Goal: Contribute content: Contribute content

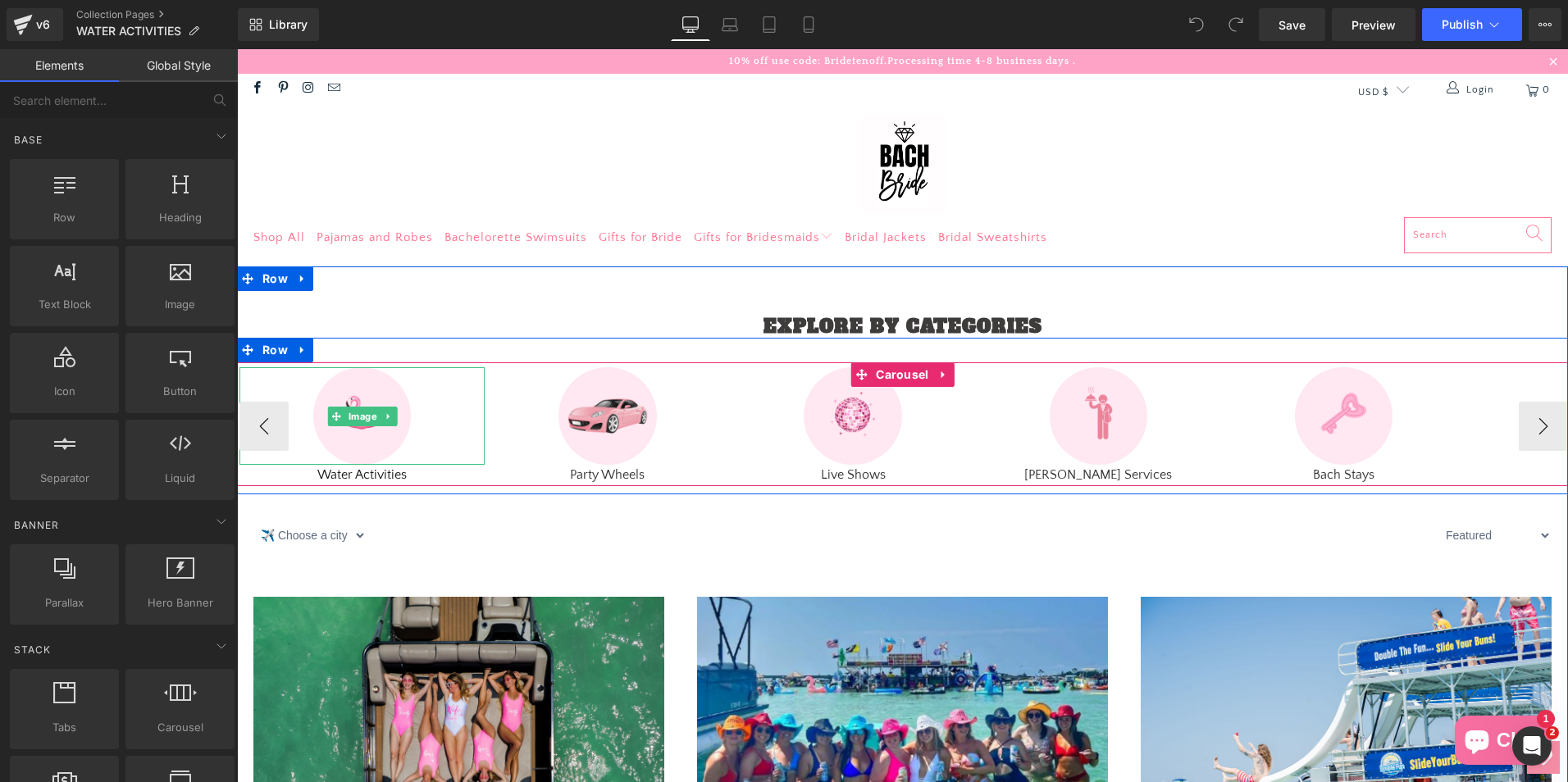
click at [264, 429] on div at bounding box center [362, 416] width 245 height 98
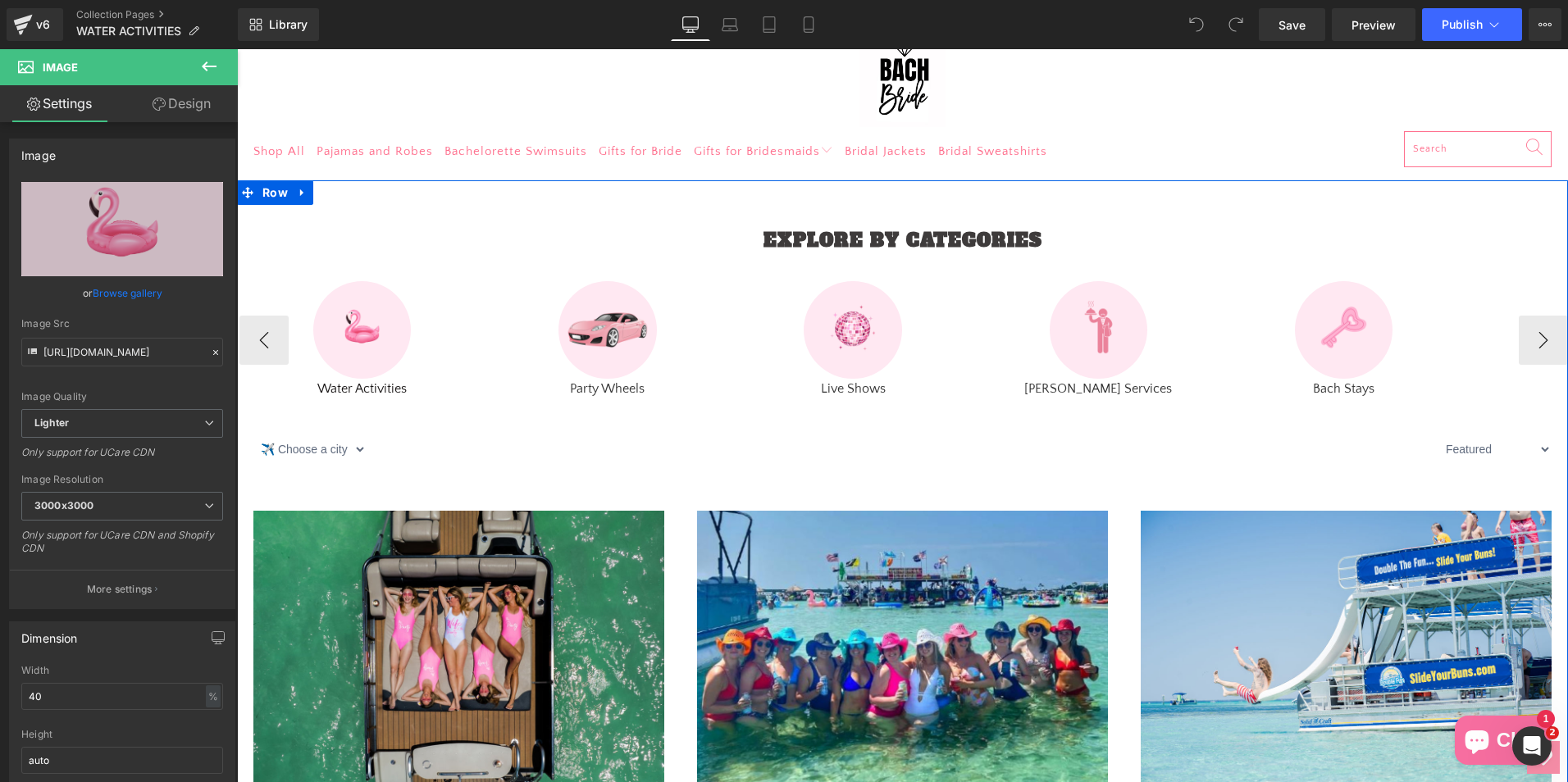
scroll to position [82, 0]
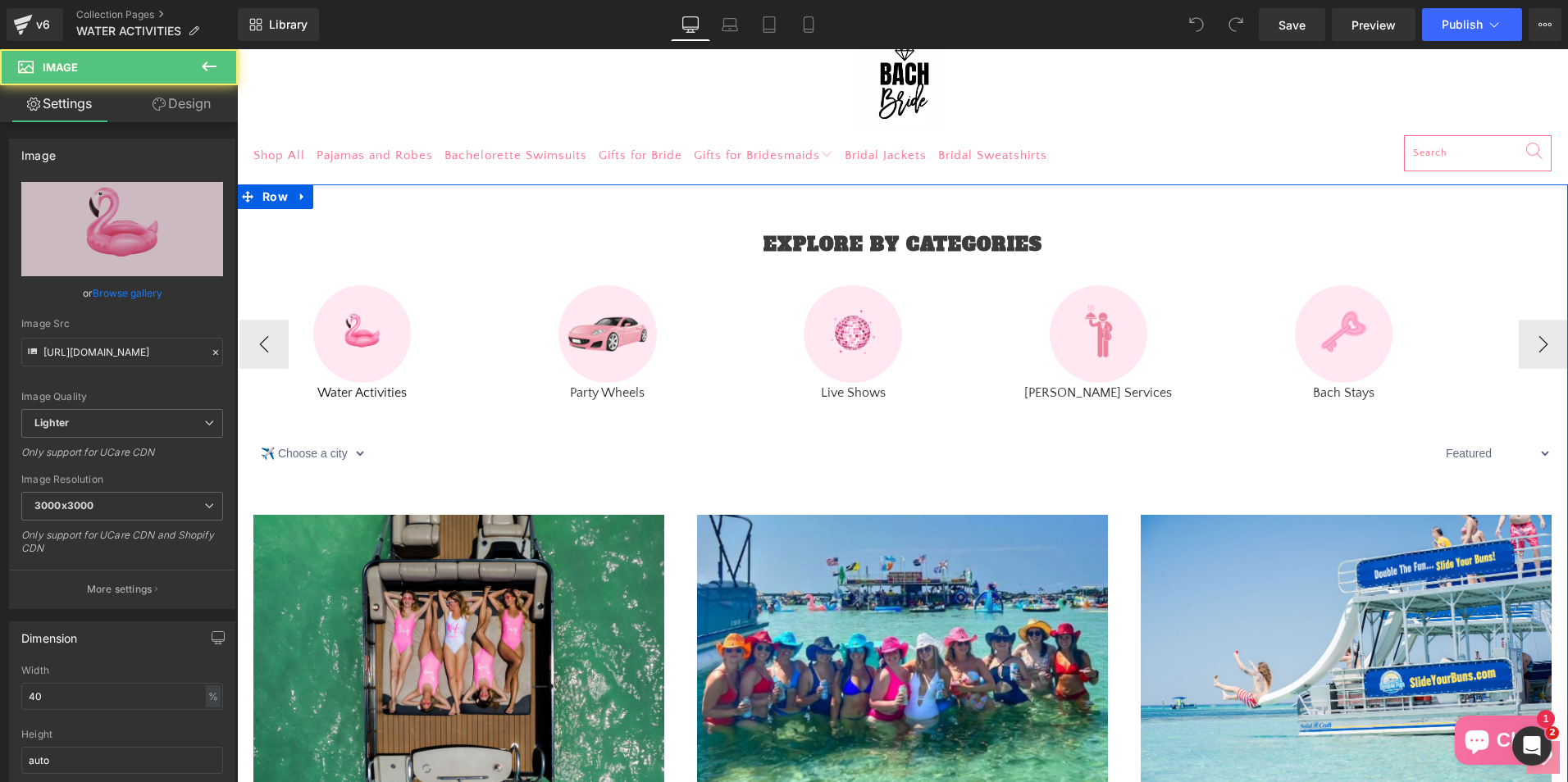
click at [373, 337] on div "Image" at bounding box center [362, 334] width 245 height 98
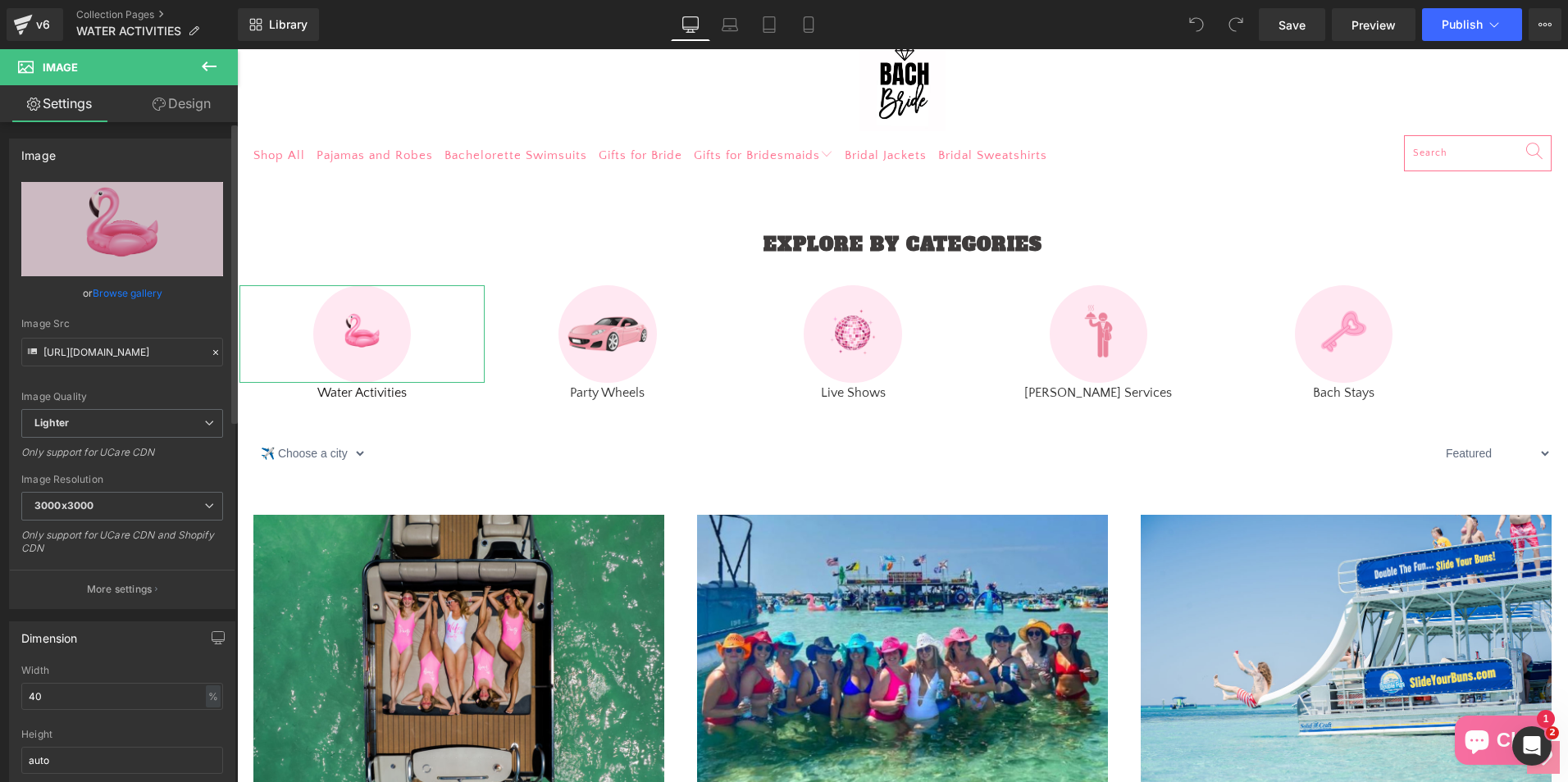
click at [111, 299] on link "Browse gallery" at bounding box center [127, 293] width 69 height 29
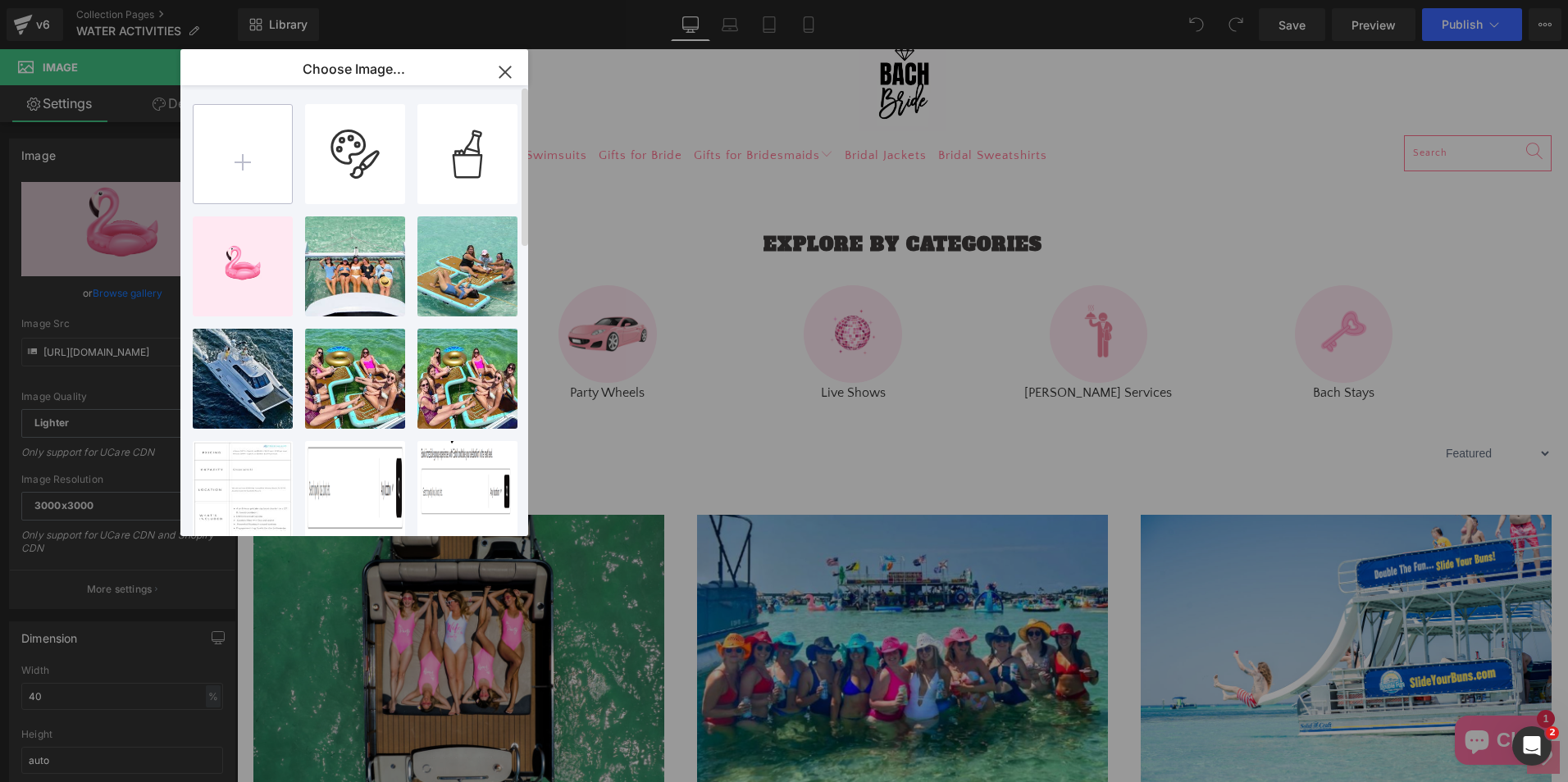
click at [236, 151] on input "file" at bounding box center [242, 154] width 98 height 98
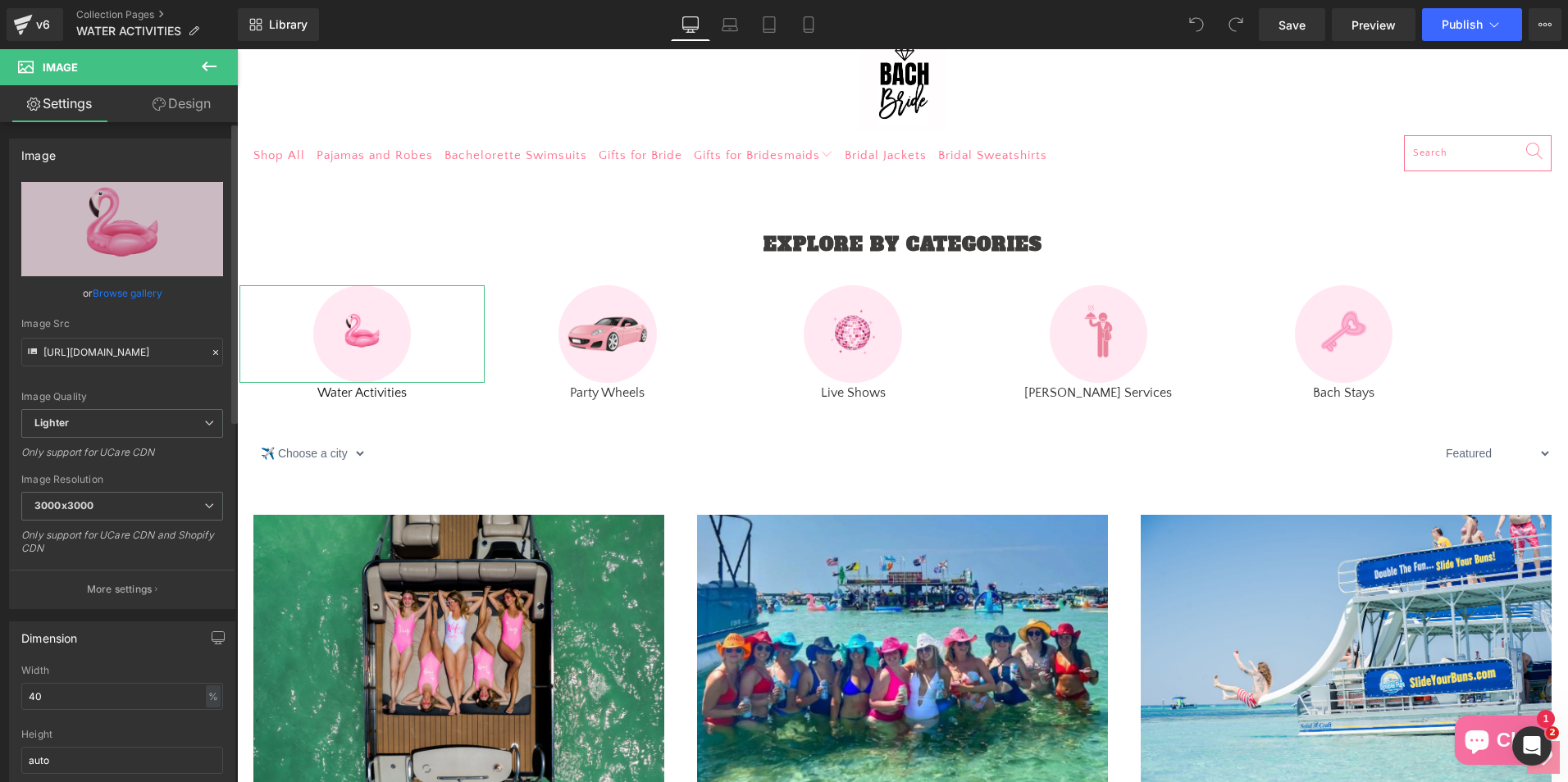
click at [125, 286] on link "Browse gallery" at bounding box center [127, 293] width 69 height 29
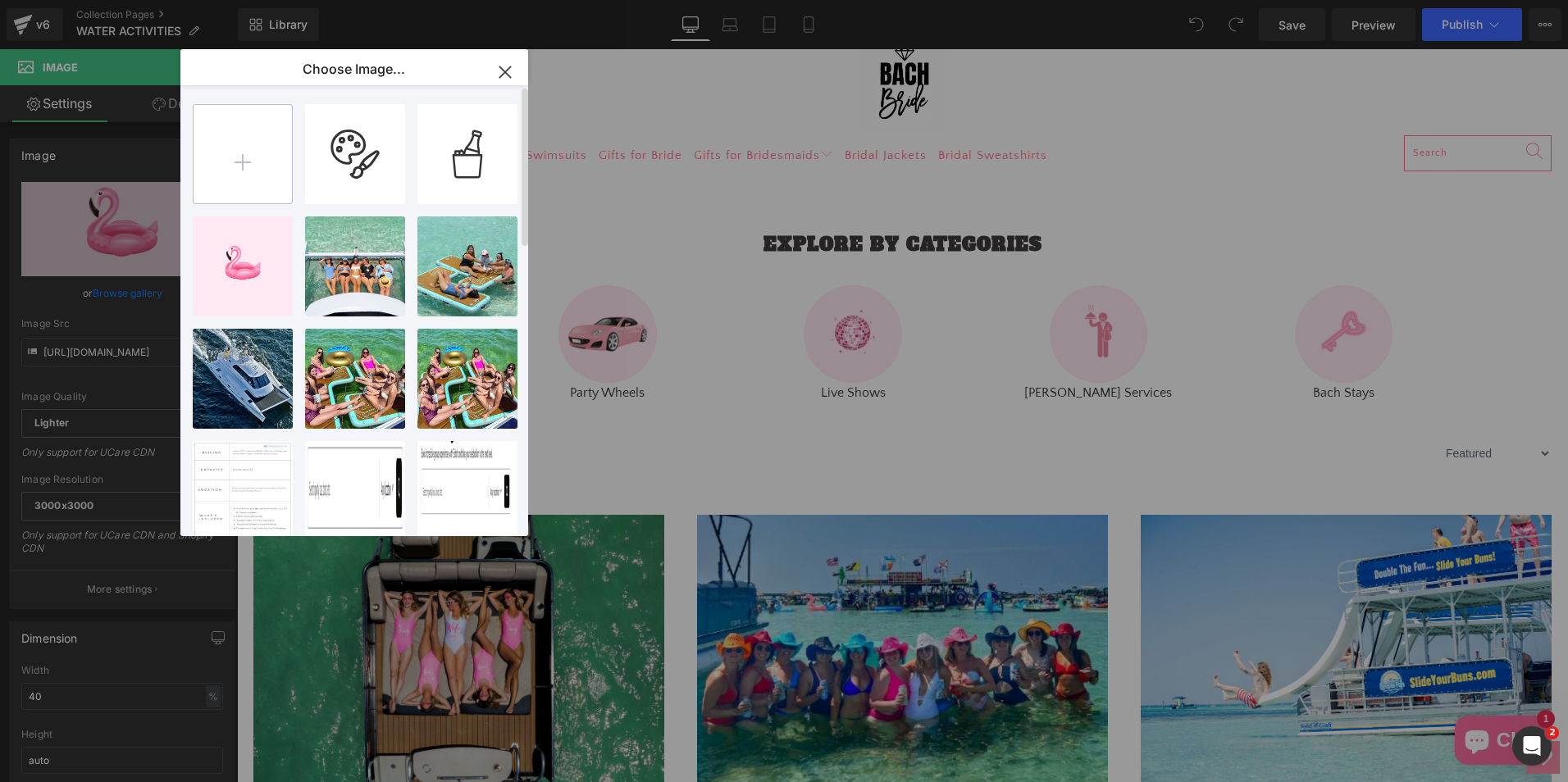
click at [242, 174] on input "file" at bounding box center [242, 154] width 98 height 98
type input "C:\fakepath\Vibrant Wellness Heart Icon.png"
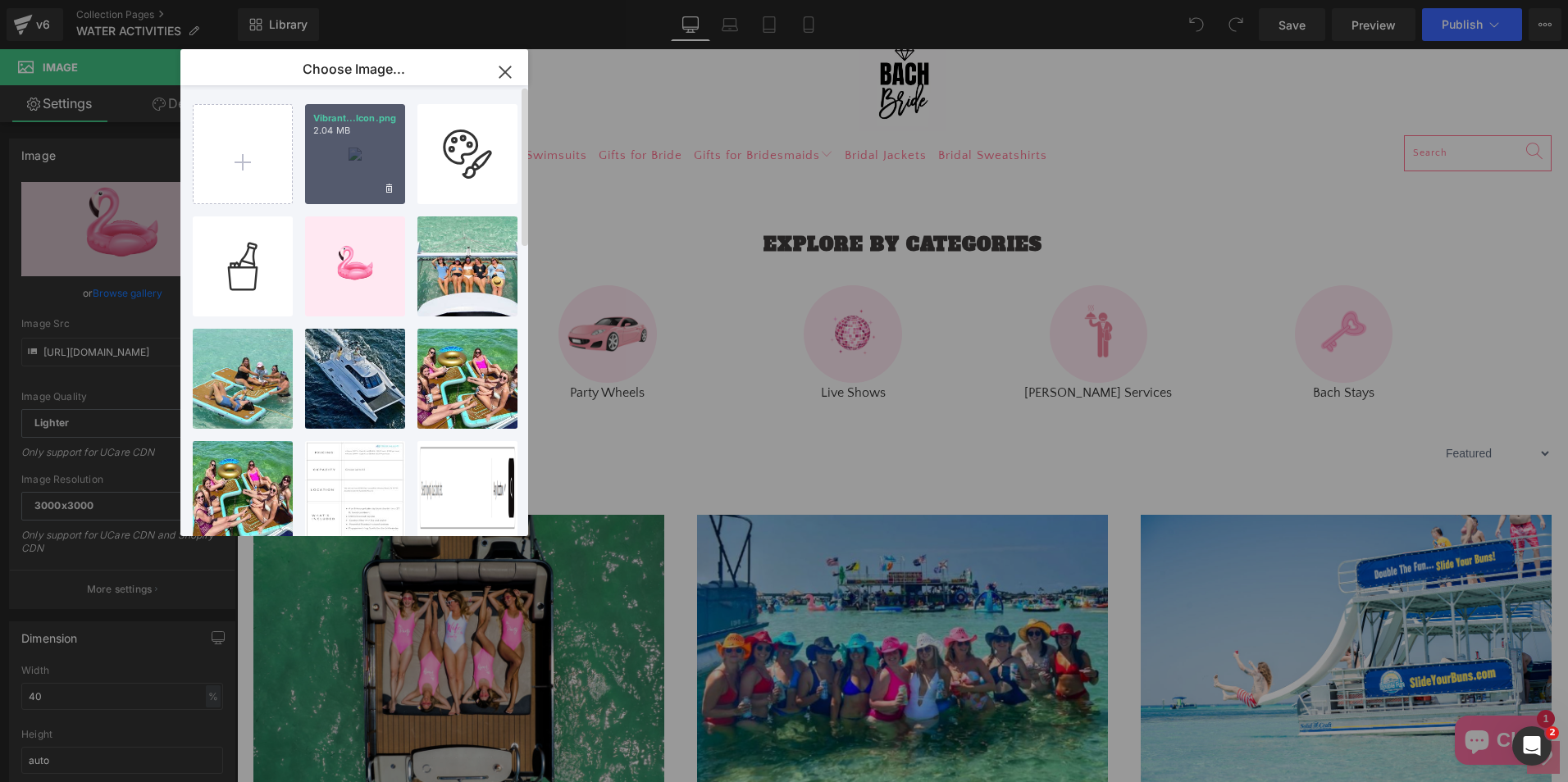
click at [352, 186] on div "Vibrant...Icon.png 2.04 MB" at bounding box center [354, 154] width 100 height 100
type input "[URL][DOMAIN_NAME]"
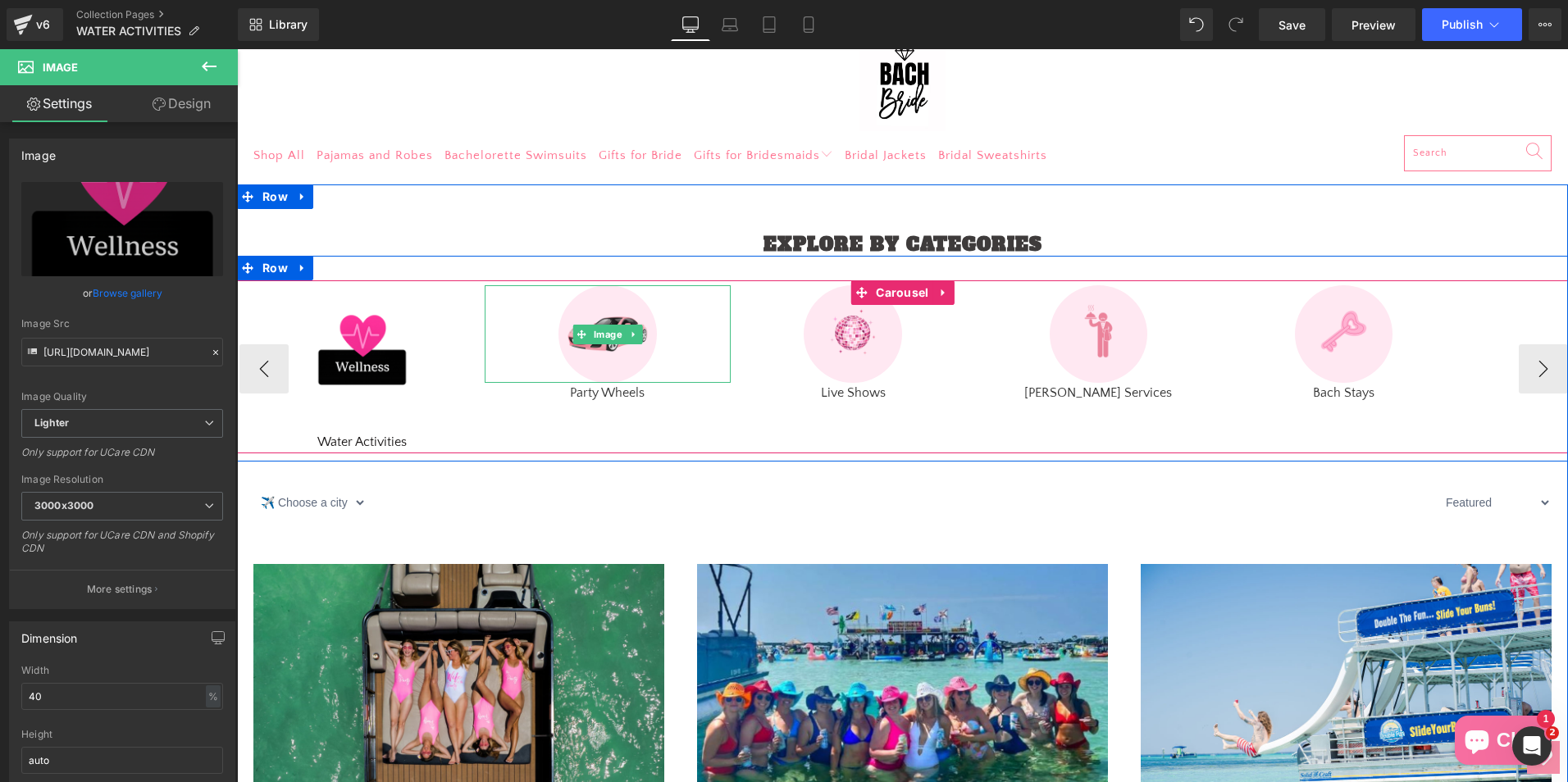
click at [505, 368] on div at bounding box center [607, 334] width 245 height 98
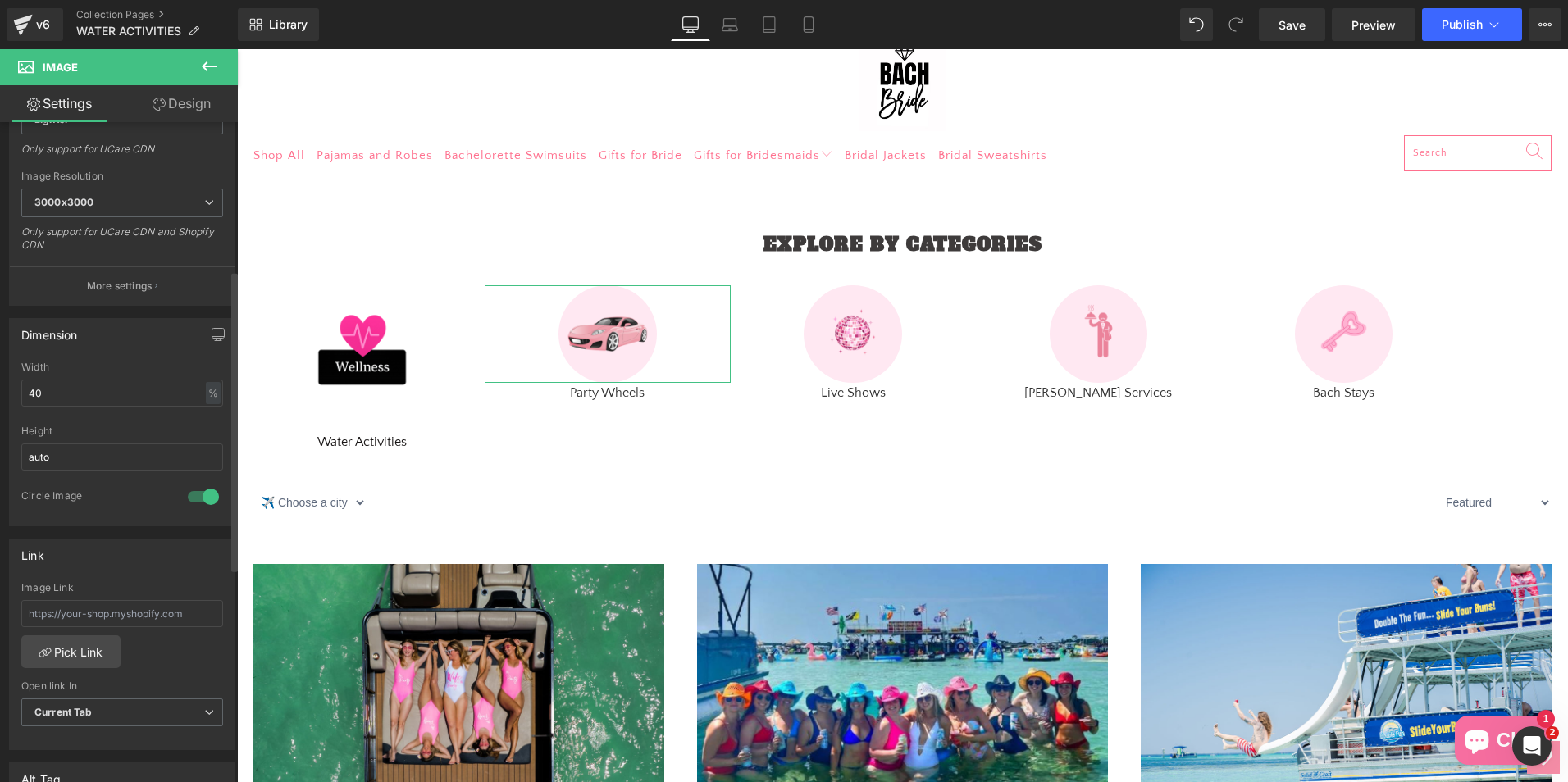
scroll to position [328, 0]
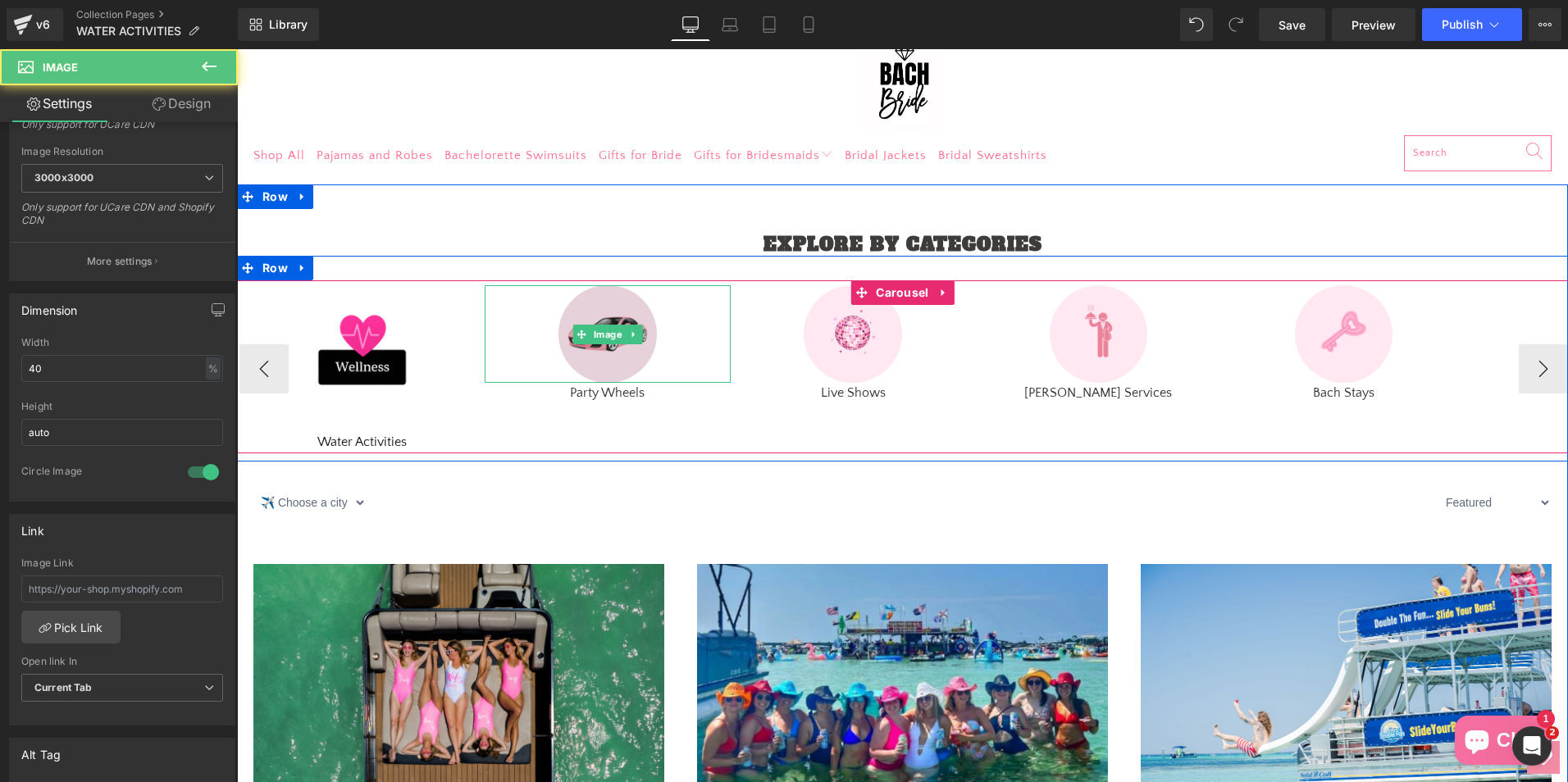
click at [623, 358] on img at bounding box center [607, 334] width 98 height 98
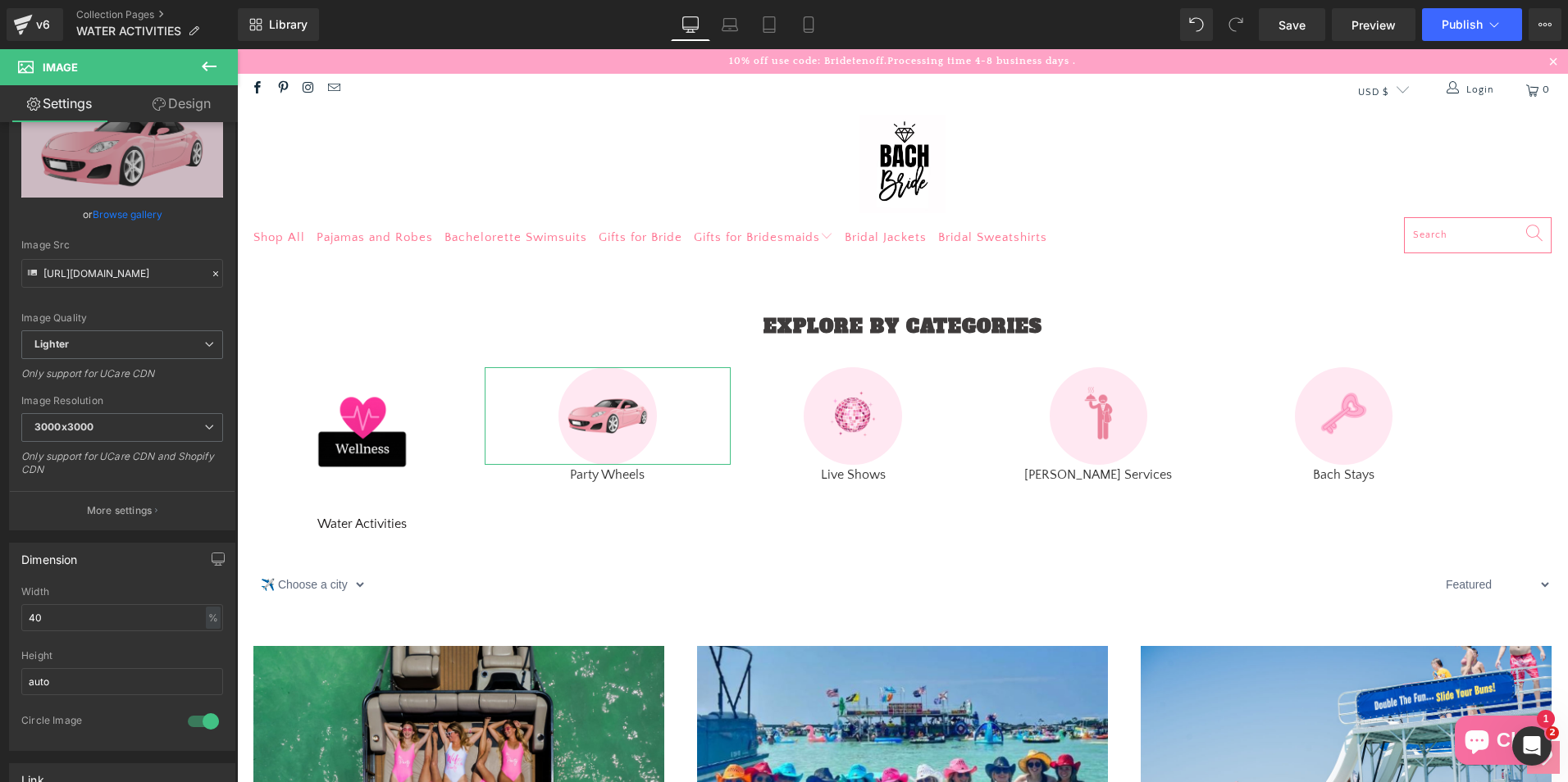
scroll to position [0, 0]
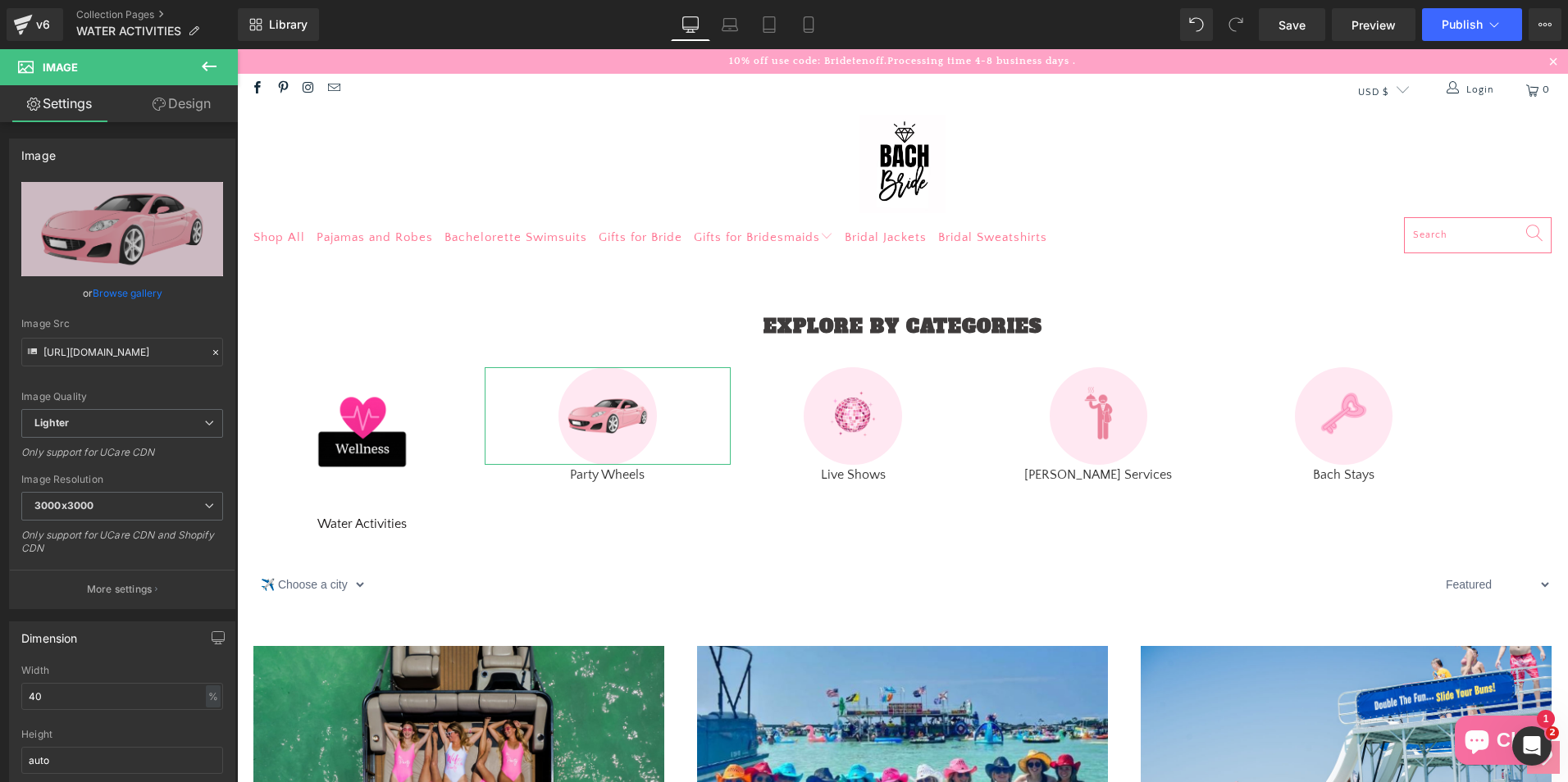
click at [143, 290] on link "Browse gallery" at bounding box center [127, 293] width 69 height 29
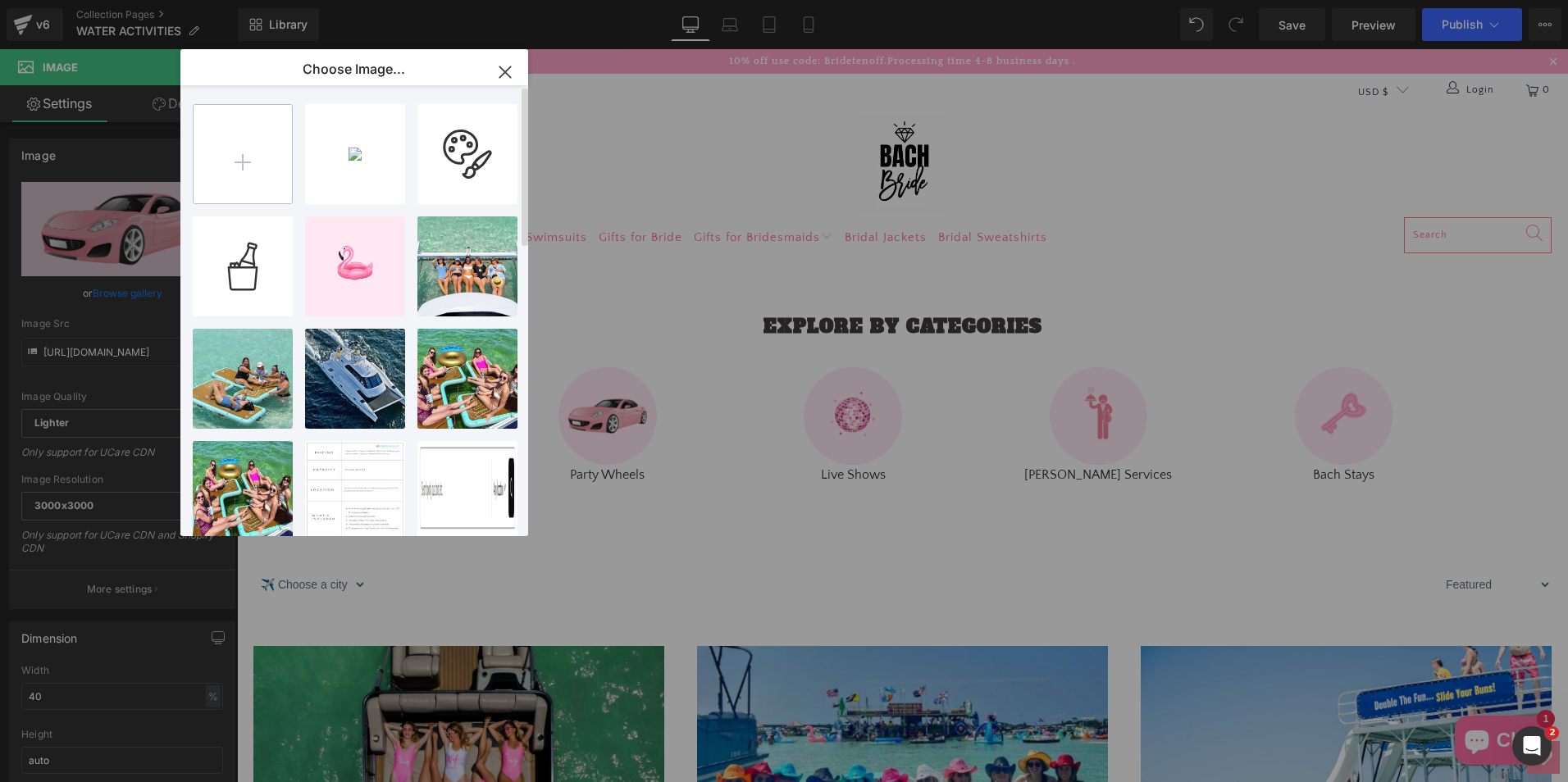
click at [270, 149] on input "file" at bounding box center [242, 154] width 98 height 98
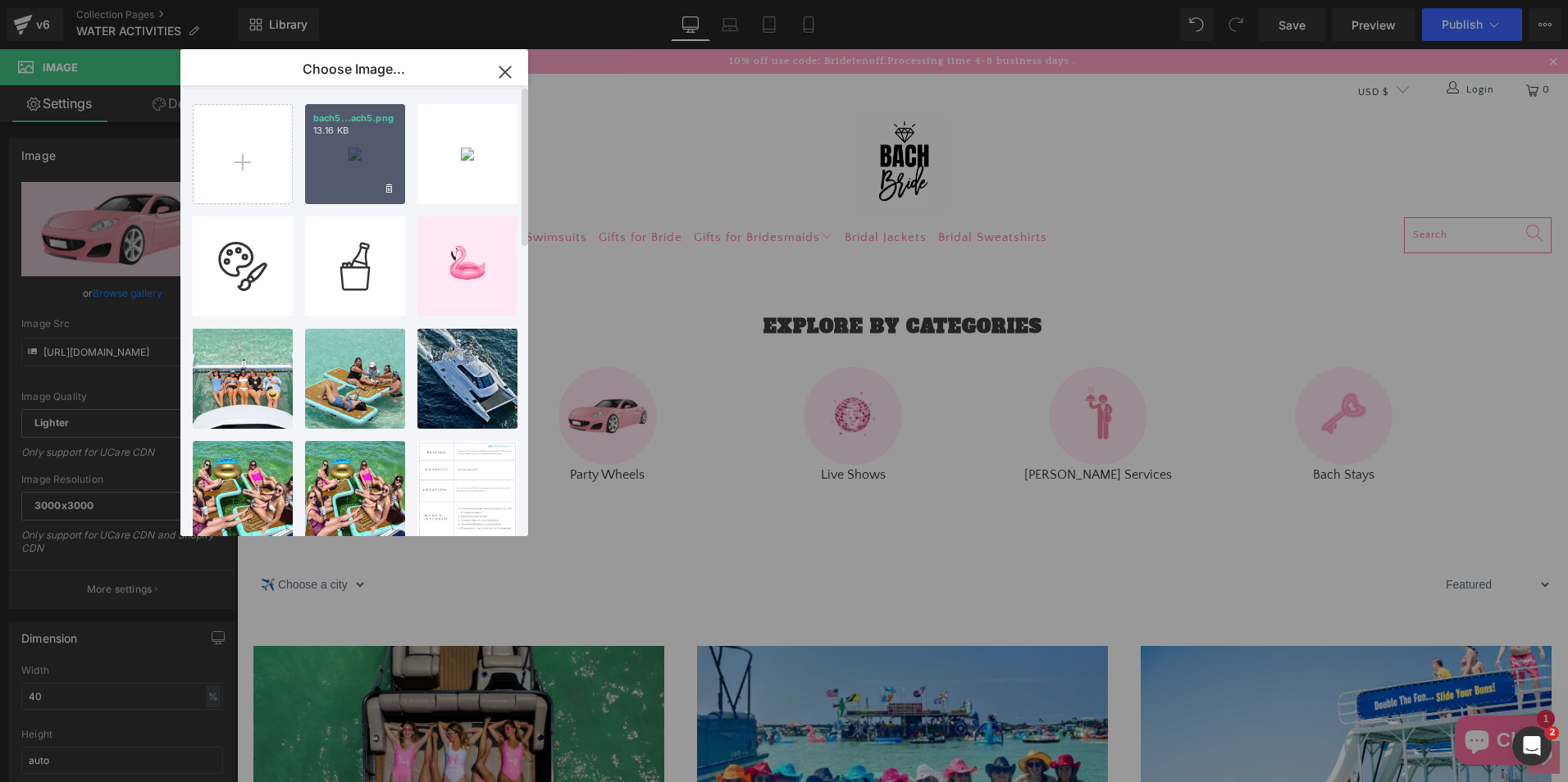
click at [340, 144] on div "bach5...ach5.png 13.16 KB" at bounding box center [354, 154] width 100 height 100
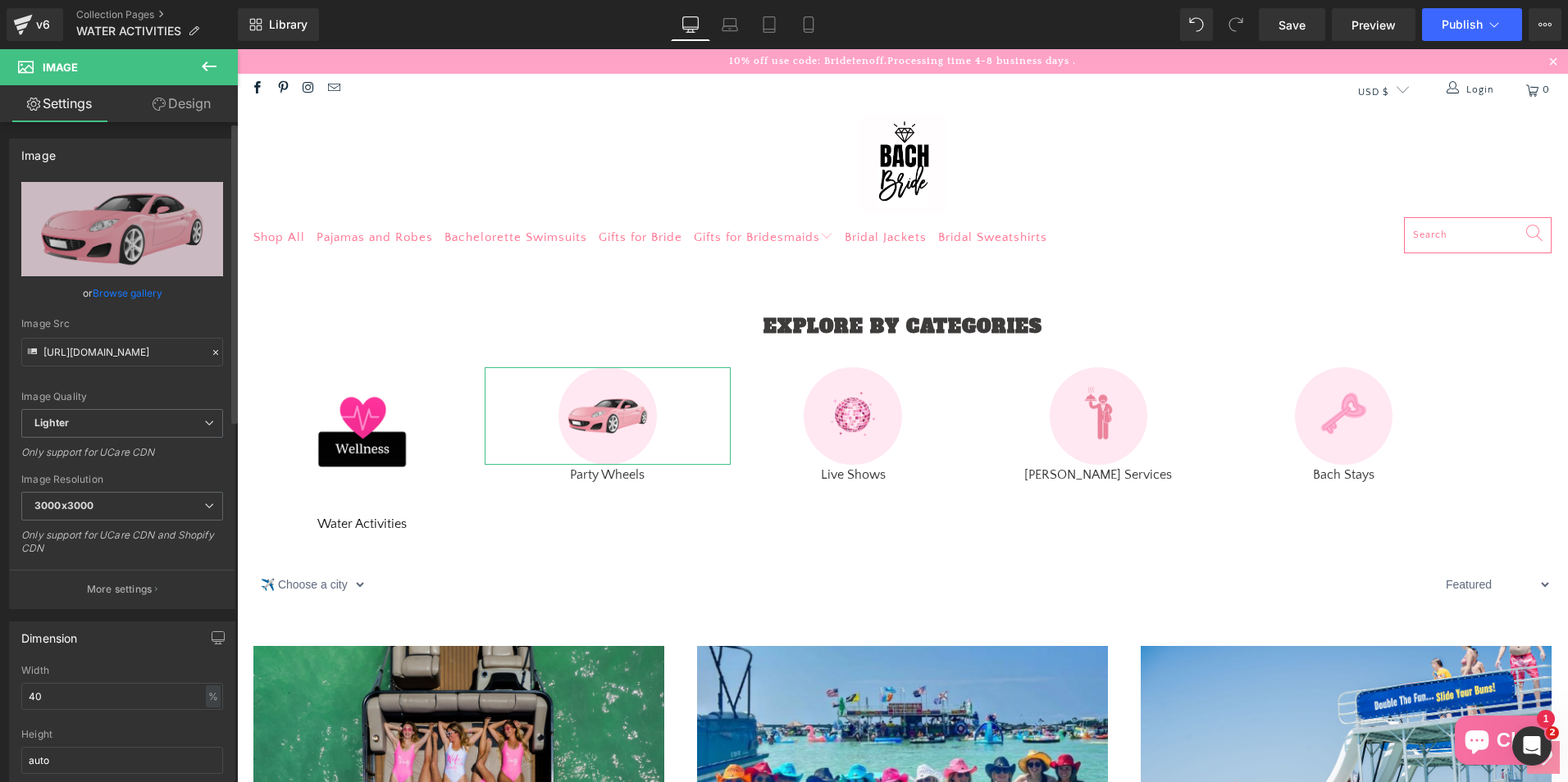
click at [129, 296] on link "Browse gallery" at bounding box center [127, 293] width 69 height 29
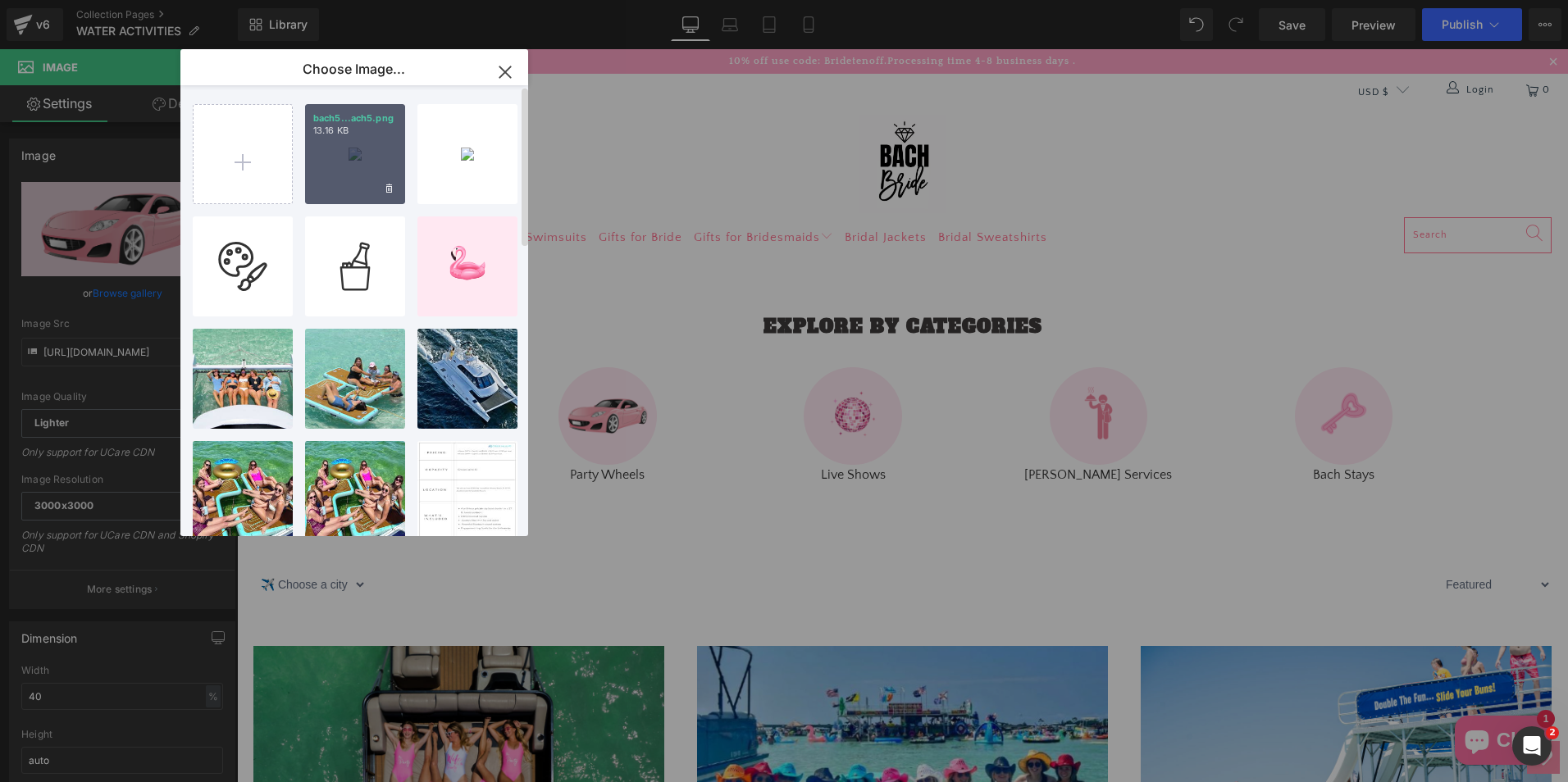
click at [357, 170] on div "bach5...ach5.png 13.16 KB" at bounding box center [354, 154] width 100 height 100
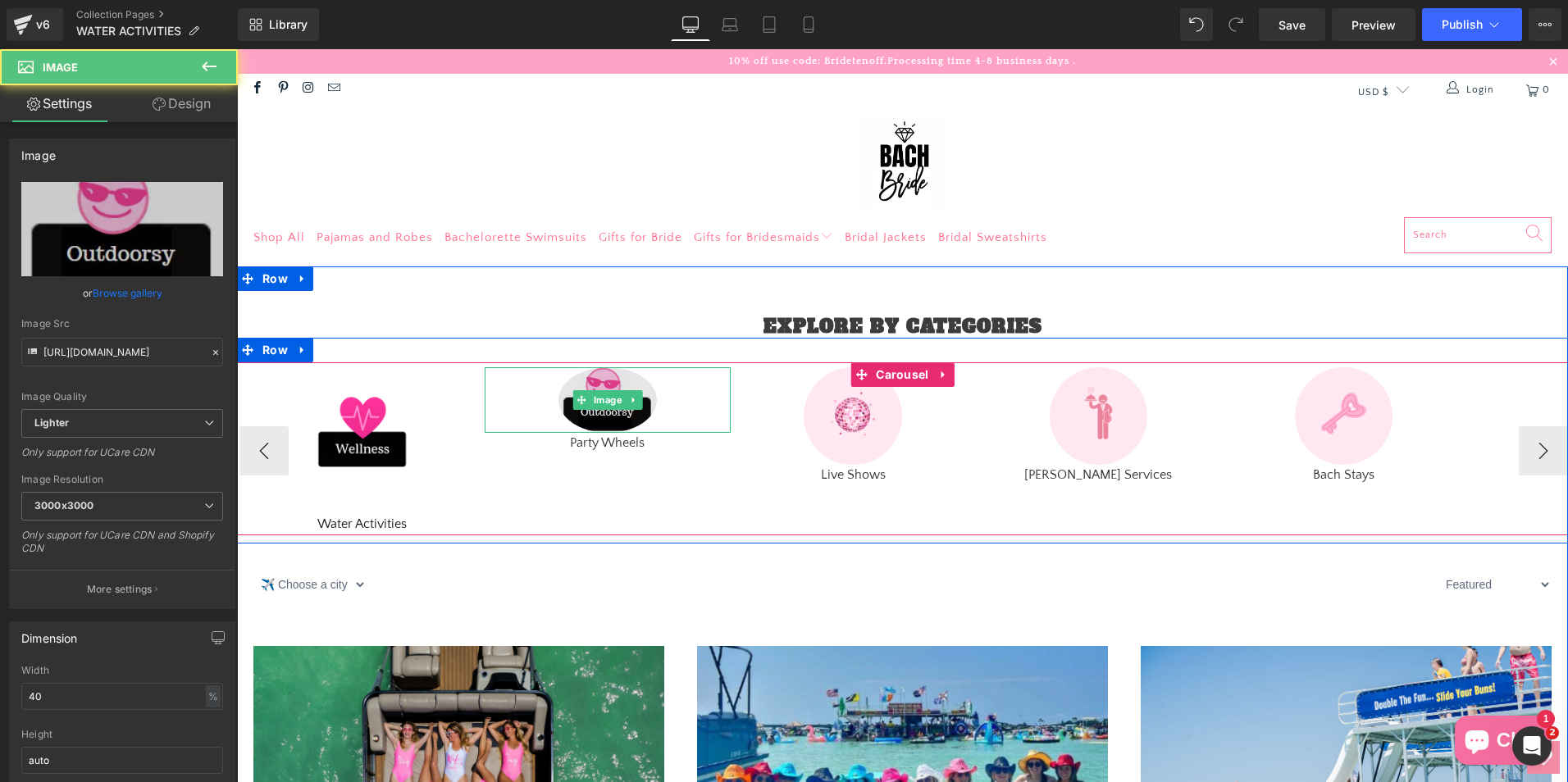
click at [561, 388] on img at bounding box center [607, 400] width 98 height 66
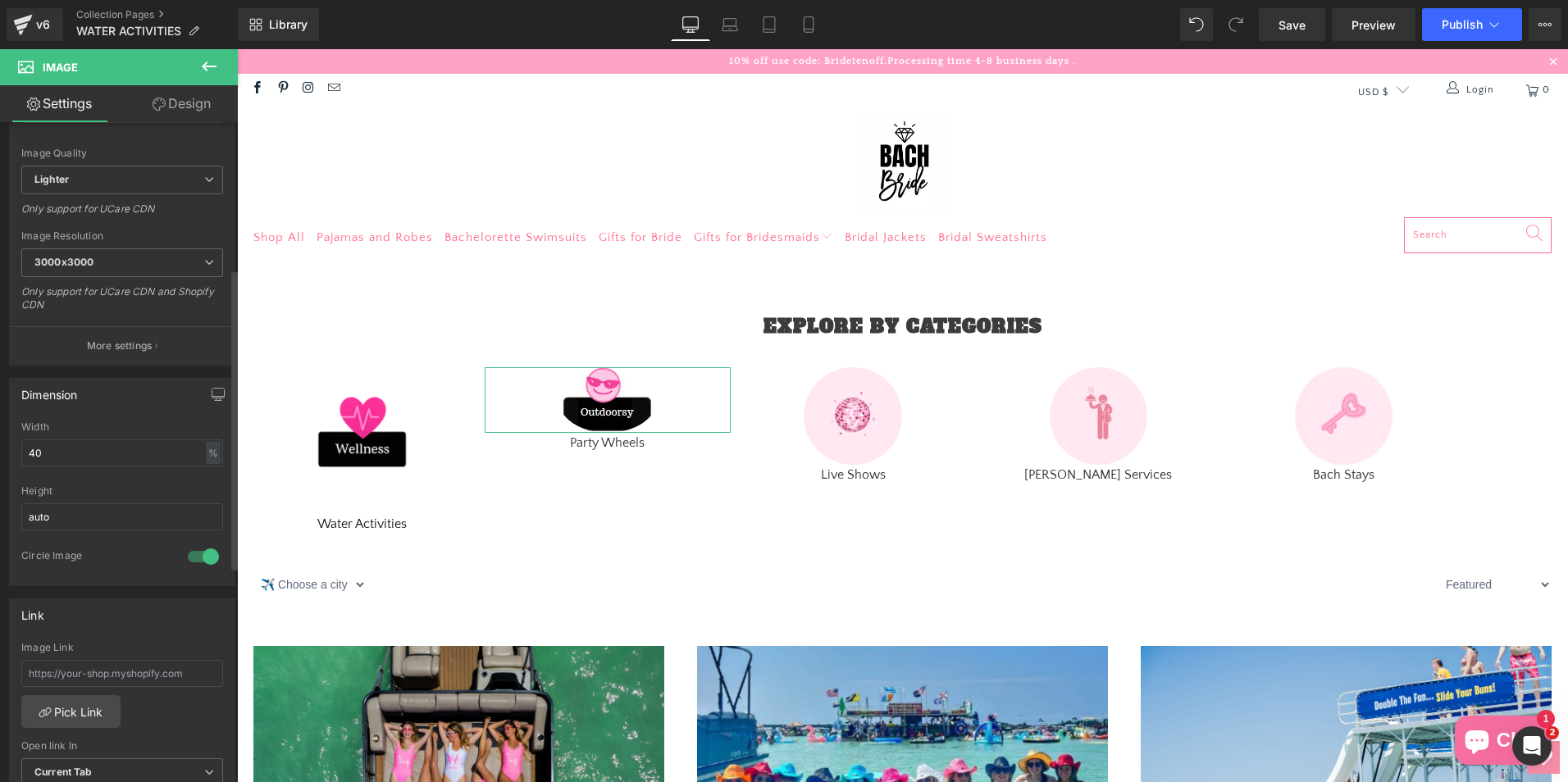
scroll to position [328, 0]
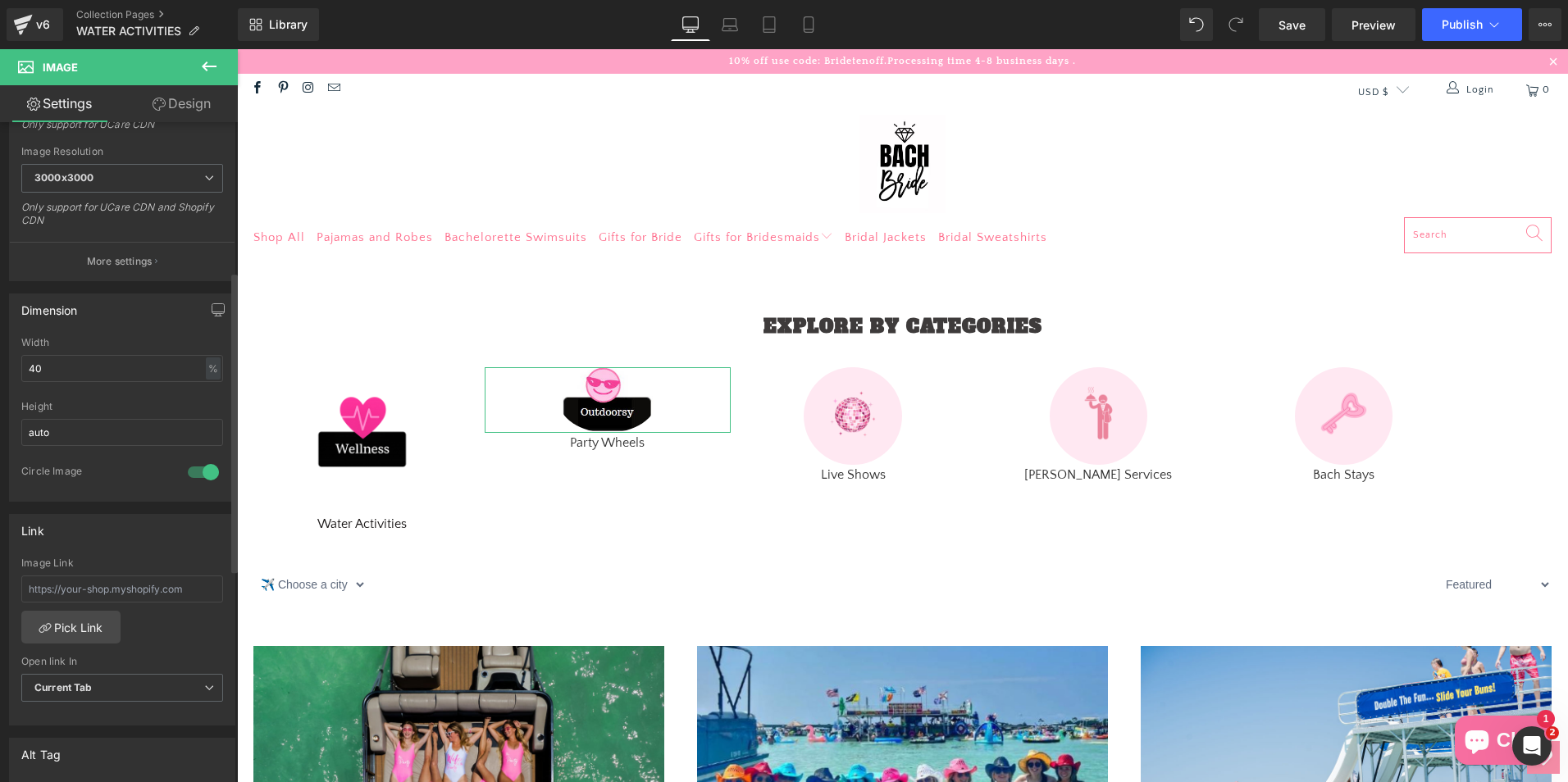
click at [196, 467] on div at bounding box center [204, 471] width 39 height 27
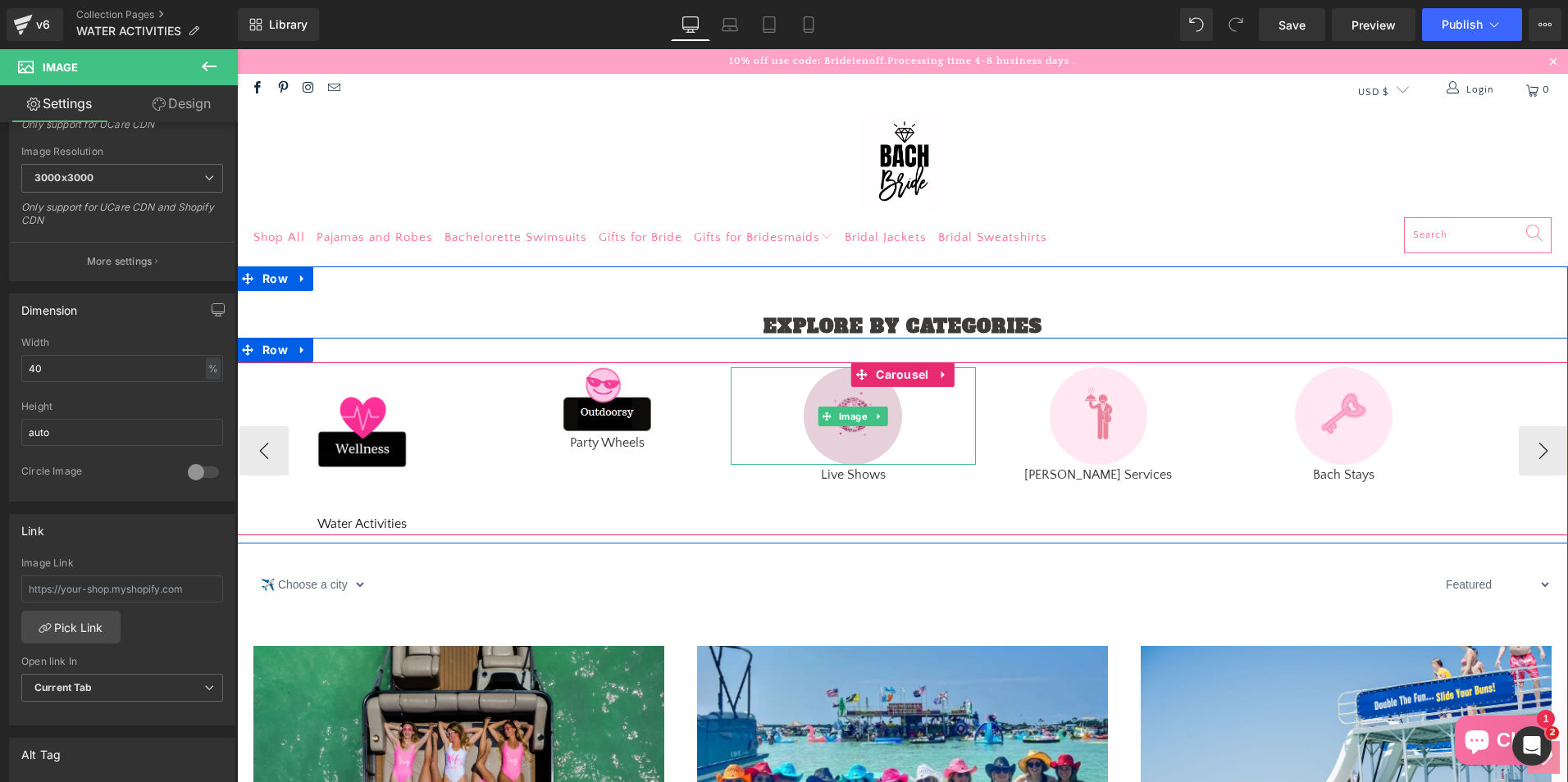
click at [839, 451] on img at bounding box center [852, 416] width 98 height 98
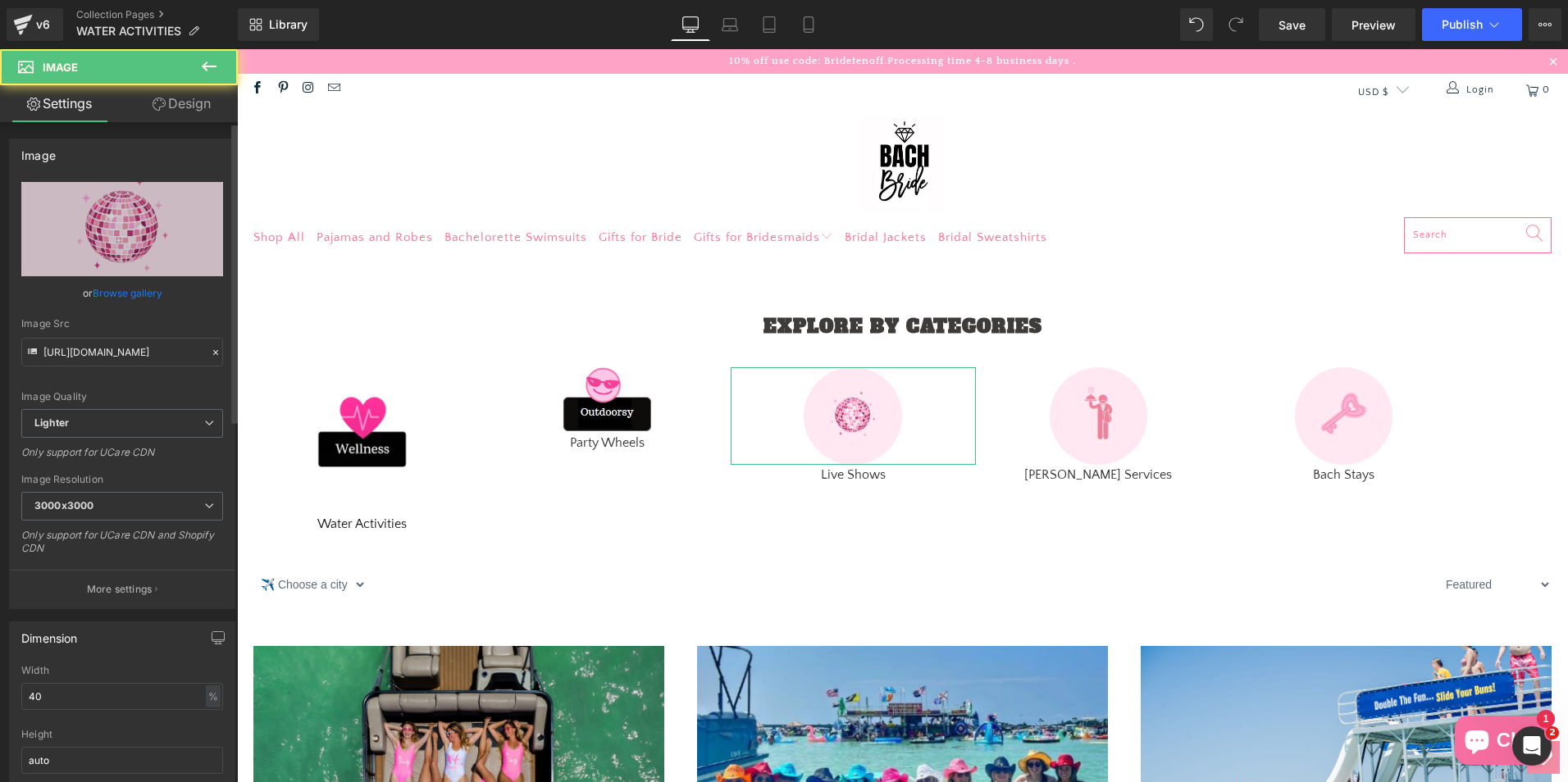
click at [157, 290] on link "Browse gallery" at bounding box center [127, 293] width 69 height 29
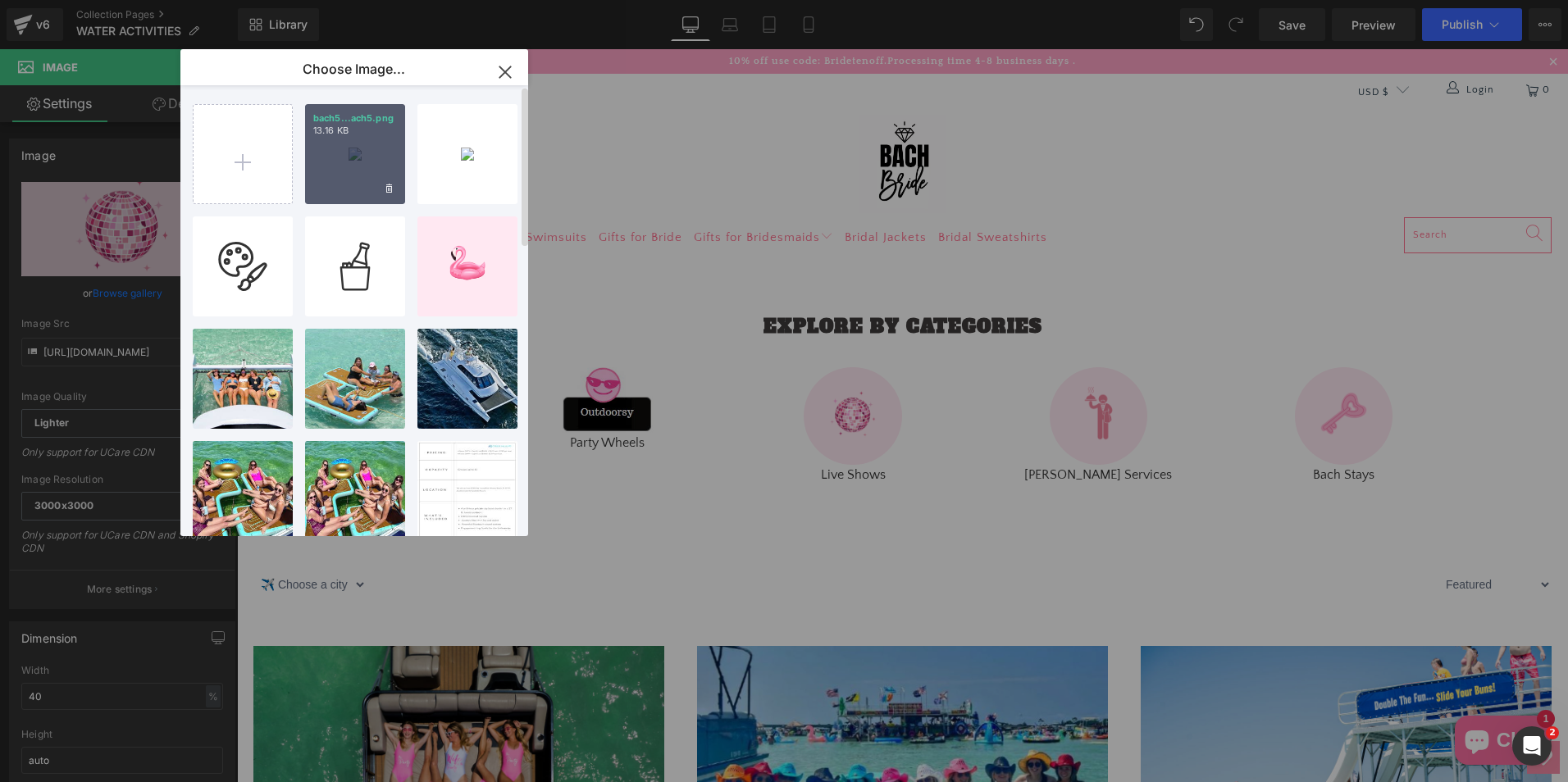
click at [355, 176] on div "bach5...ach5.png 13.16 KB" at bounding box center [354, 154] width 100 height 100
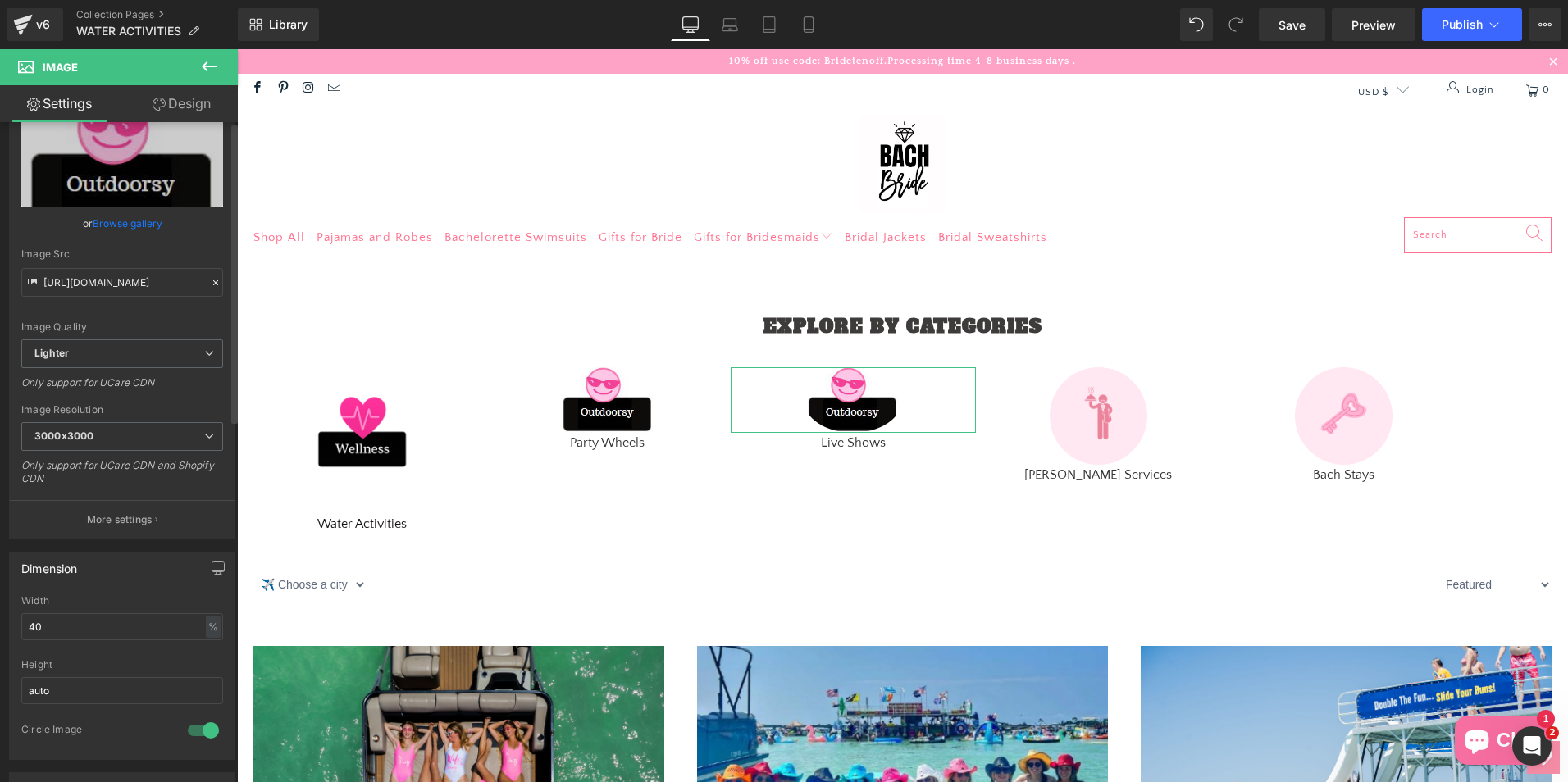
scroll to position [164, 0]
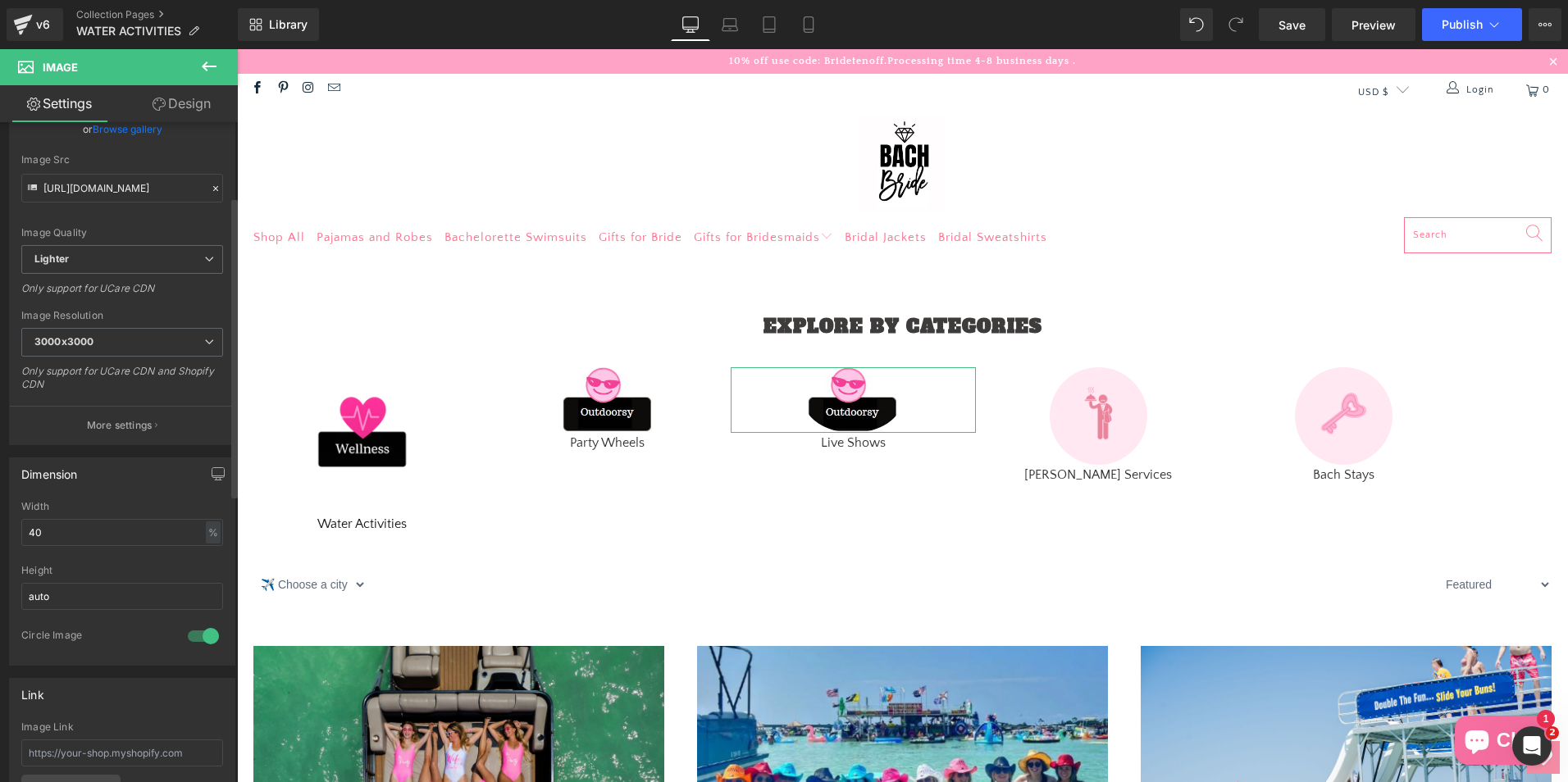
click at [193, 635] on div at bounding box center [204, 636] width 39 height 27
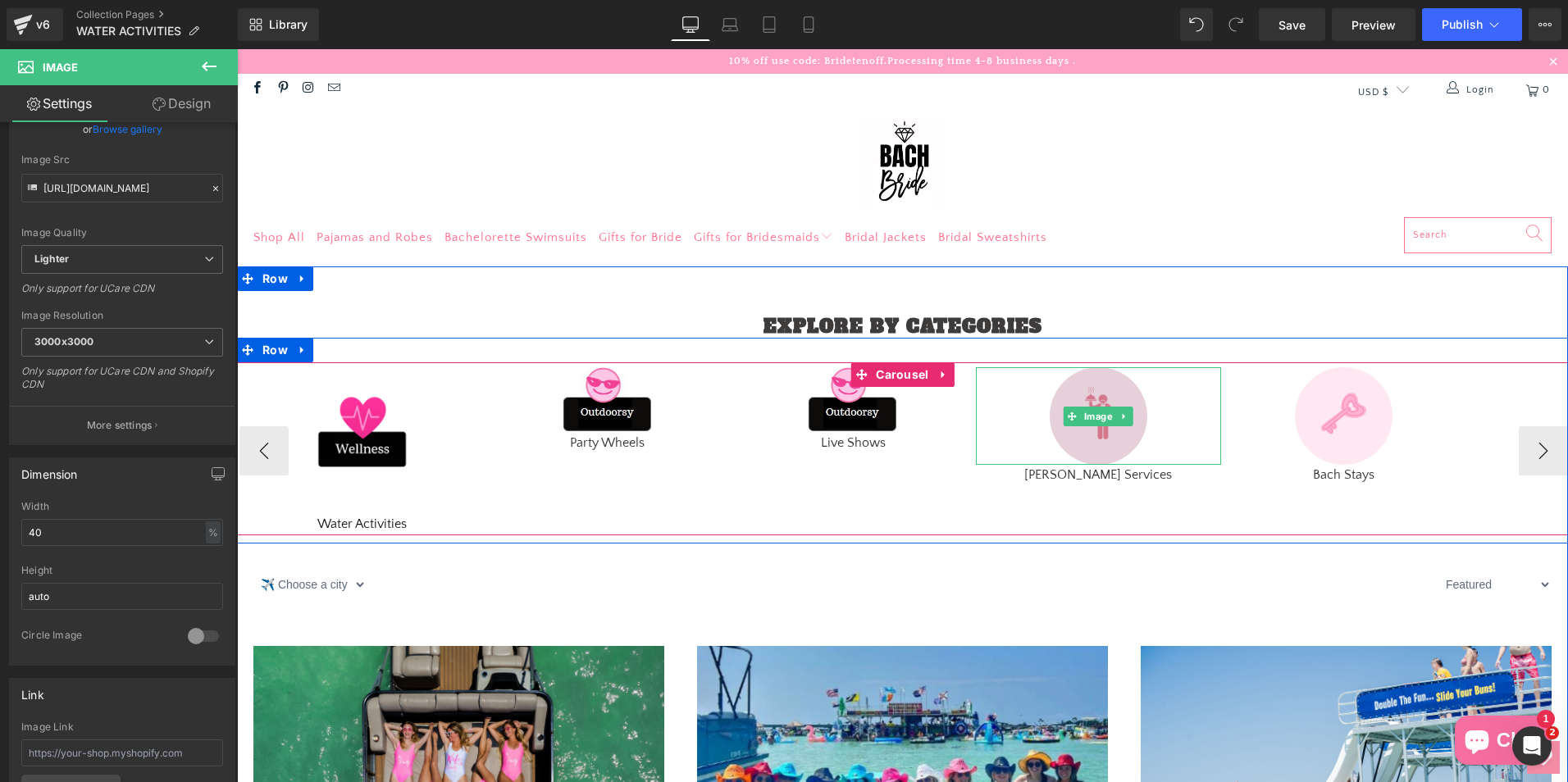
click at [1114, 447] on img at bounding box center [1098, 416] width 98 height 98
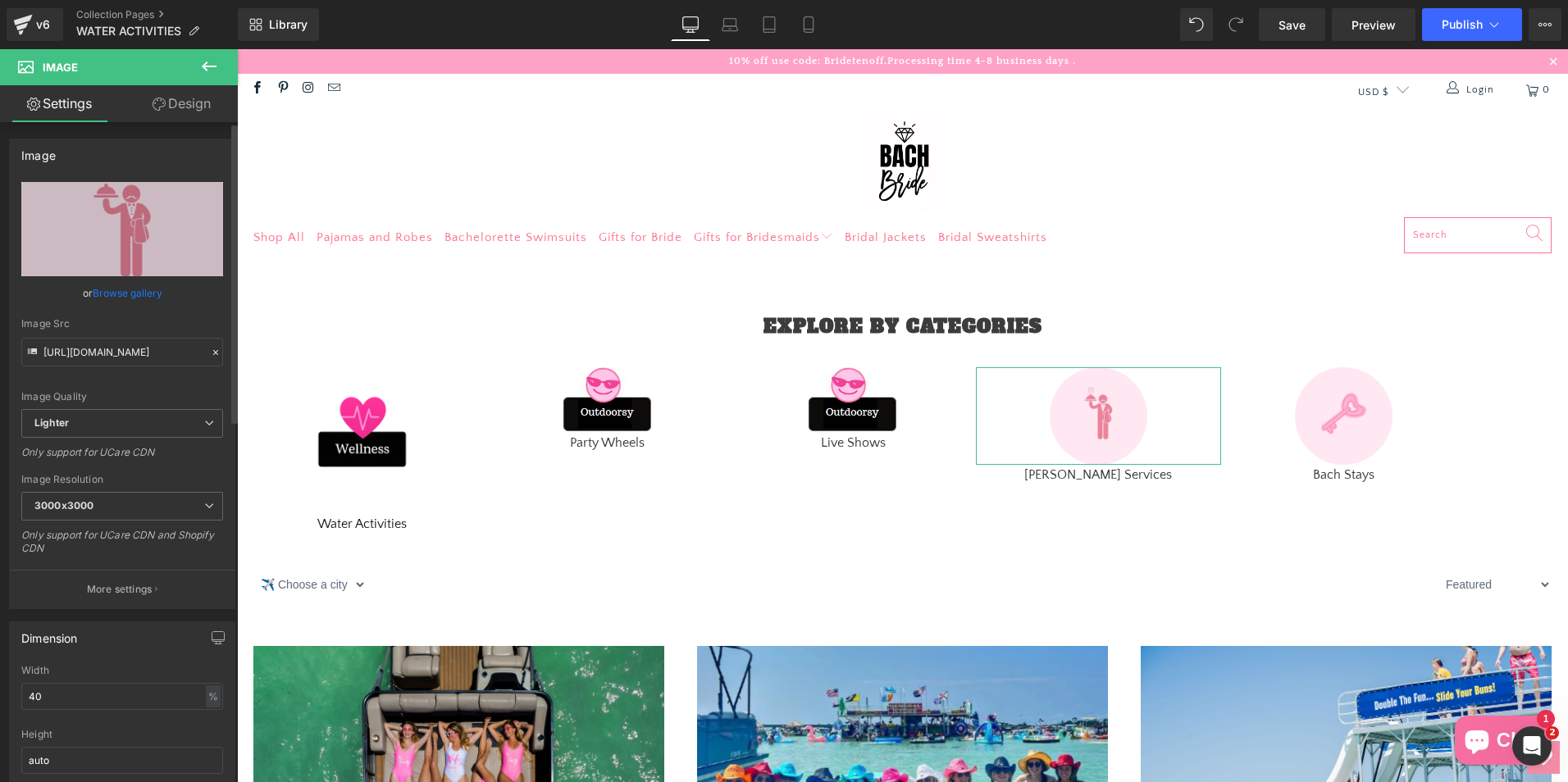
click at [128, 292] on link "Browse gallery" at bounding box center [127, 293] width 69 height 29
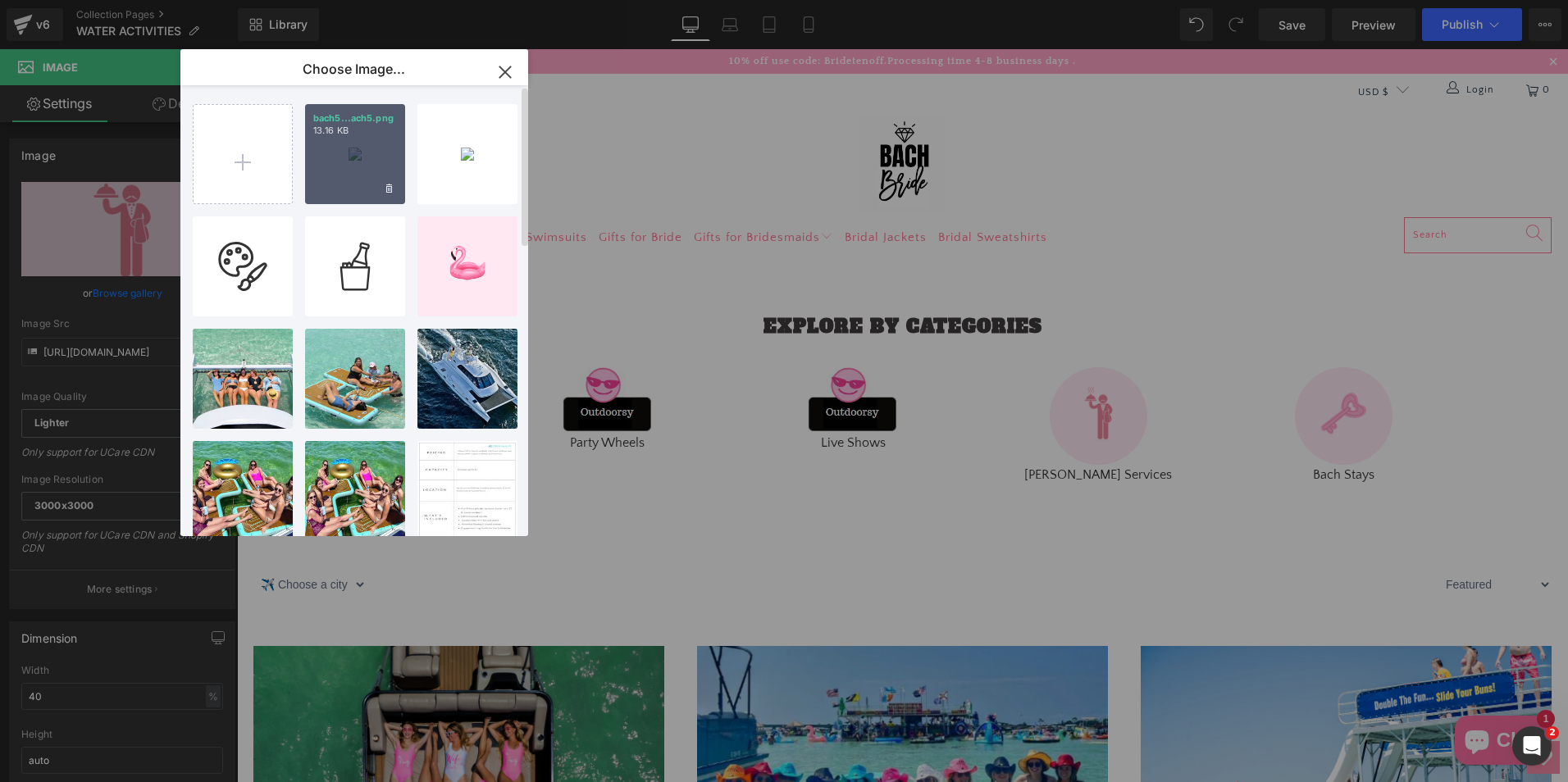
click at [359, 154] on div "bach5...ach5.png 13.16 KB" at bounding box center [354, 154] width 100 height 100
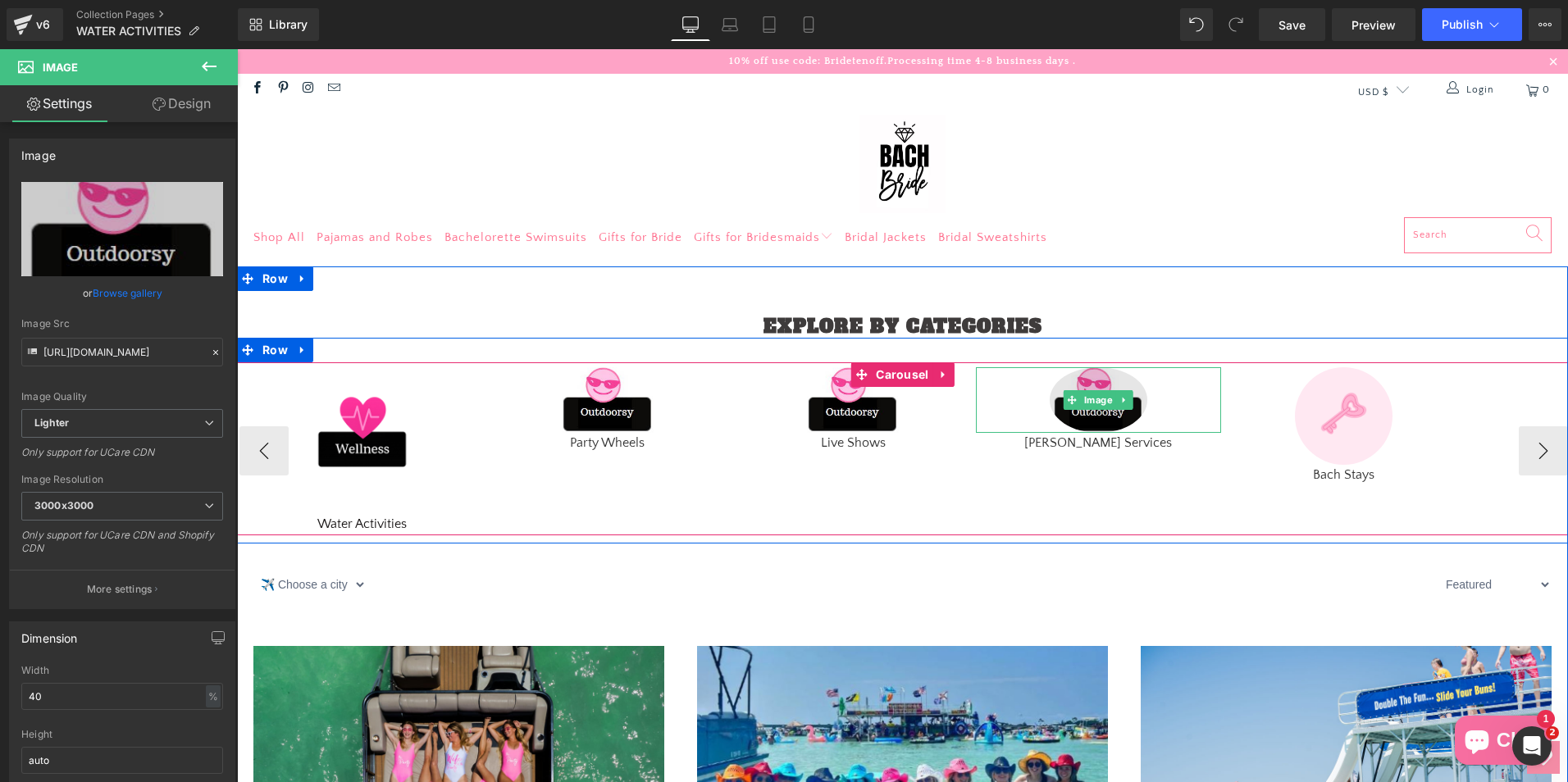
click at [1128, 421] on img at bounding box center [1098, 400] width 98 height 66
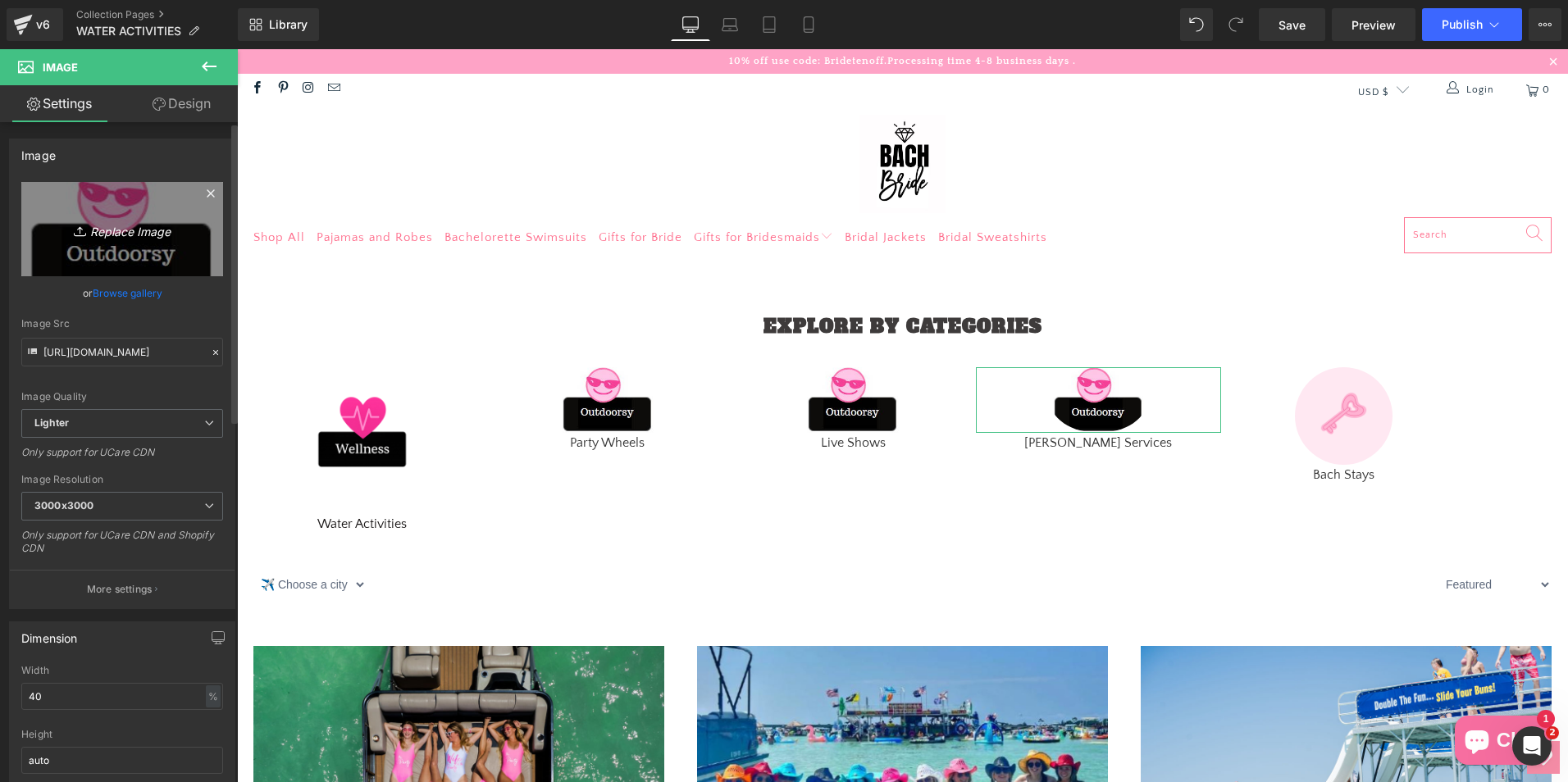
click at [111, 272] on link "Replace Image" at bounding box center [122, 229] width 202 height 94
click at [134, 291] on link "Browse gallery" at bounding box center [127, 293] width 69 height 29
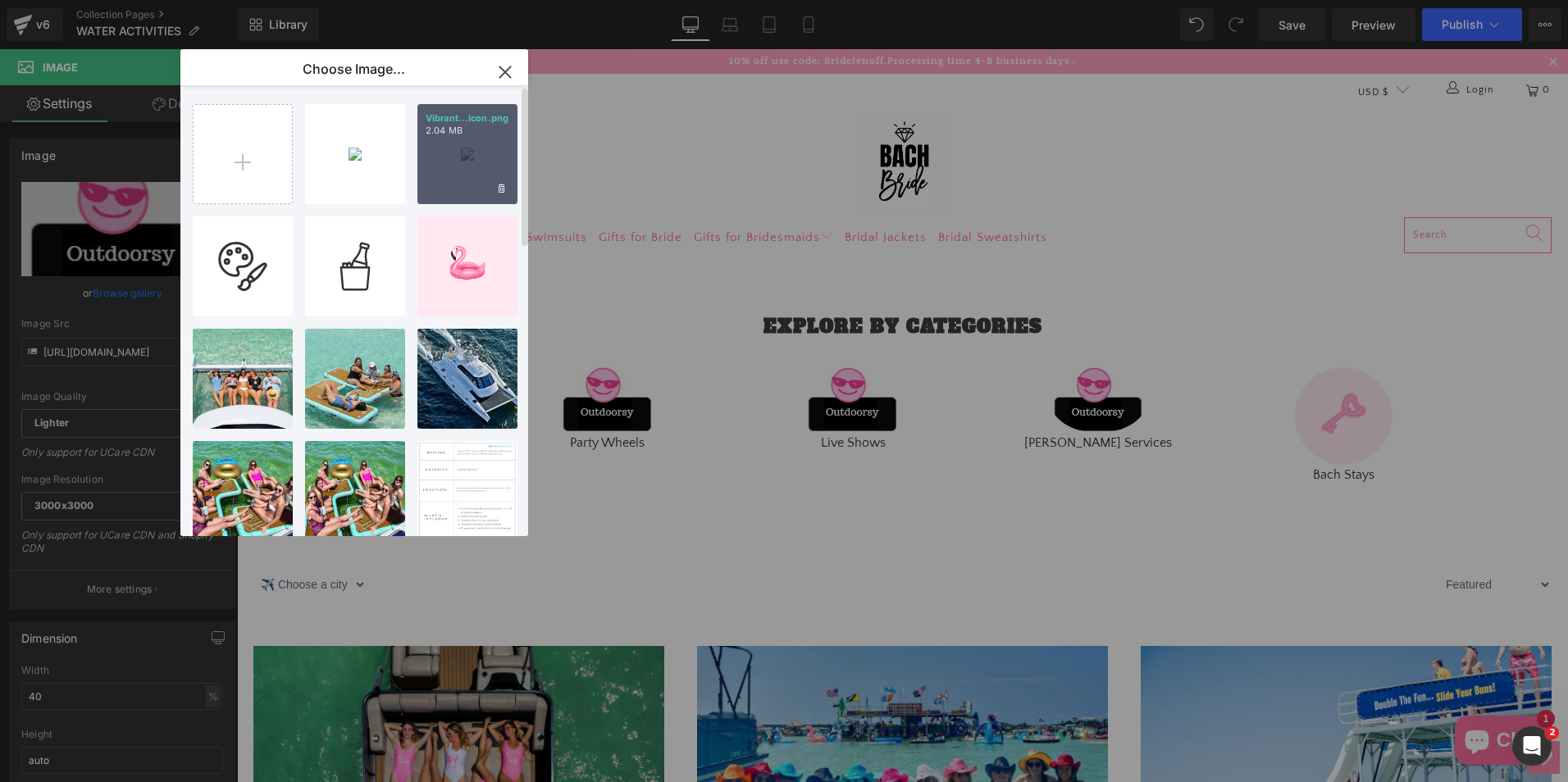
click at [433, 183] on div "Vibrant...Icon.png 2.04 MB" at bounding box center [467, 154] width 100 height 100
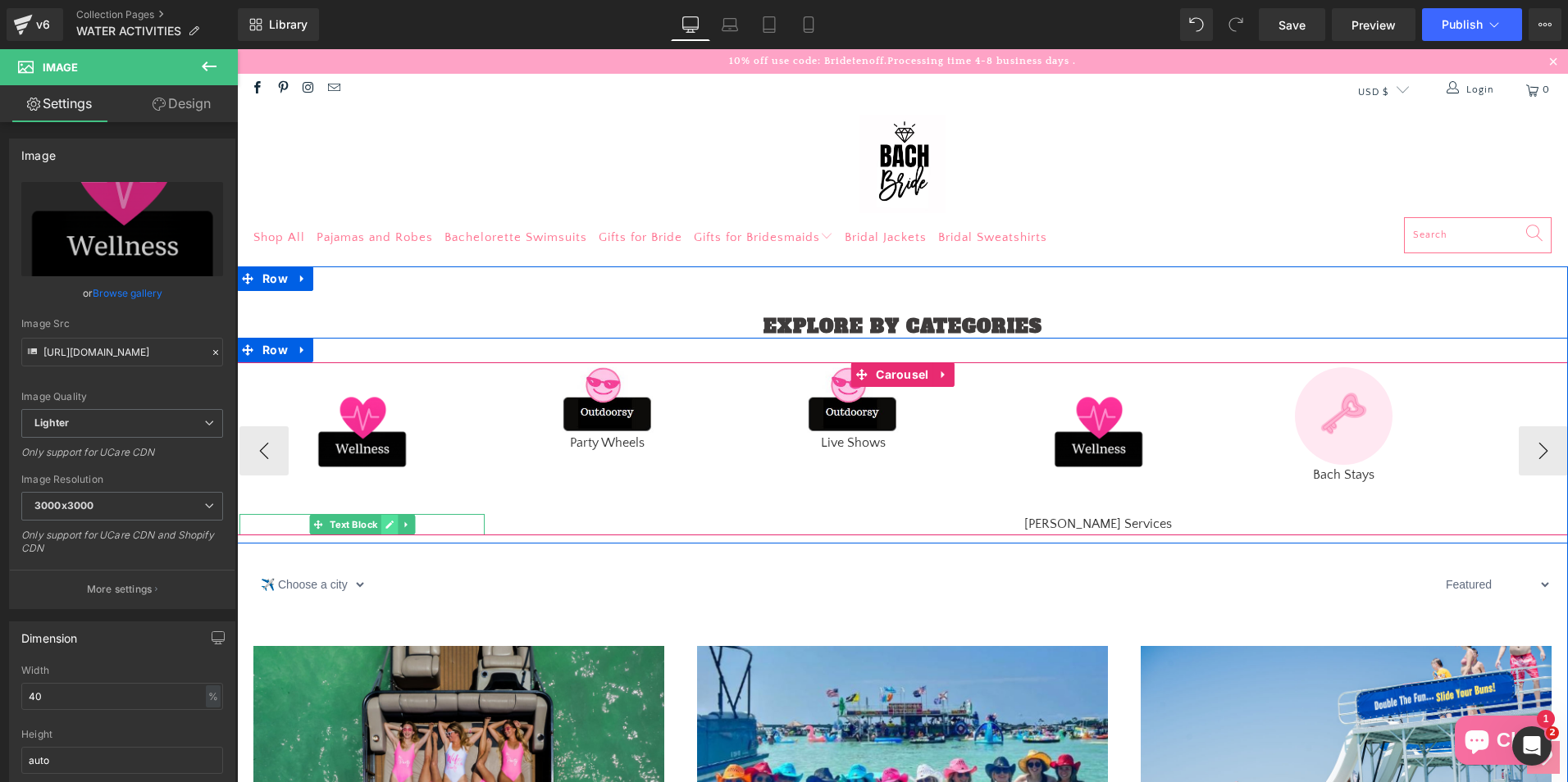
click at [384, 520] on icon at bounding box center [389, 524] width 9 height 9
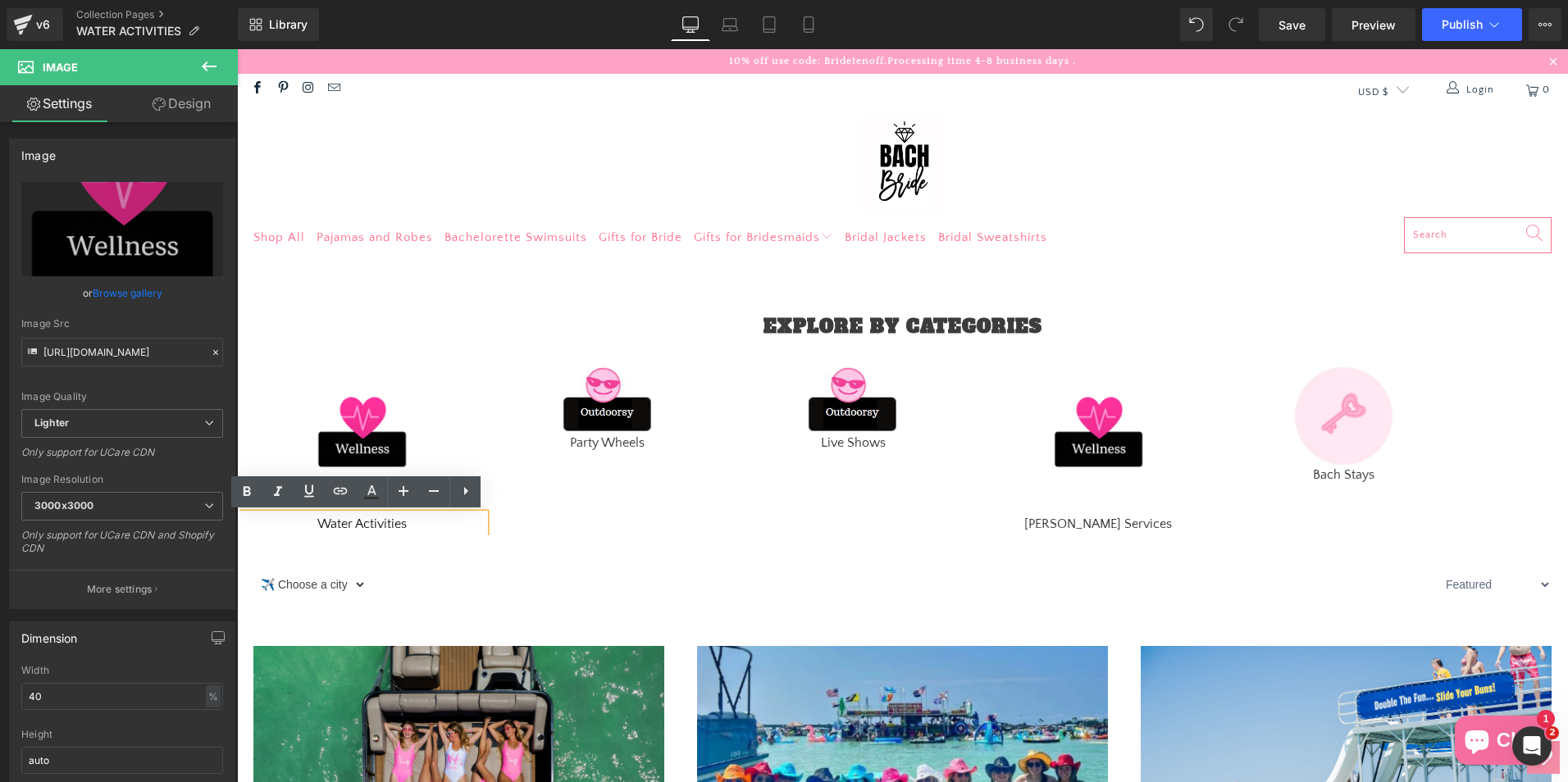
click at [352, 582] on select "✈️ Choose a city [GEOGRAPHIC_DATA] Destin [GEOGRAPHIC_DATA] [GEOGRAPHIC_DATA]" at bounding box center [310, 584] width 113 height 36
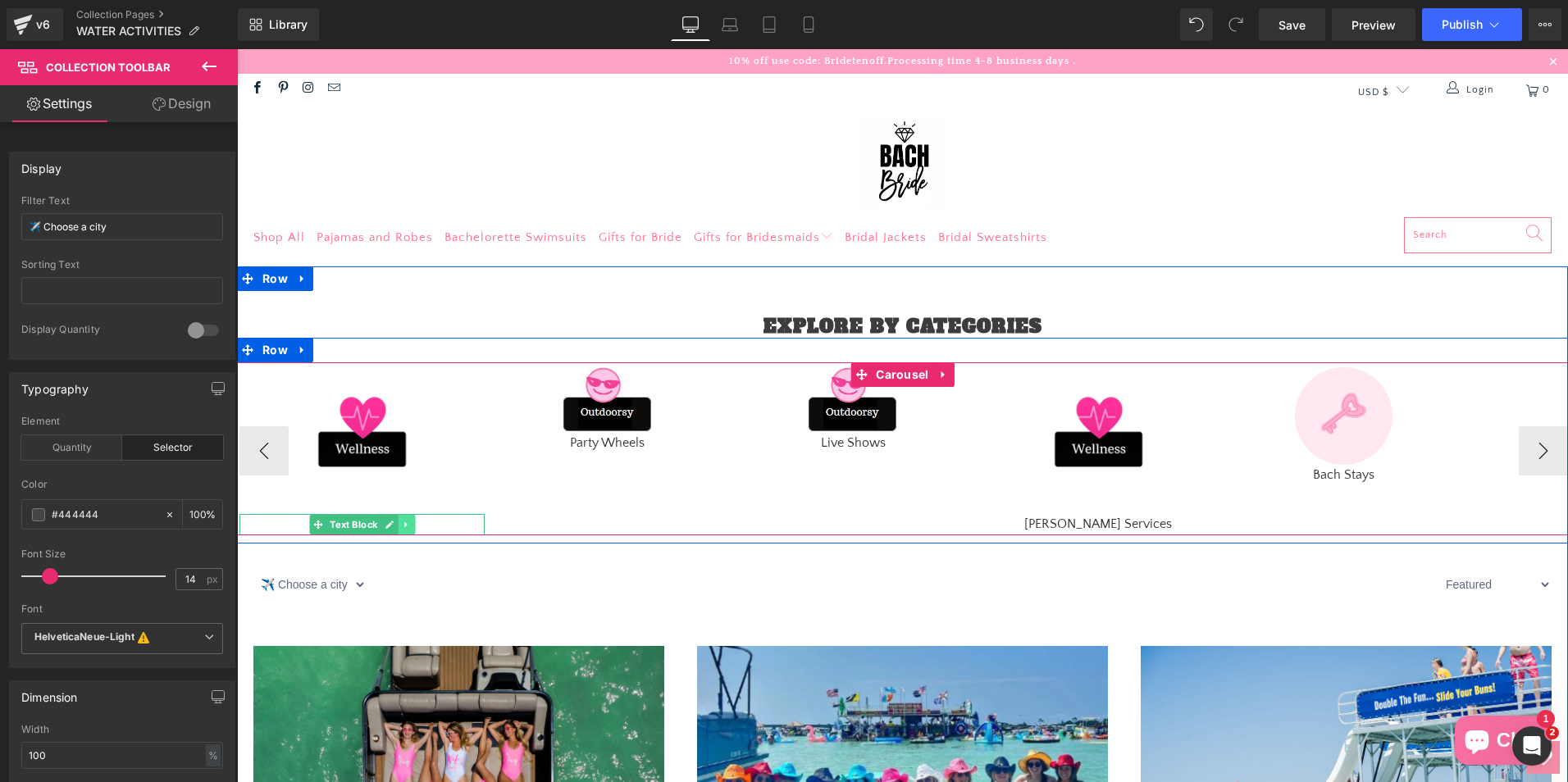
click at [398, 519] on link at bounding box center [407, 524] width 17 height 20
click at [410, 523] on icon at bounding box center [414, 524] width 9 height 9
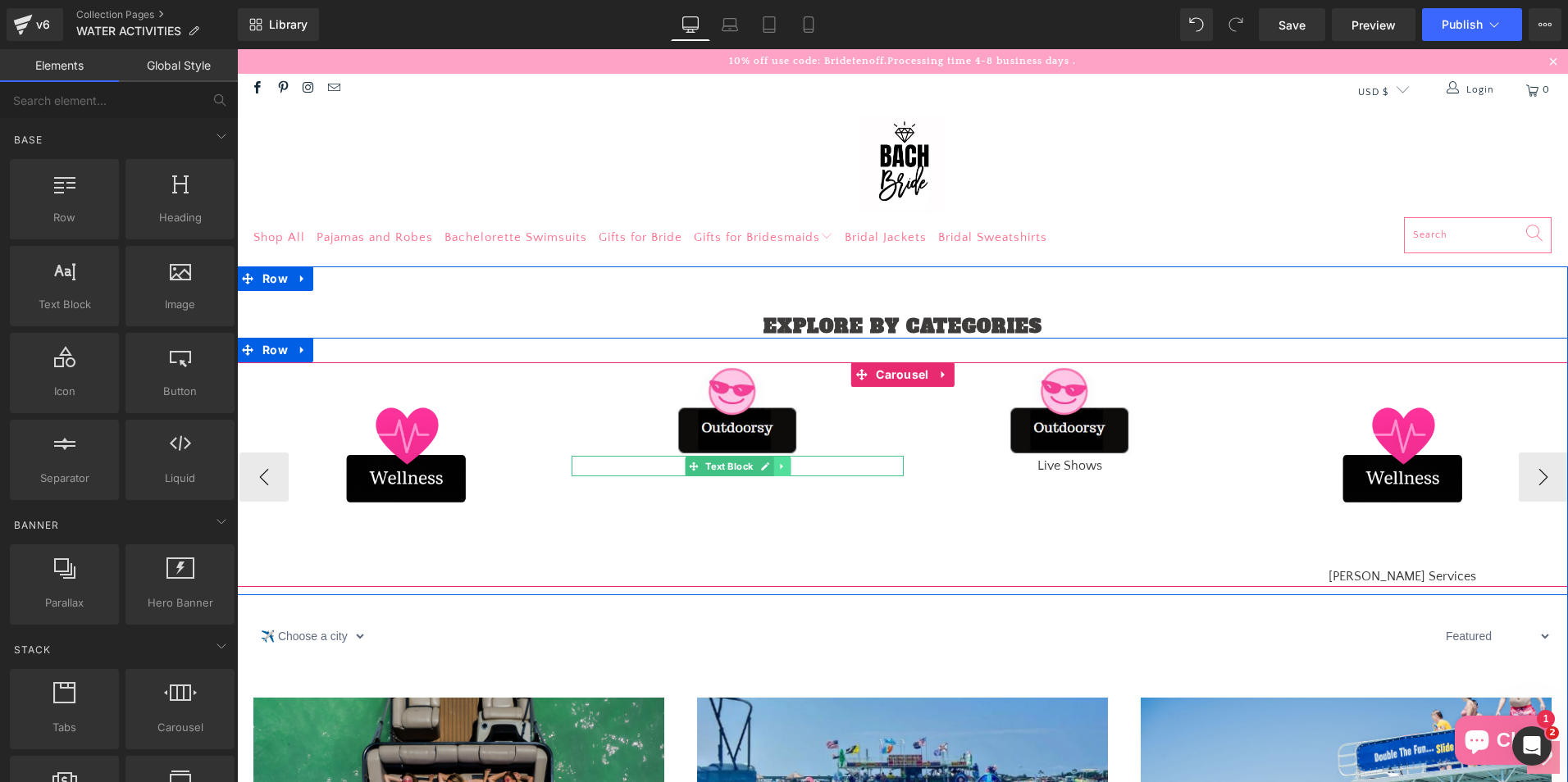
click at [777, 465] on icon at bounding box center [781, 465] width 9 height 9
click at [782, 465] on link at bounding box center [791, 466] width 17 height 20
click at [1109, 467] on icon at bounding box center [1114, 465] width 9 height 9
click at [1118, 461] on icon at bounding box center [1122, 465] width 9 height 9
click at [1441, 575] on icon at bounding box center [1446, 577] width 9 height 9
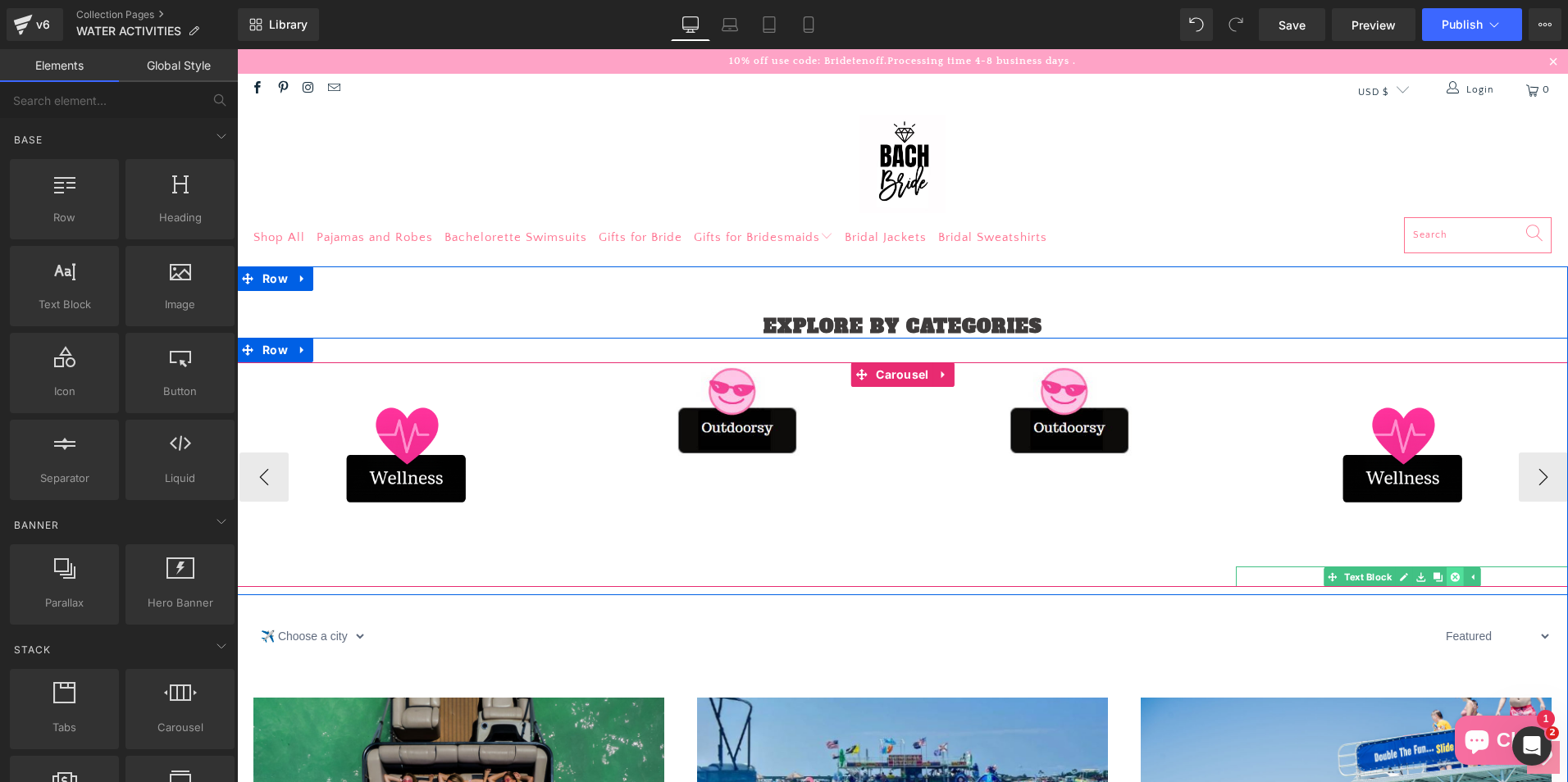
click at [1451, 573] on icon at bounding box center [1454, 577] width 9 height 9
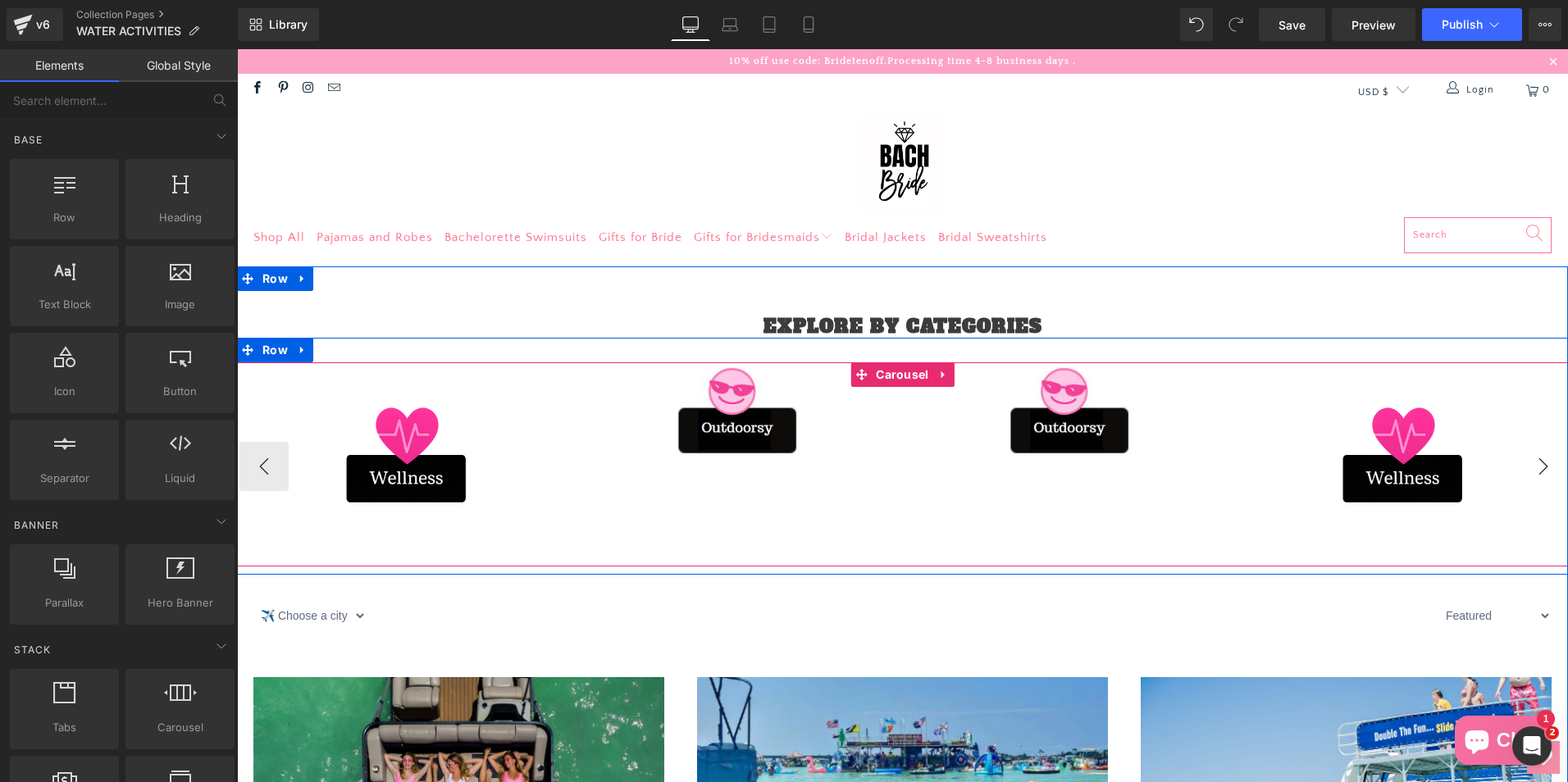
click at [1541, 471] on button "›" at bounding box center [1542, 465] width 49 height 49
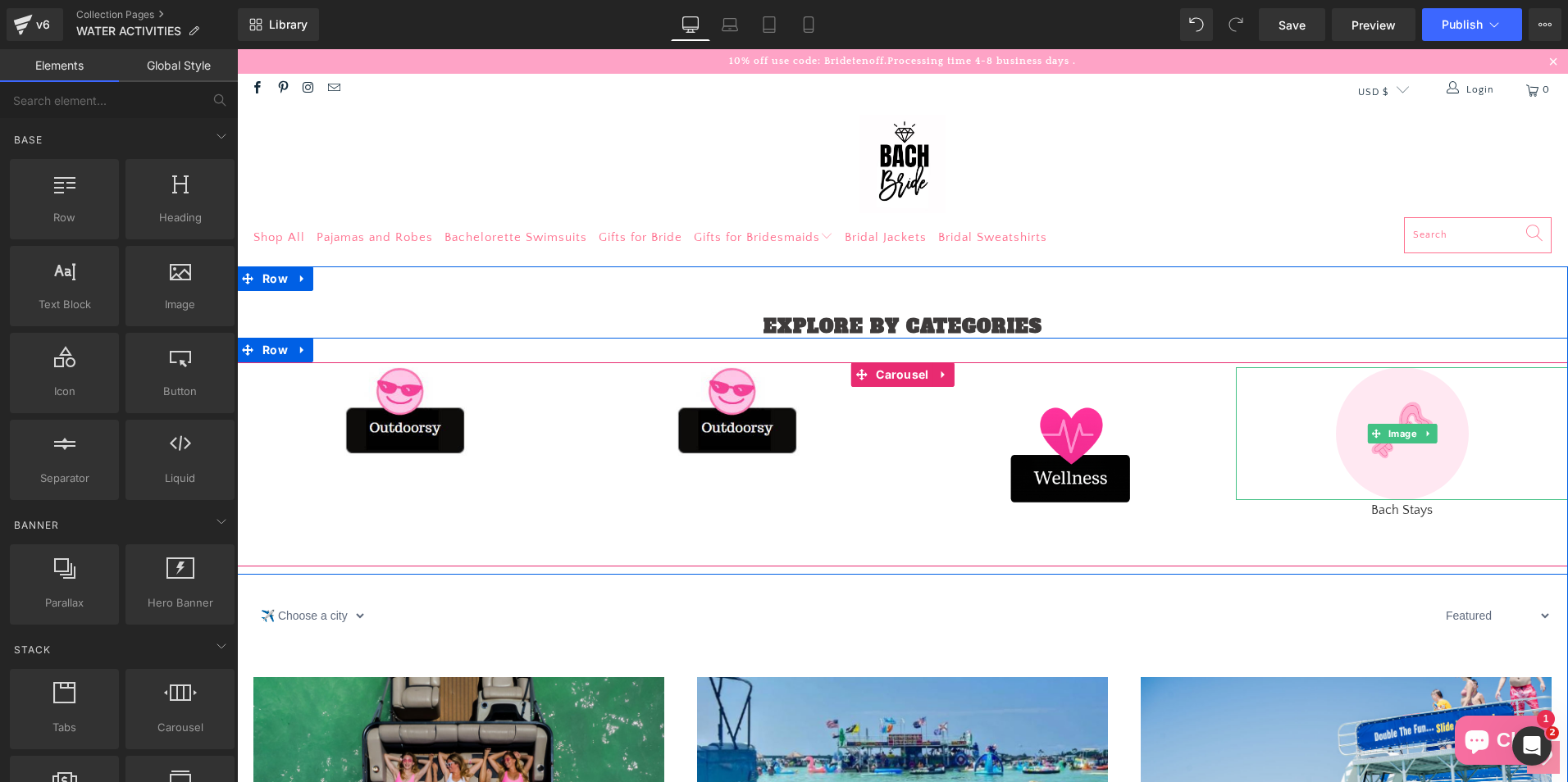
click at [1533, 468] on div at bounding box center [1402, 433] width 332 height 133
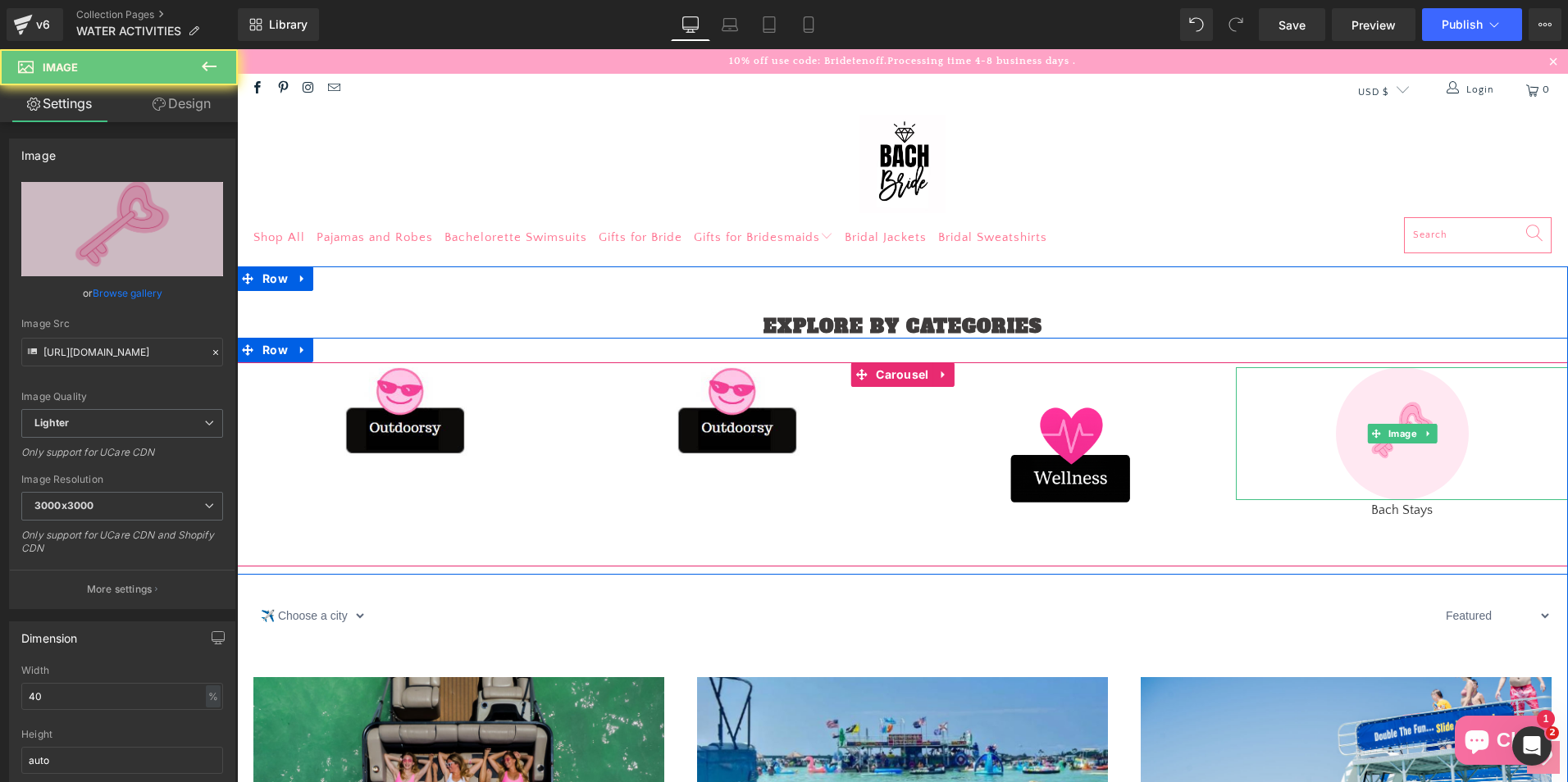
click at [1548, 469] on div at bounding box center [1402, 433] width 332 height 133
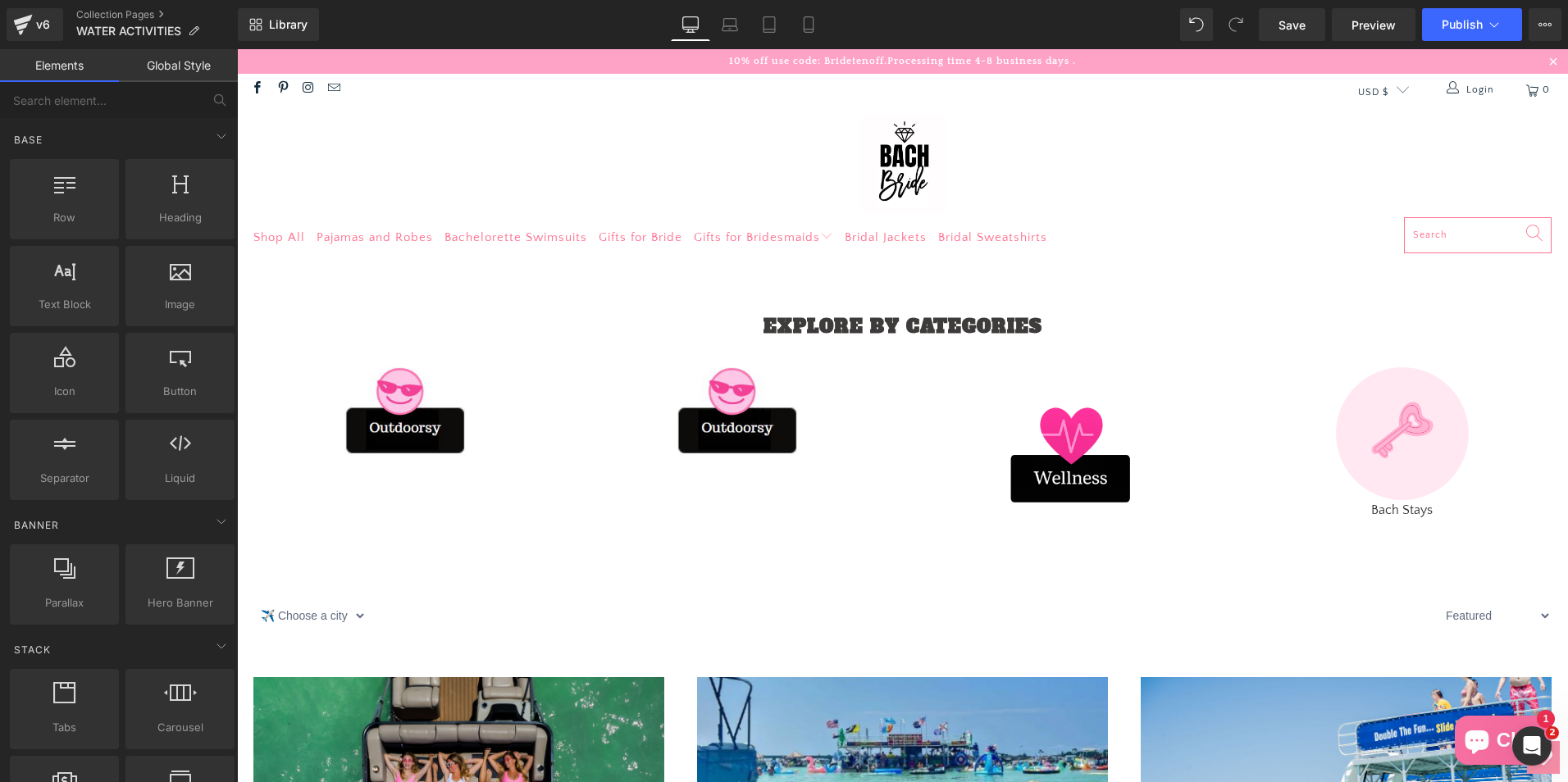
click at [1345, 175] on div at bounding box center [902, 166] width 1298 height 103
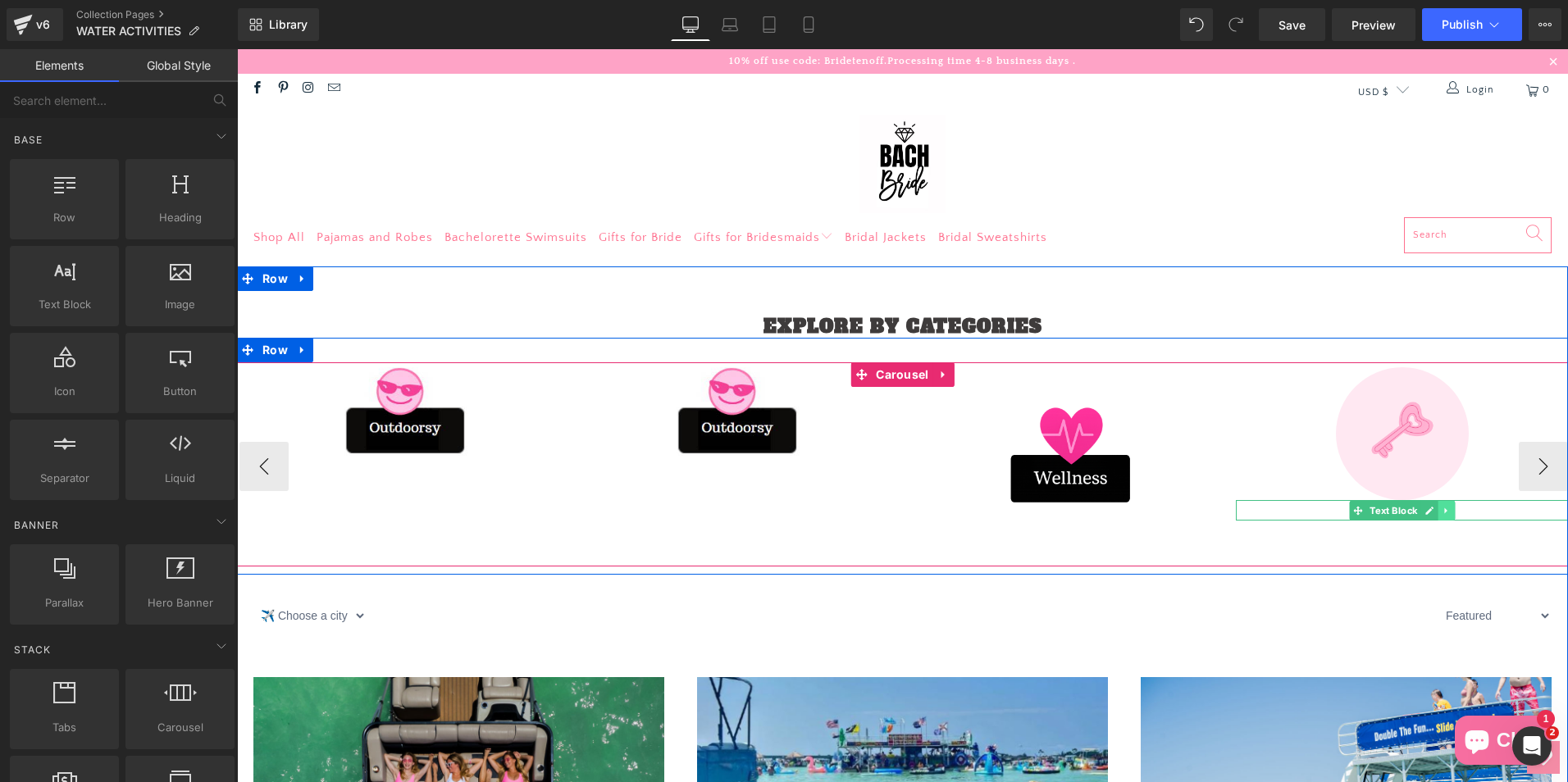
click at [1437, 505] on link at bounding box center [1446, 510] width 17 height 20
click at [1452, 505] on link at bounding box center [1455, 510] width 17 height 20
click at [1536, 466] on div at bounding box center [1402, 433] width 332 height 133
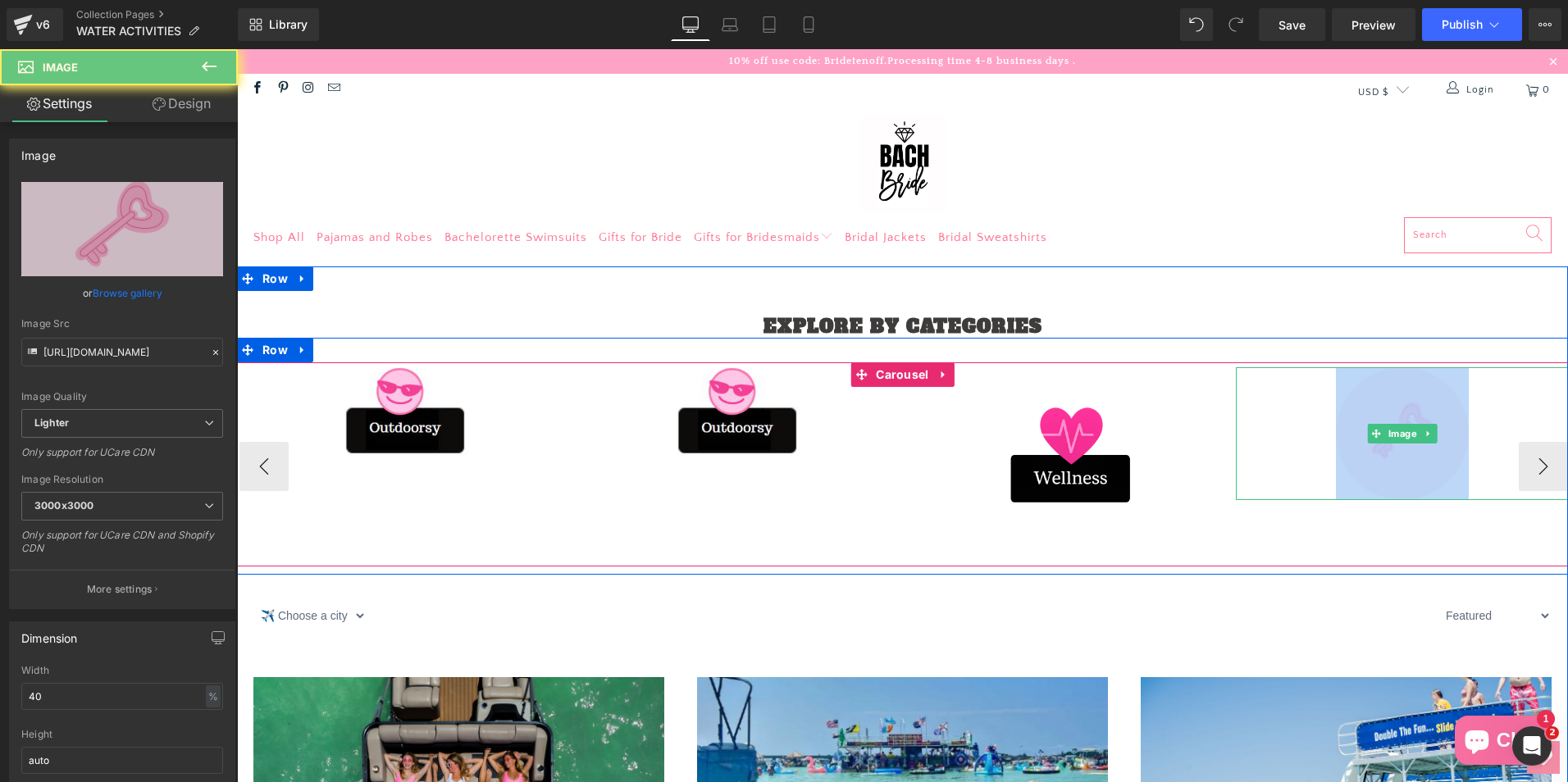
click at [1536, 466] on div at bounding box center [1402, 433] width 332 height 133
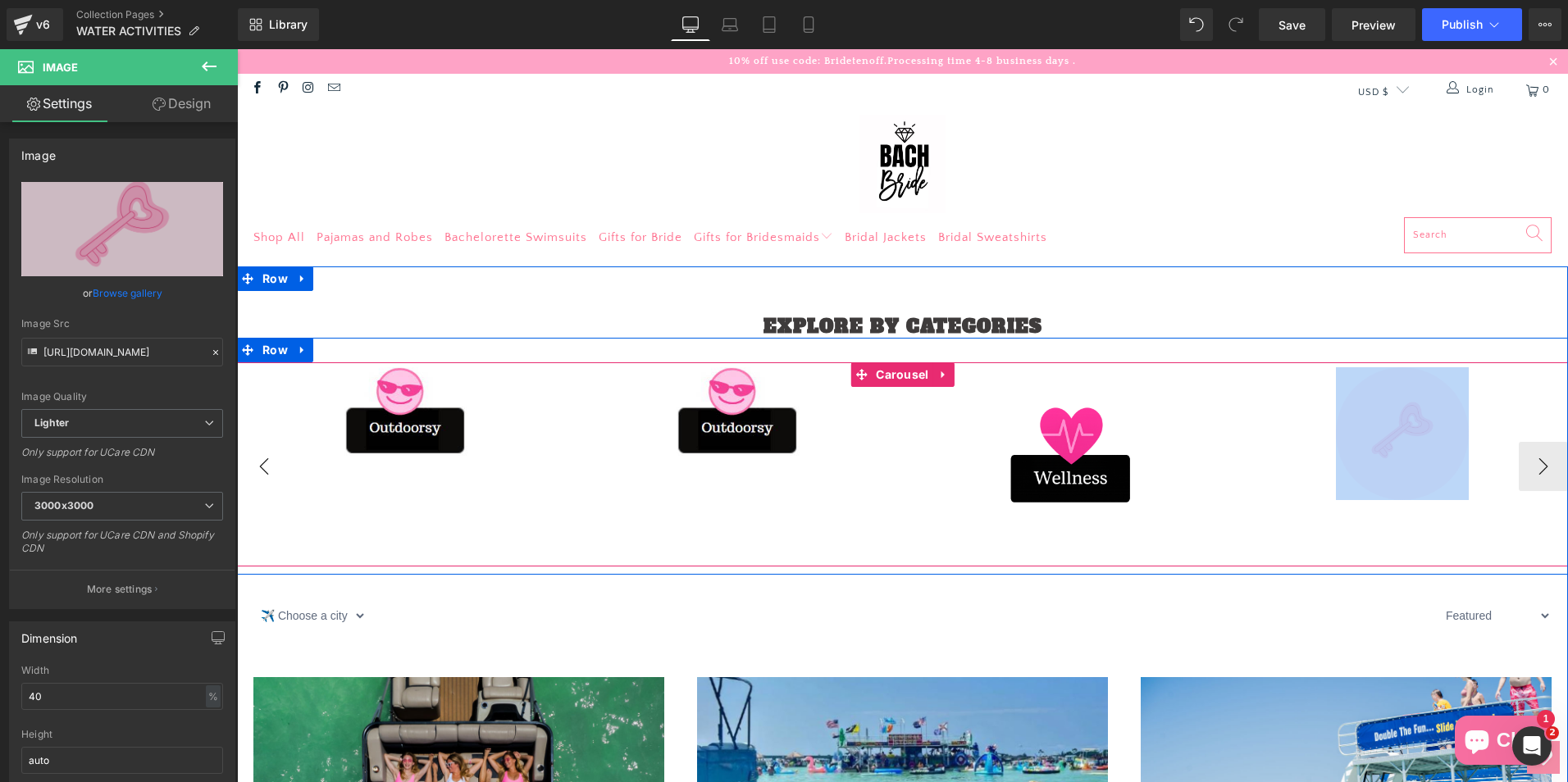
click at [270, 459] on button "‹" at bounding box center [264, 465] width 49 height 49
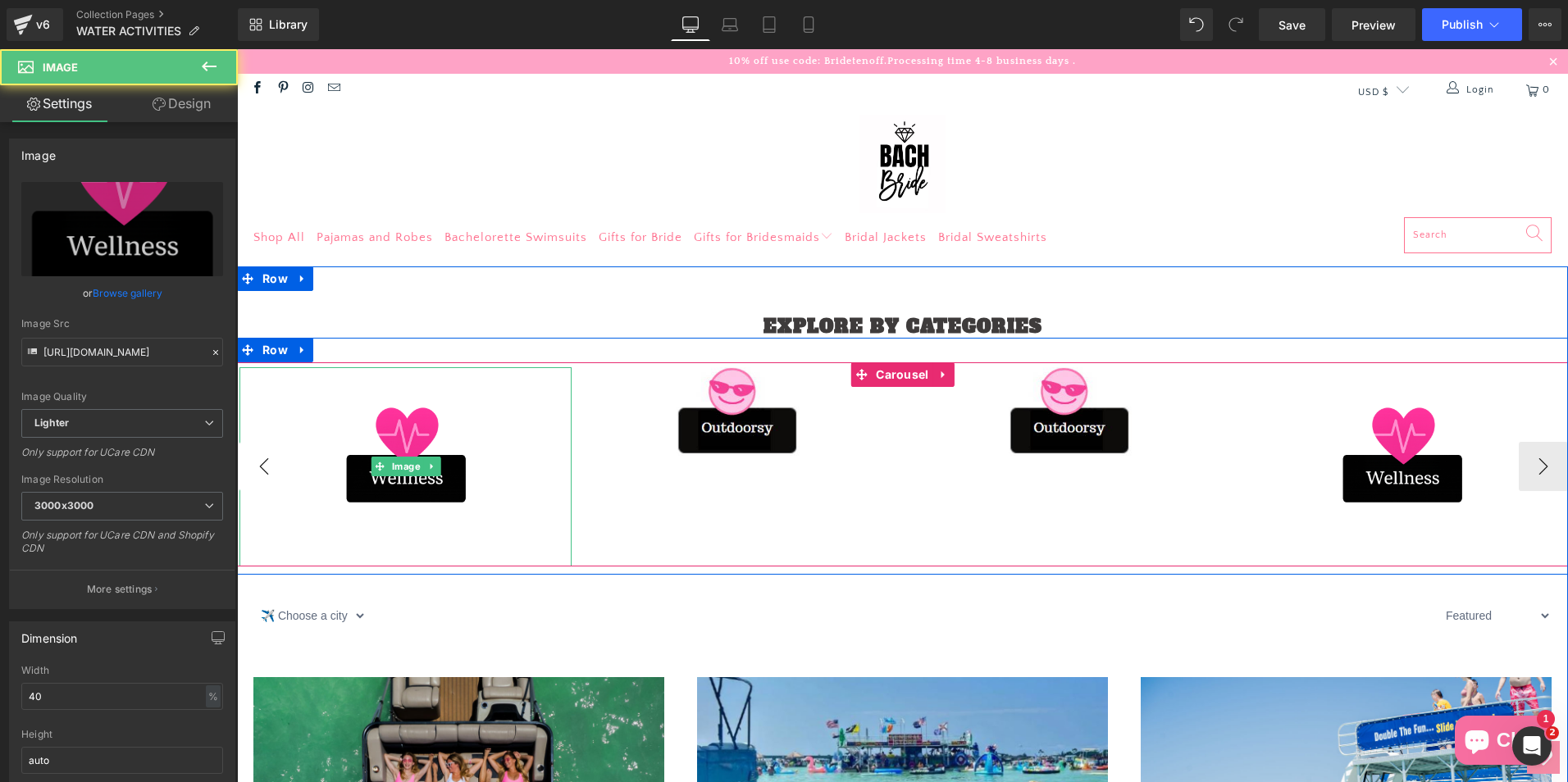
click at [270, 459] on div at bounding box center [406, 466] width 332 height 199
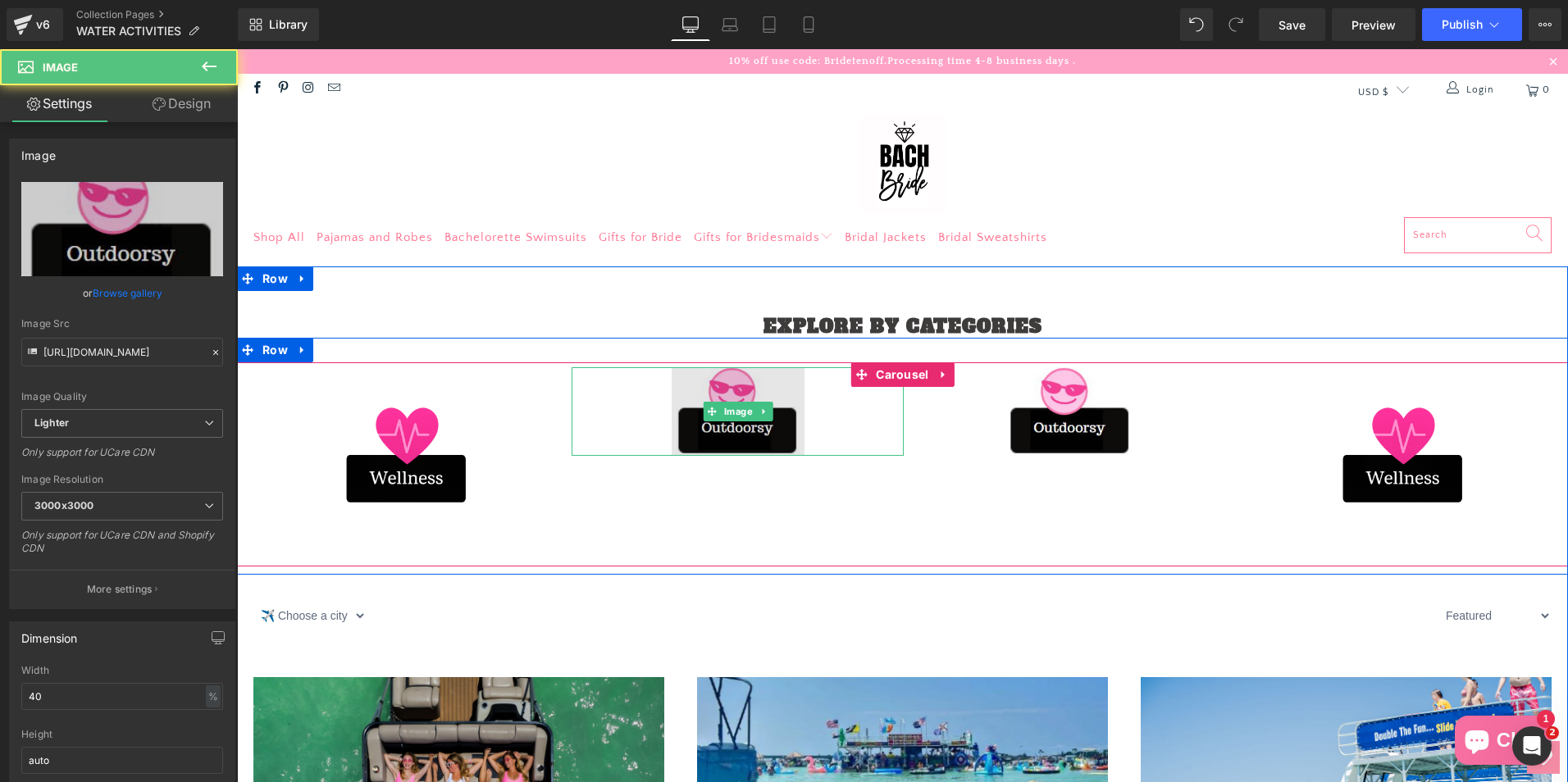
click at [697, 393] on img at bounding box center [738, 411] width 133 height 88
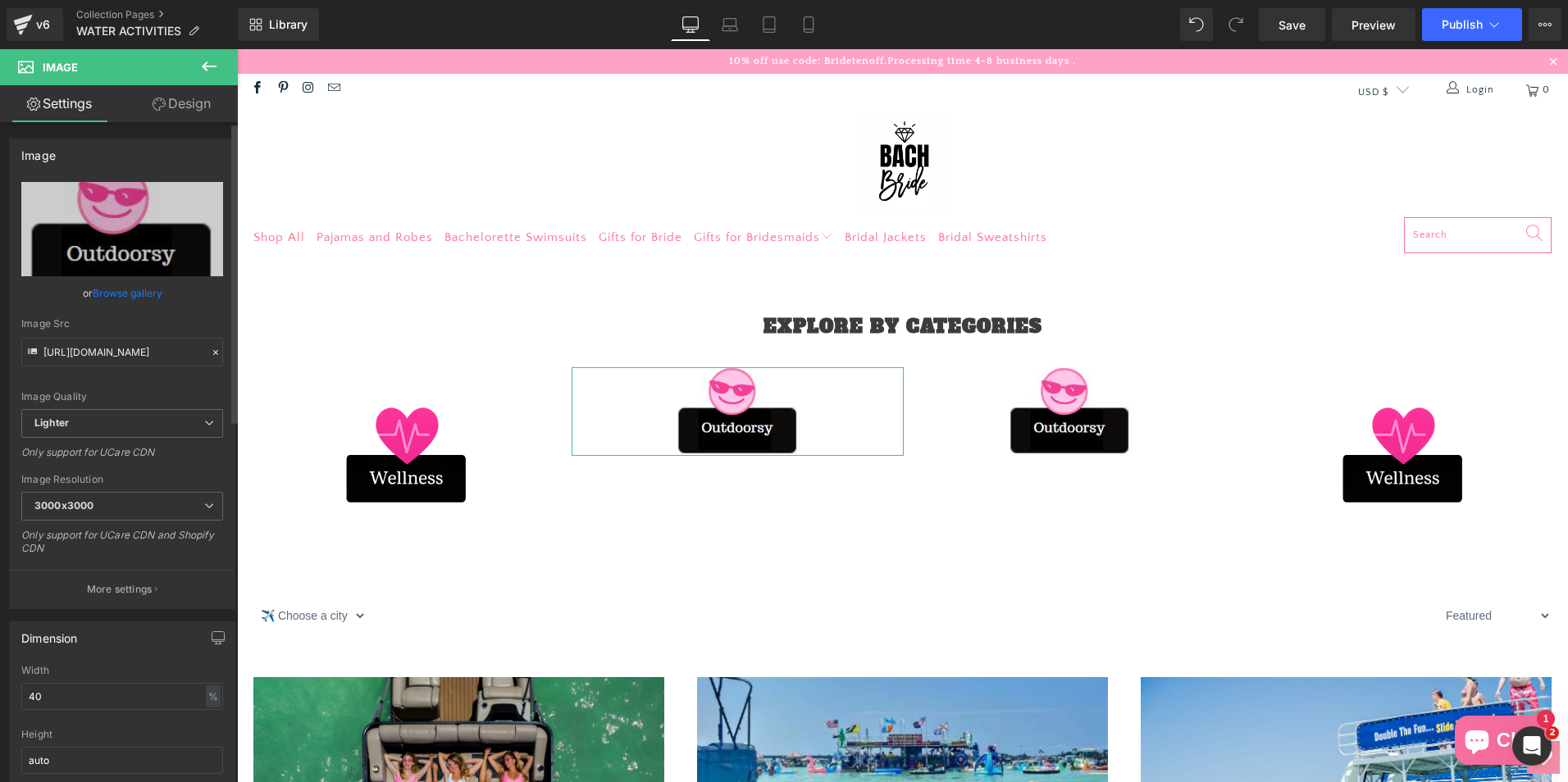
click at [130, 286] on link "Browse gallery" at bounding box center [127, 293] width 69 height 29
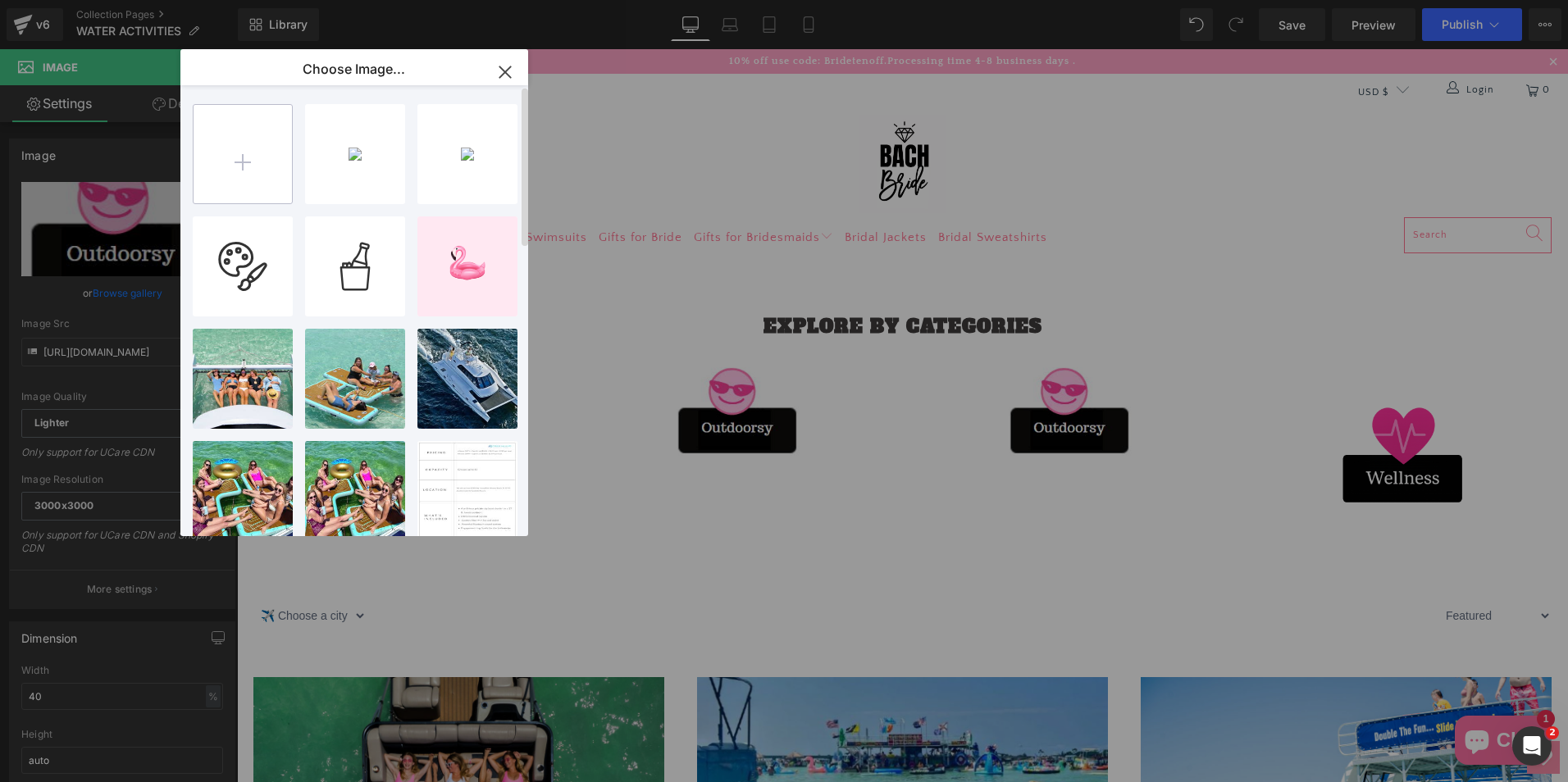
click at [243, 151] on input "file" at bounding box center [242, 154] width 98 height 98
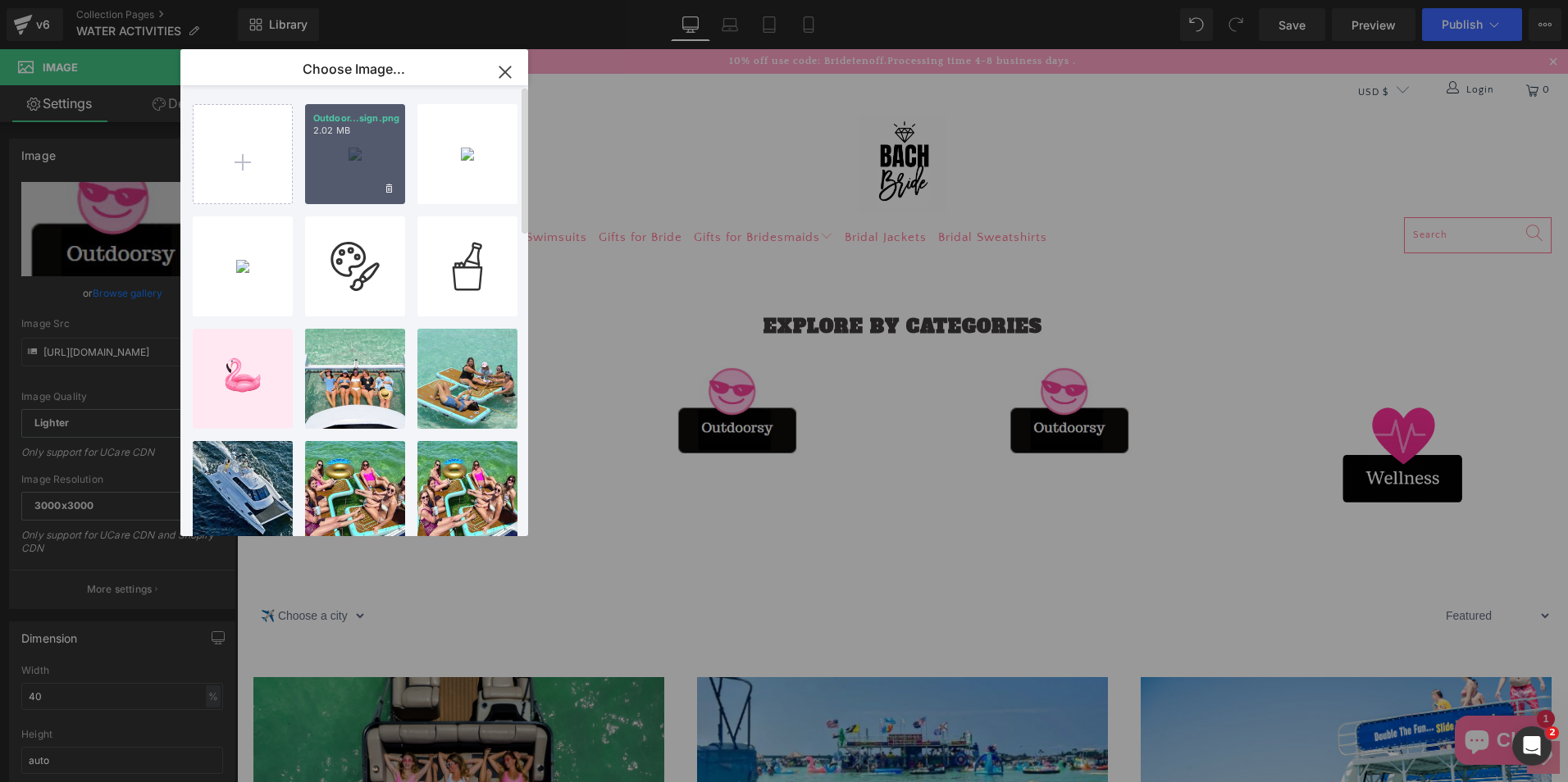
click at [323, 181] on div "Outdoor...sign.png 2.02 MB" at bounding box center [354, 154] width 100 height 100
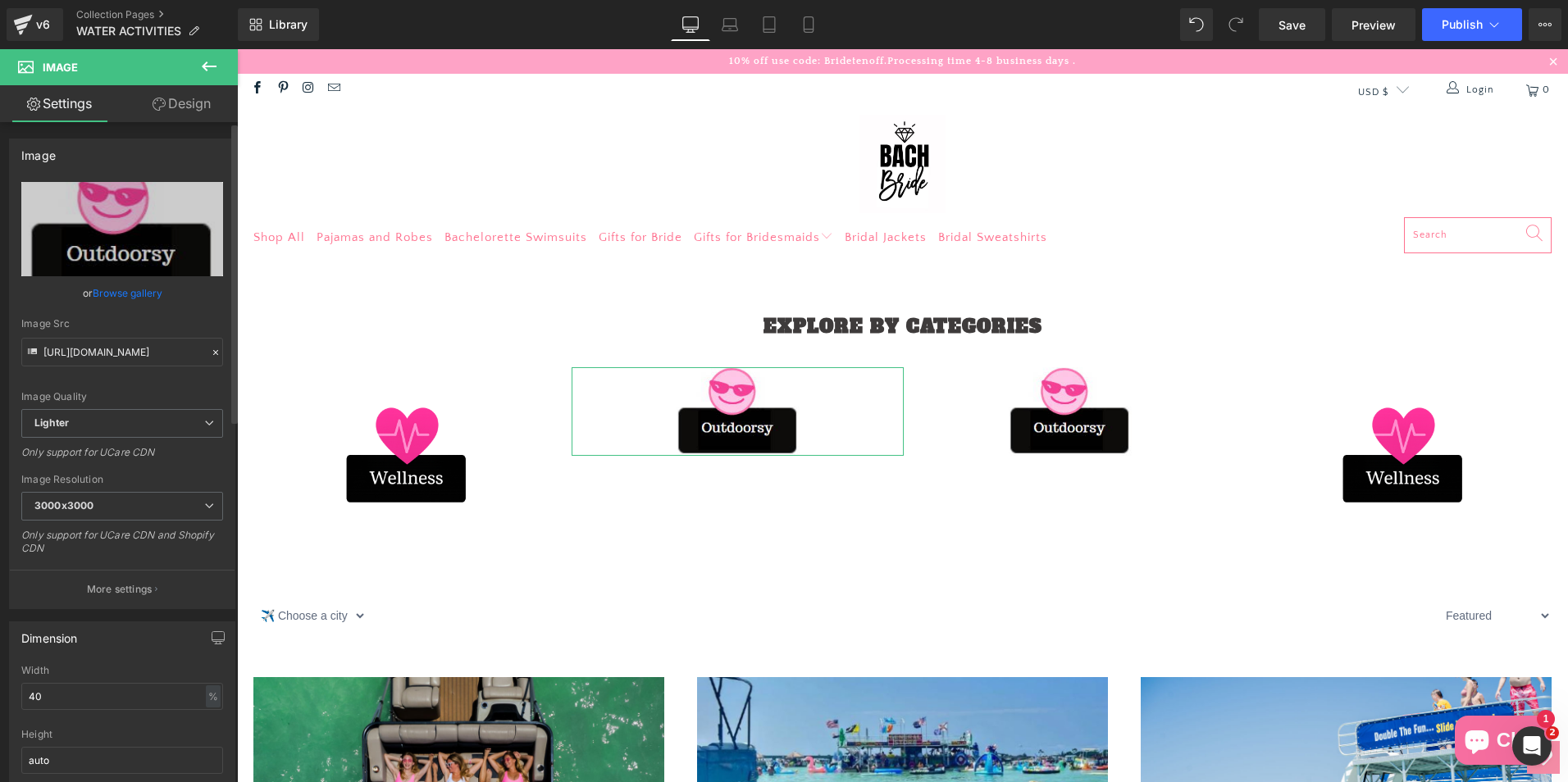
click at [141, 302] on link "Browse gallery" at bounding box center [127, 293] width 69 height 29
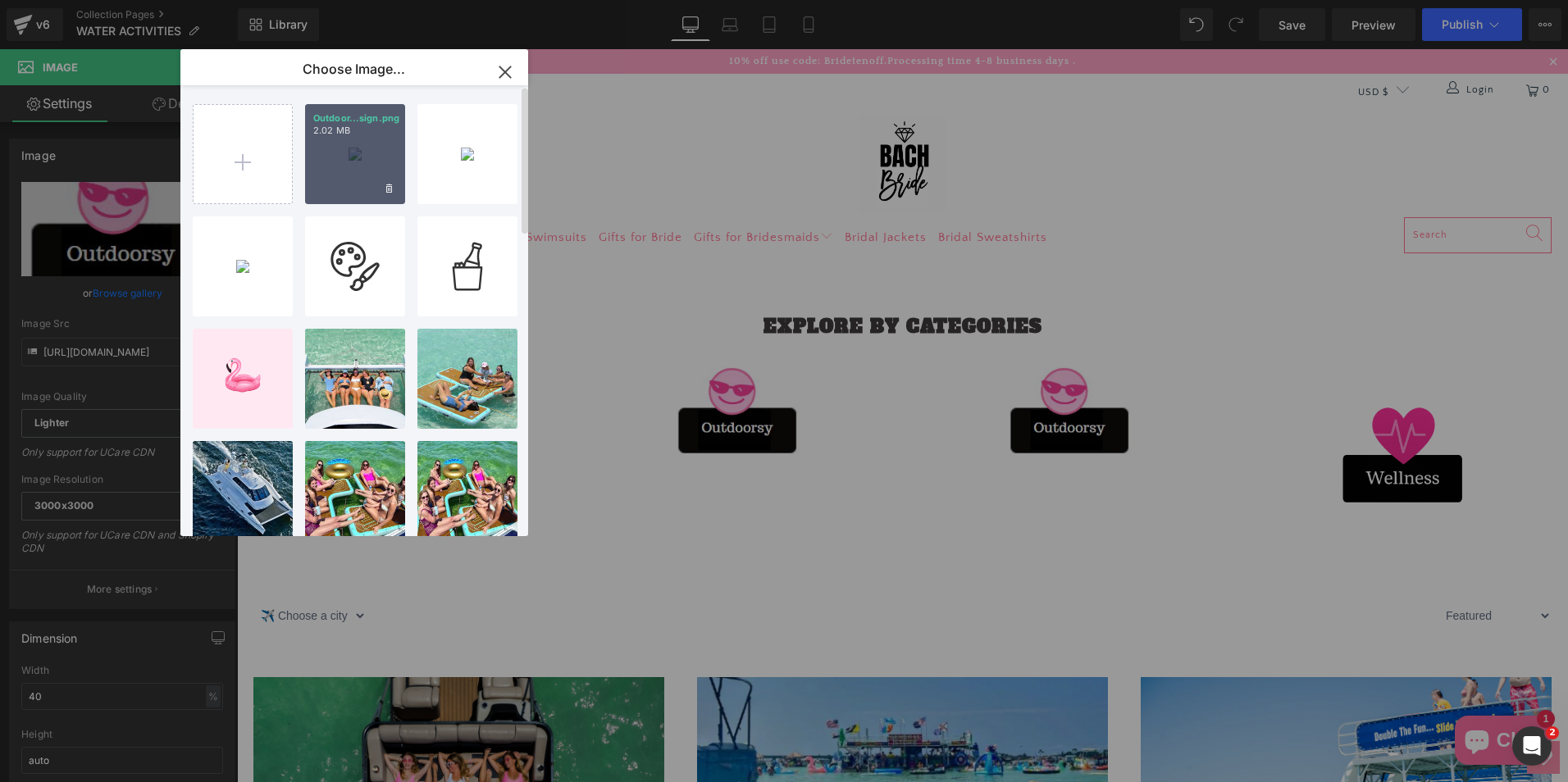
click at [319, 132] on p "2.02 MB" at bounding box center [355, 131] width 84 height 12
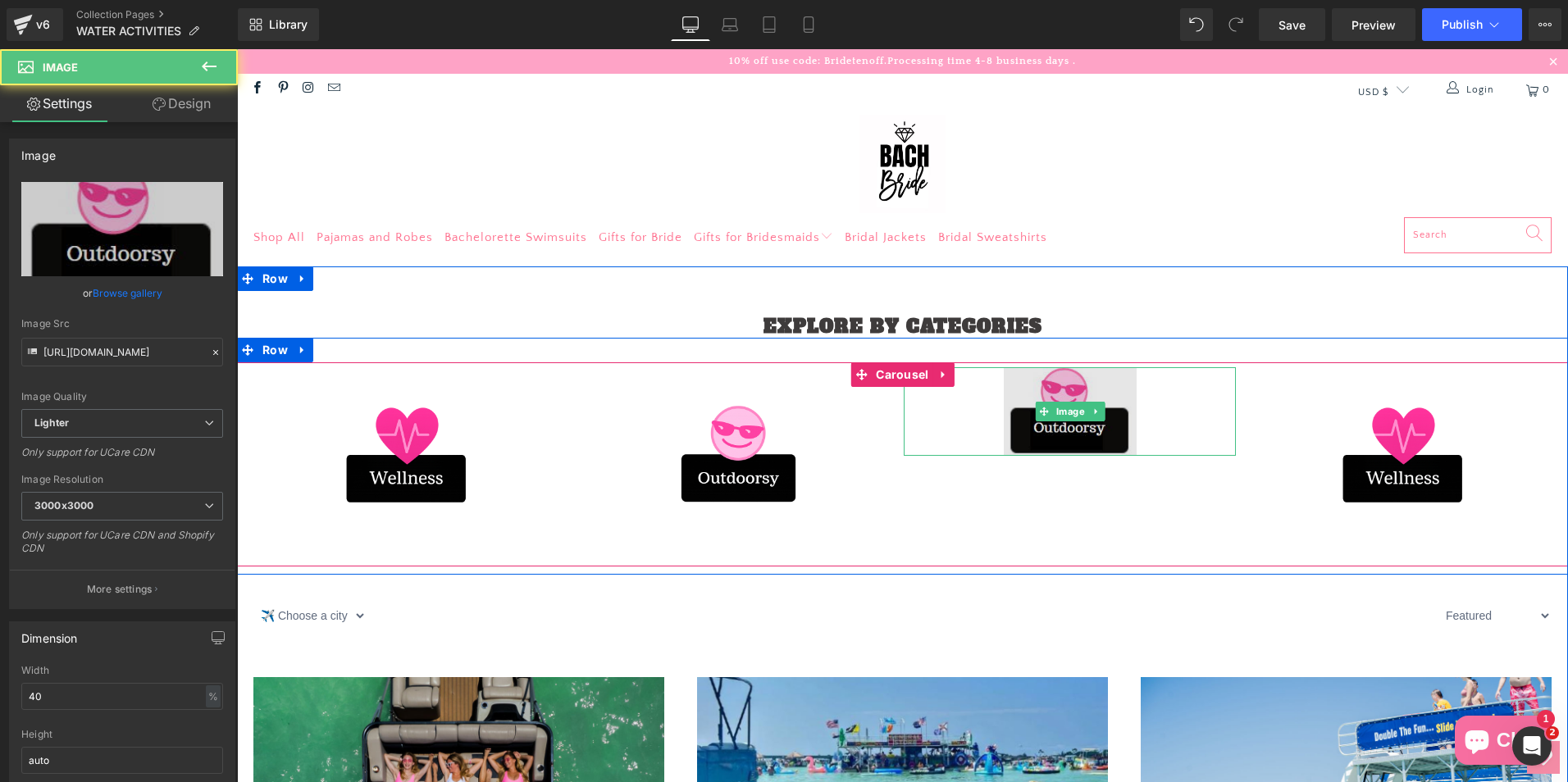
click at [1064, 445] on img at bounding box center [1070, 411] width 133 height 88
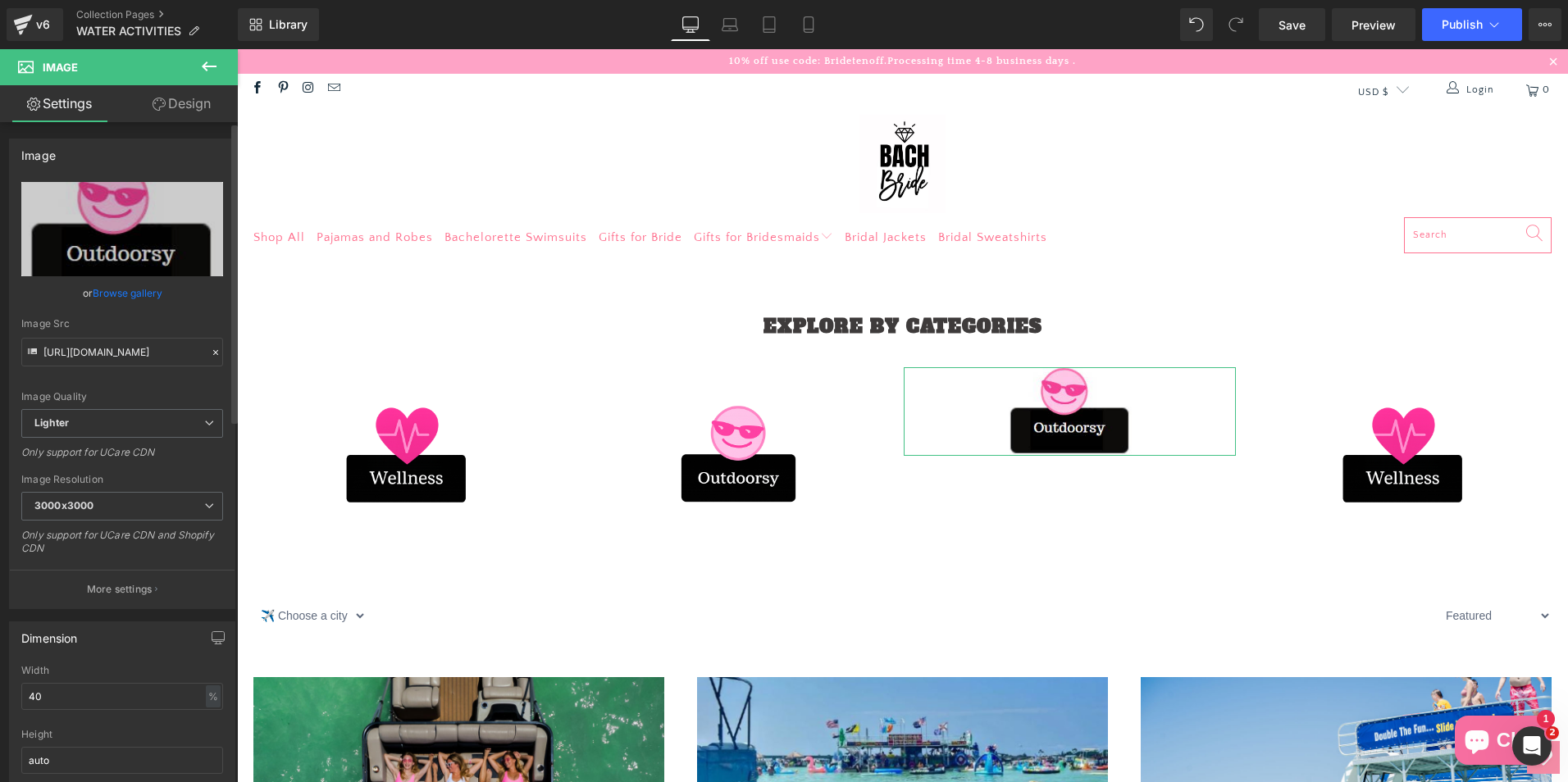
click at [116, 288] on link "Browse gallery" at bounding box center [127, 293] width 69 height 29
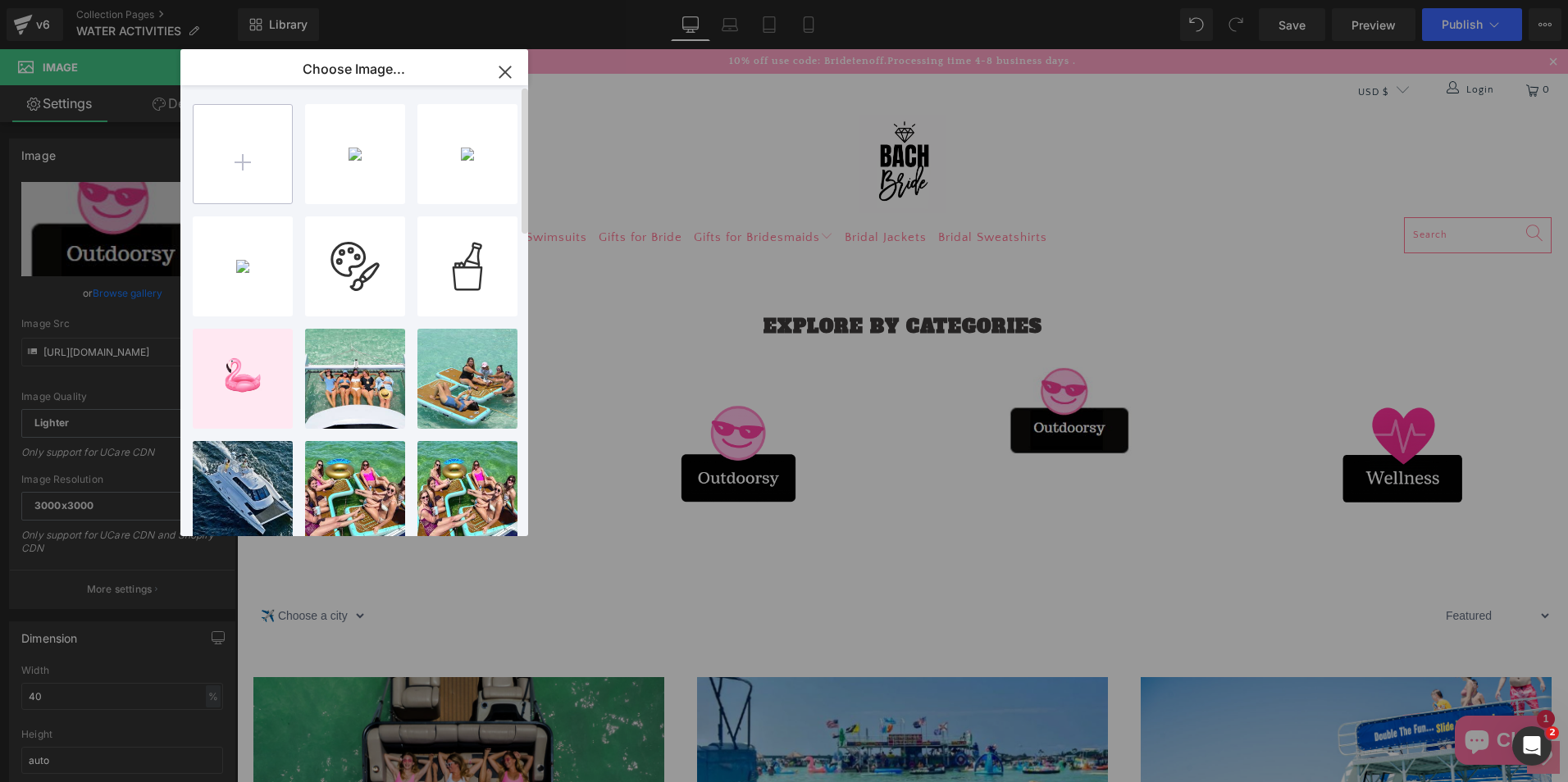
click at [268, 174] on input "file" at bounding box center [242, 154] width 98 height 98
click at [235, 187] on input "file" at bounding box center [242, 154] width 98 height 98
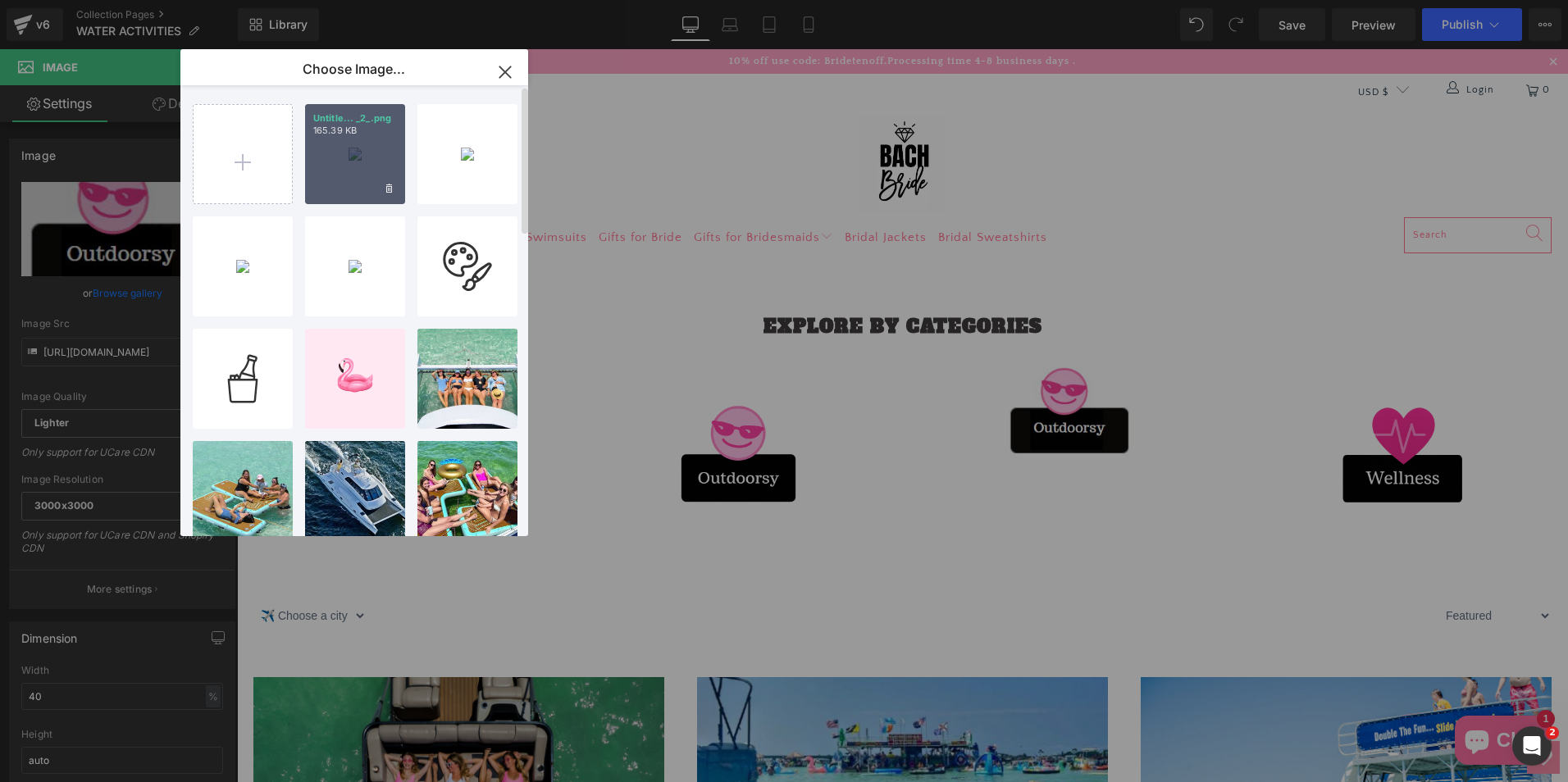
drag, startPoint x: 375, startPoint y: 143, endPoint x: 138, endPoint y: 163, distance: 237.8
click at [375, 143] on div "Untitle... _2_.png 165.39 KB" at bounding box center [354, 154] width 100 height 100
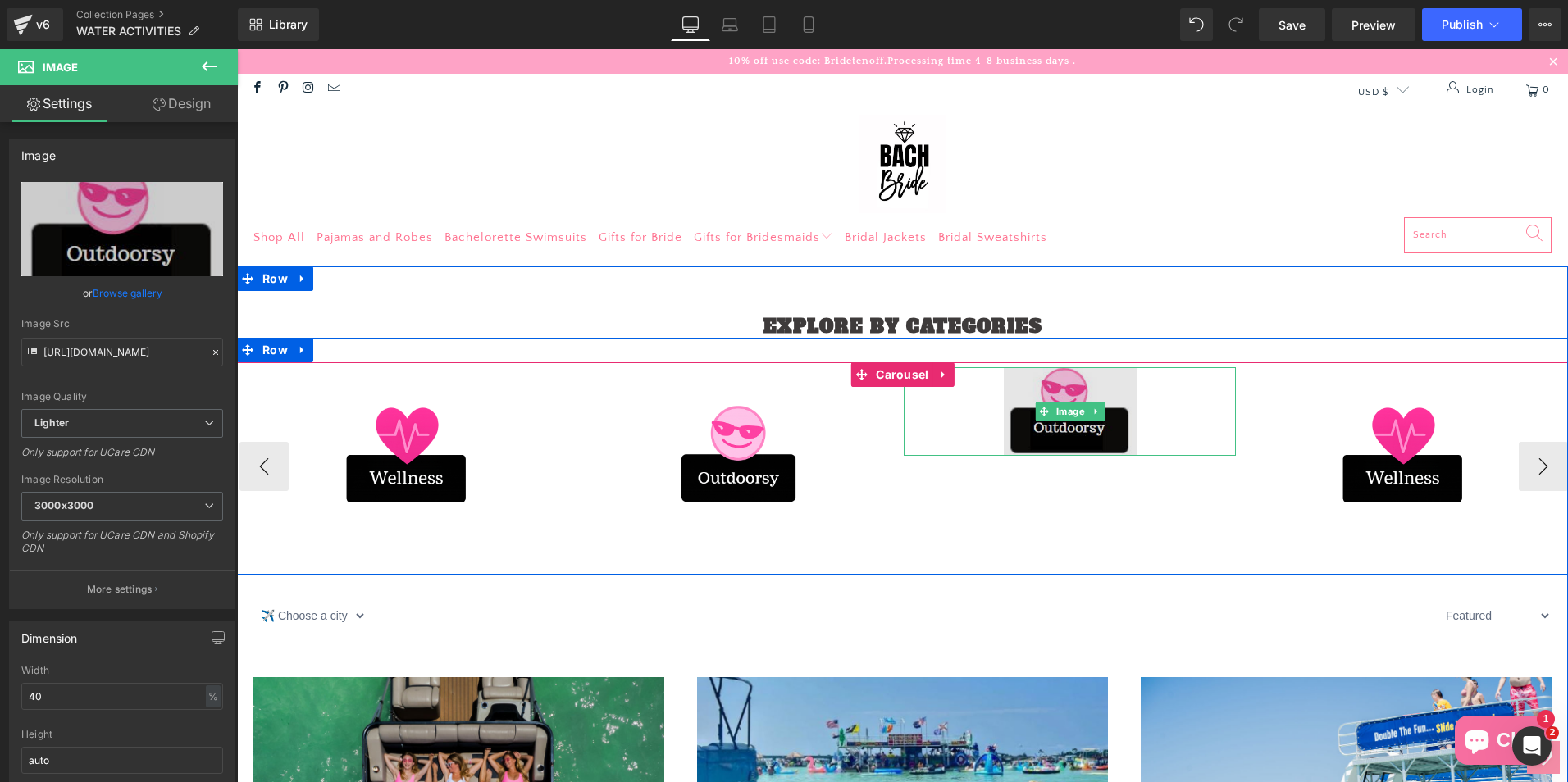
click at [1048, 397] on img at bounding box center [1070, 411] width 133 height 88
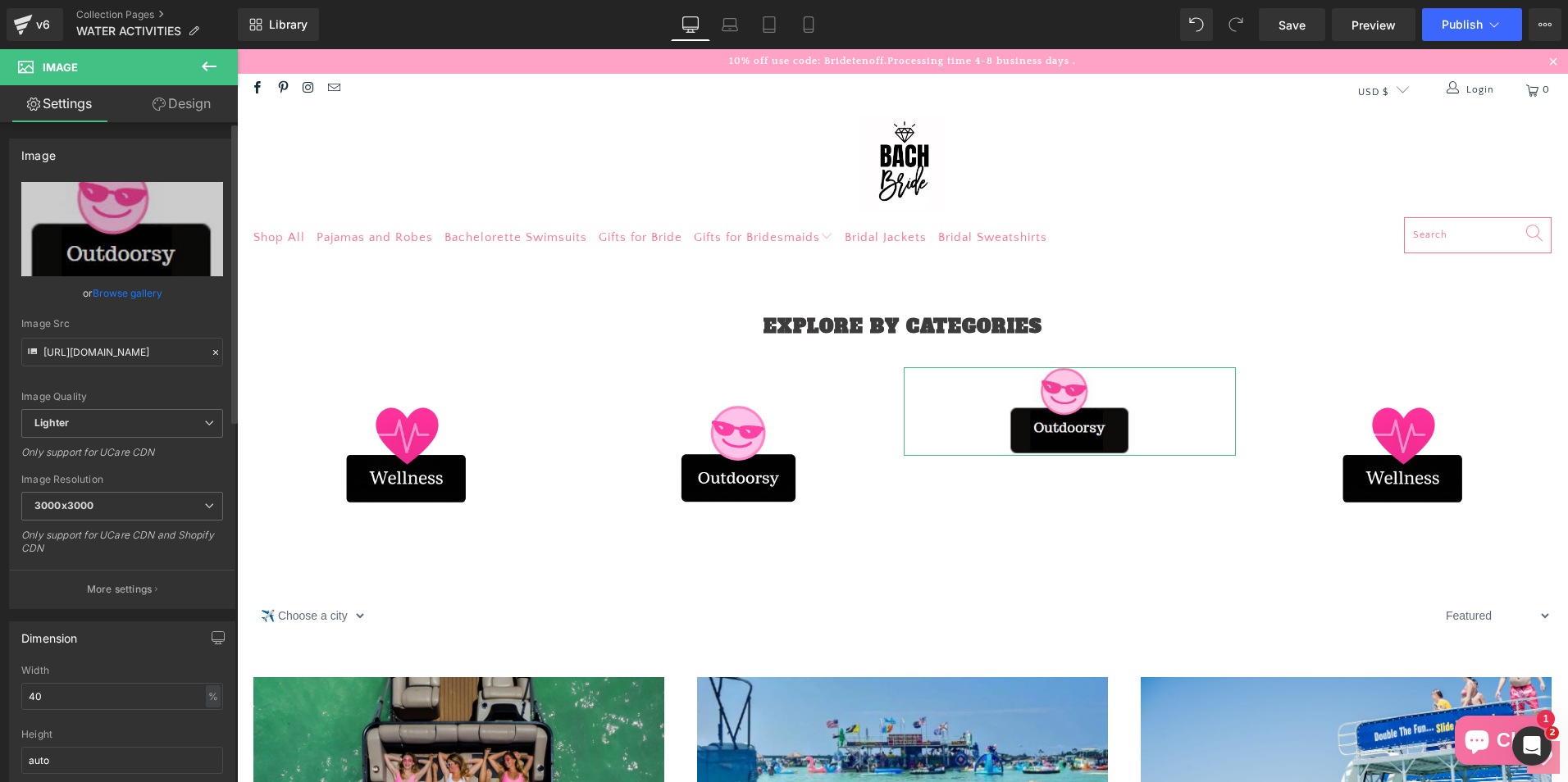
click at [147, 291] on link "Browse gallery" at bounding box center [127, 293] width 69 height 29
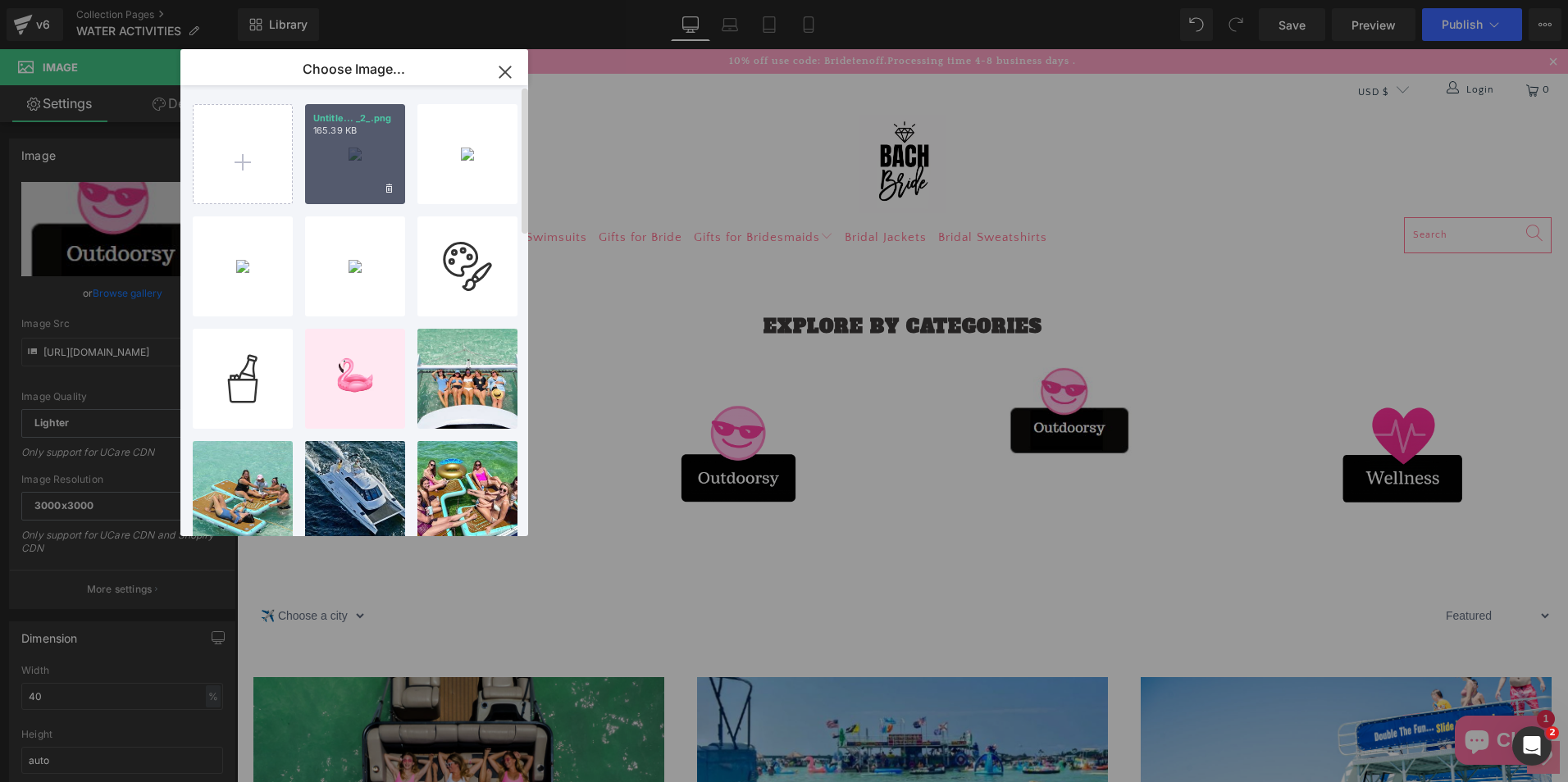
click at [348, 169] on div "Untitle... _2_.png 165.39 KB" at bounding box center [354, 154] width 100 height 100
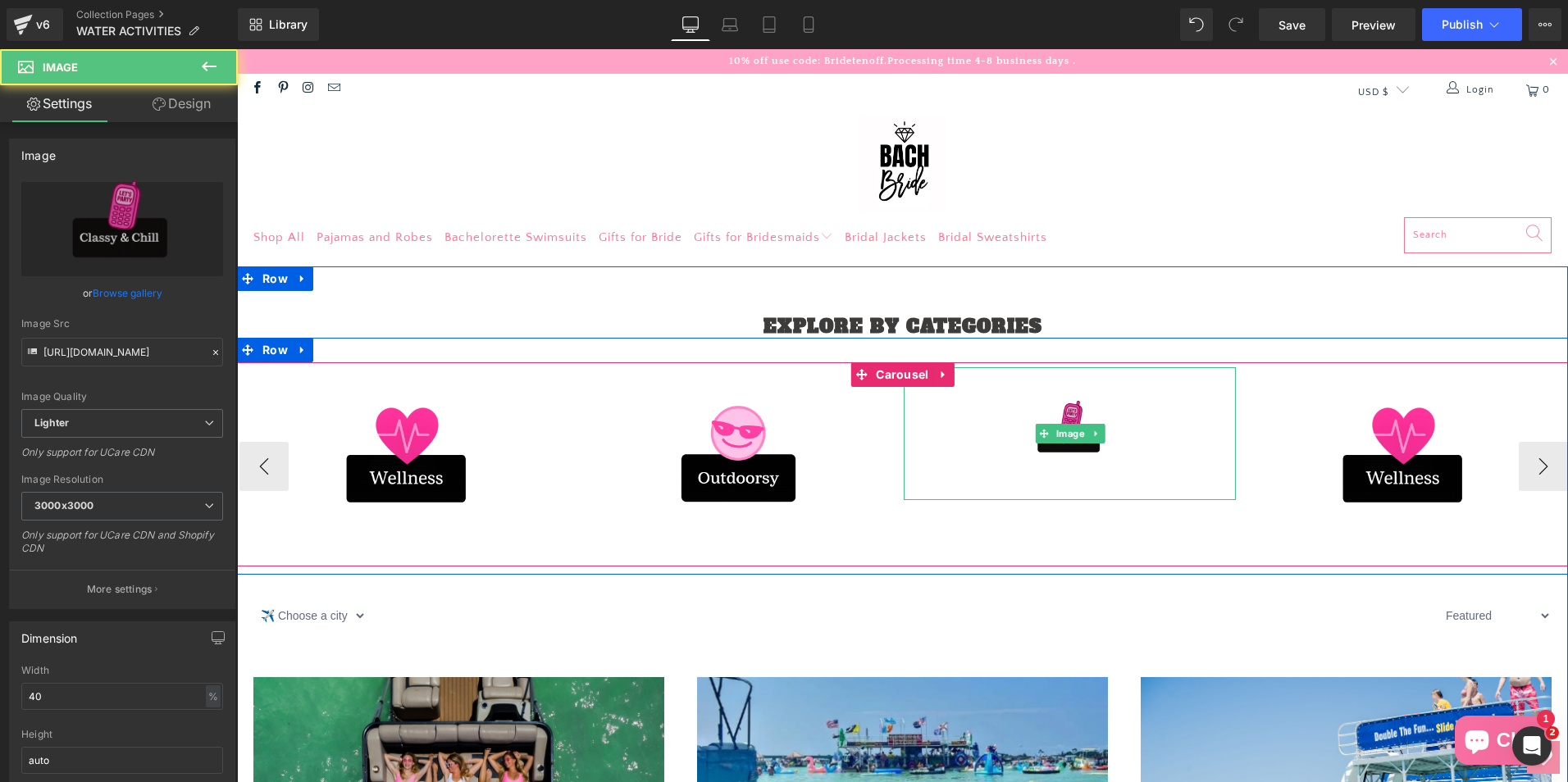
click at [1090, 416] on img at bounding box center [1070, 433] width 133 height 133
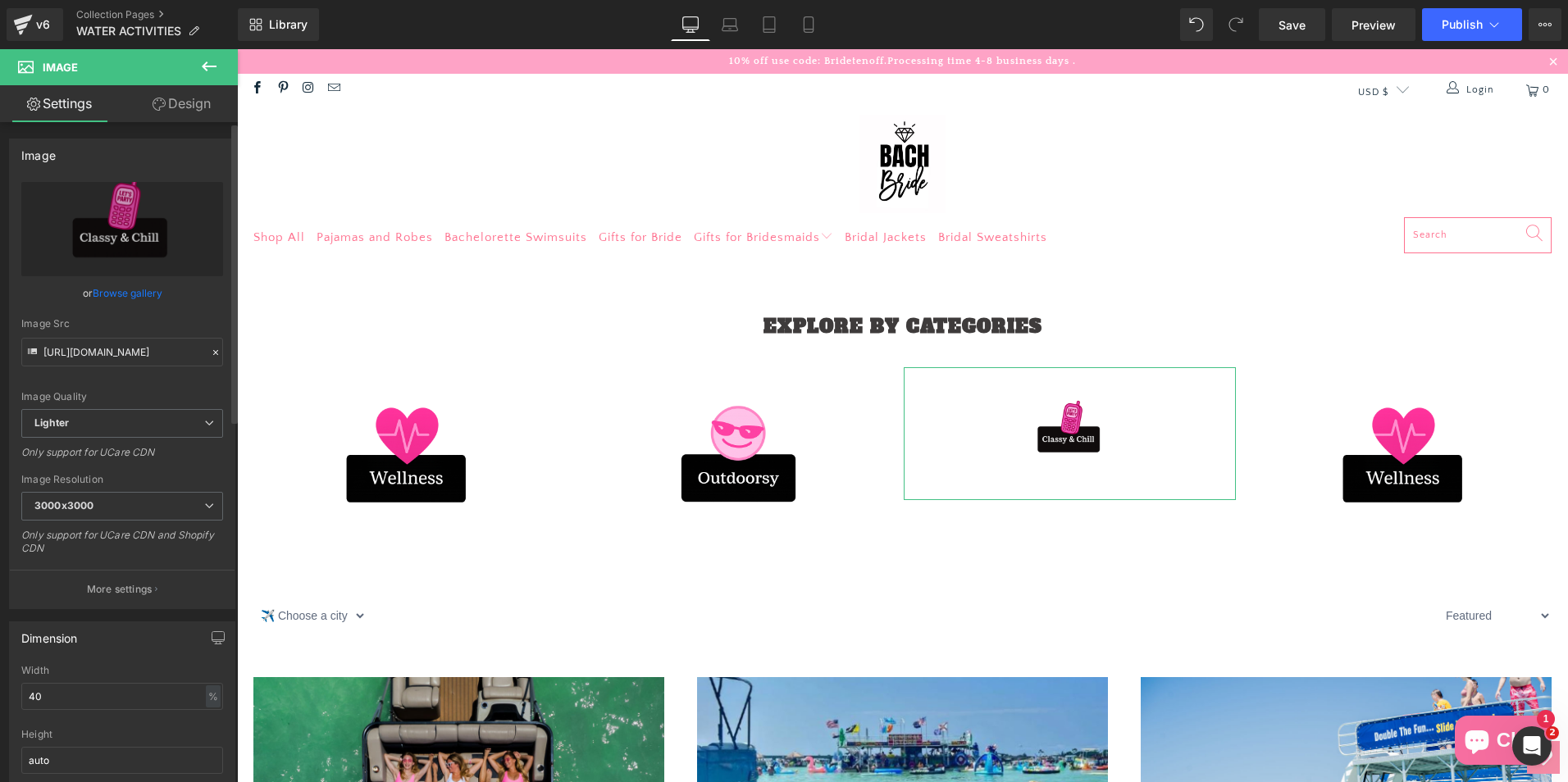
click at [94, 291] on link "Browse gallery" at bounding box center [127, 293] width 69 height 29
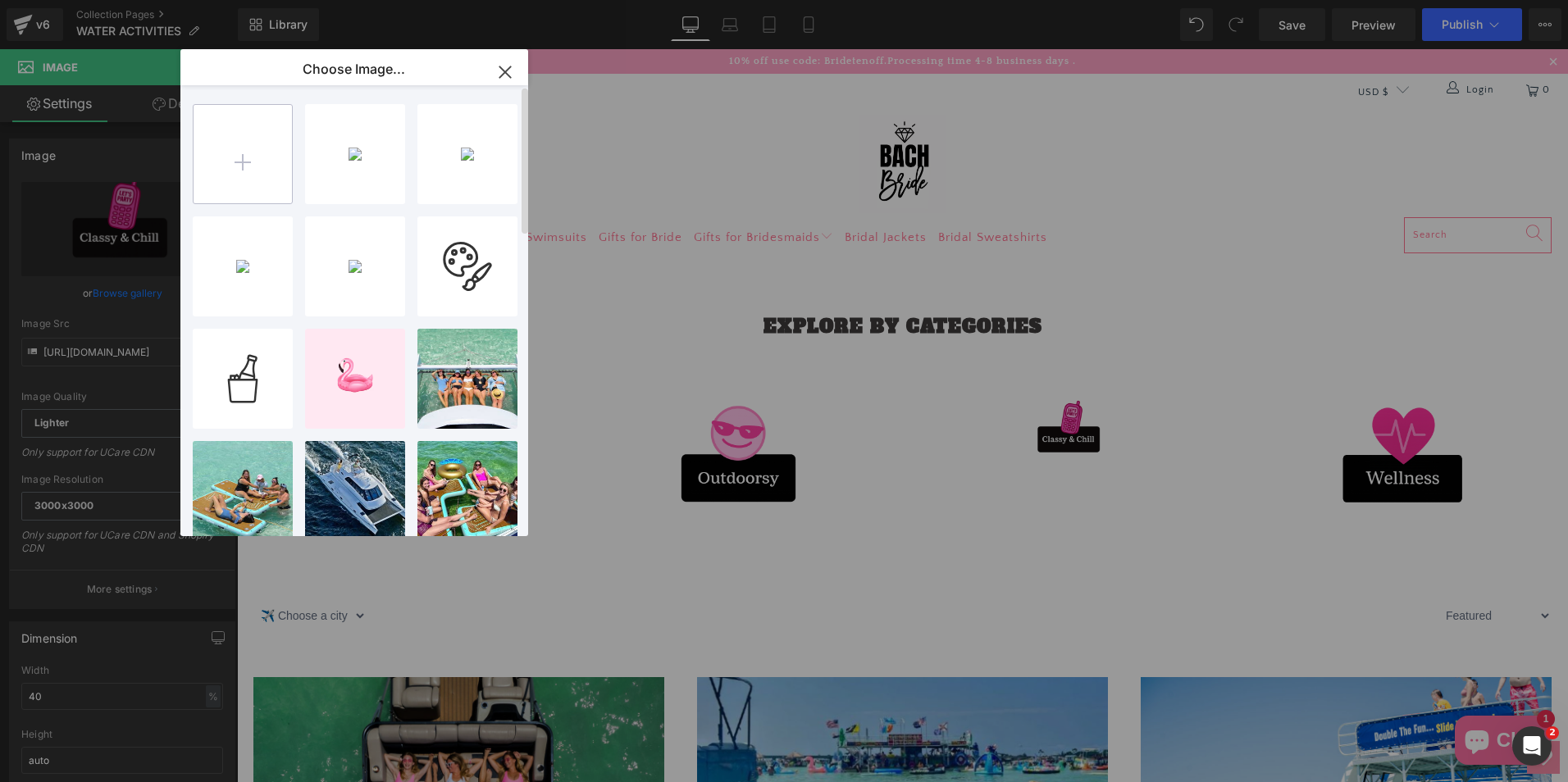
click at [259, 155] on input "file" at bounding box center [242, 154] width 98 height 98
click at [221, 180] on input "file" at bounding box center [242, 154] width 98 height 98
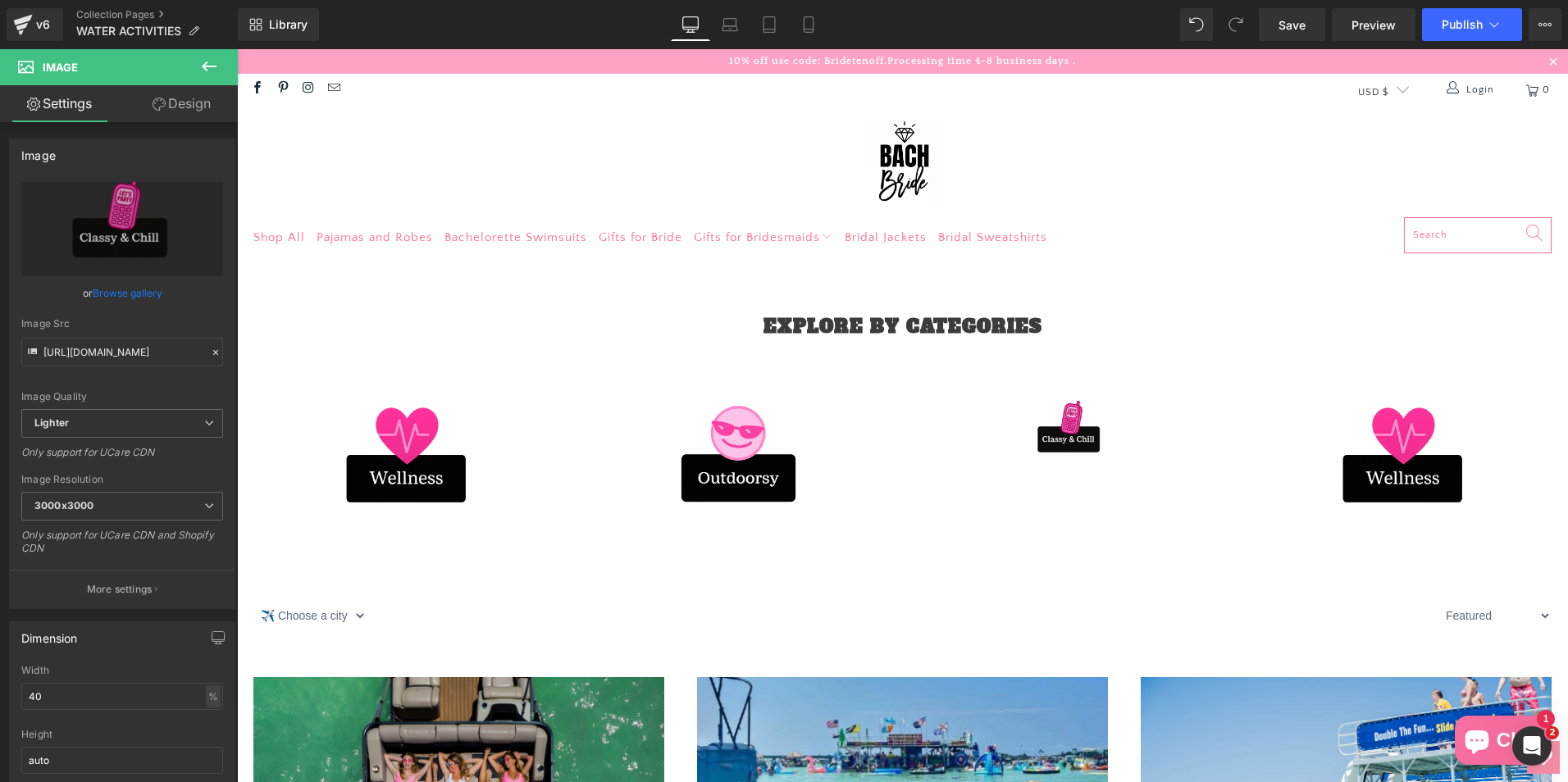
drag, startPoint x: 1316, startPoint y: 124, endPoint x: 1436, endPoint y: 69, distance: 132.0
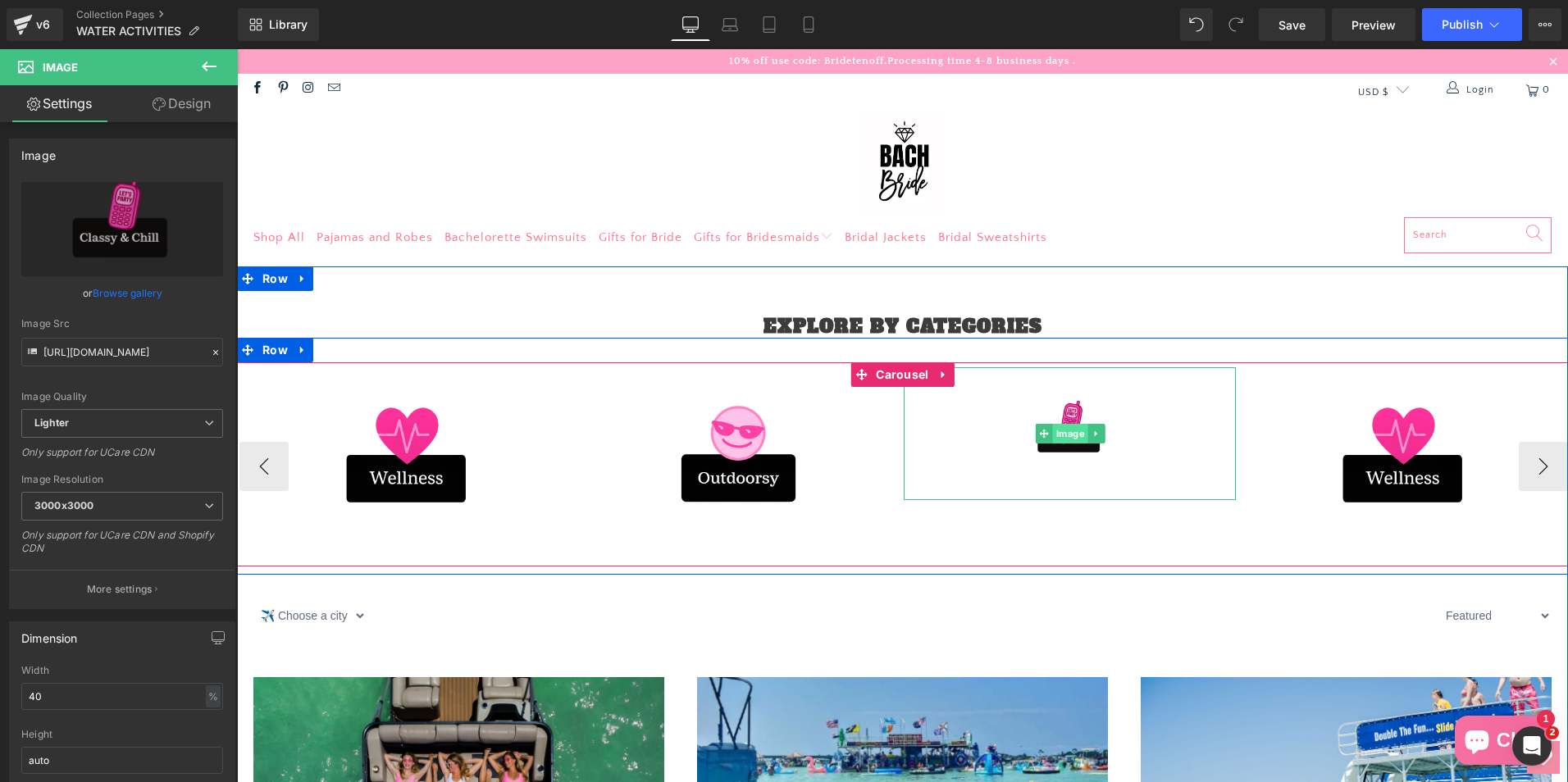
click at [1059, 439] on span "Image" at bounding box center [1069, 433] width 35 height 20
click at [1062, 456] on img at bounding box center [1070, 433] width 133 height 133
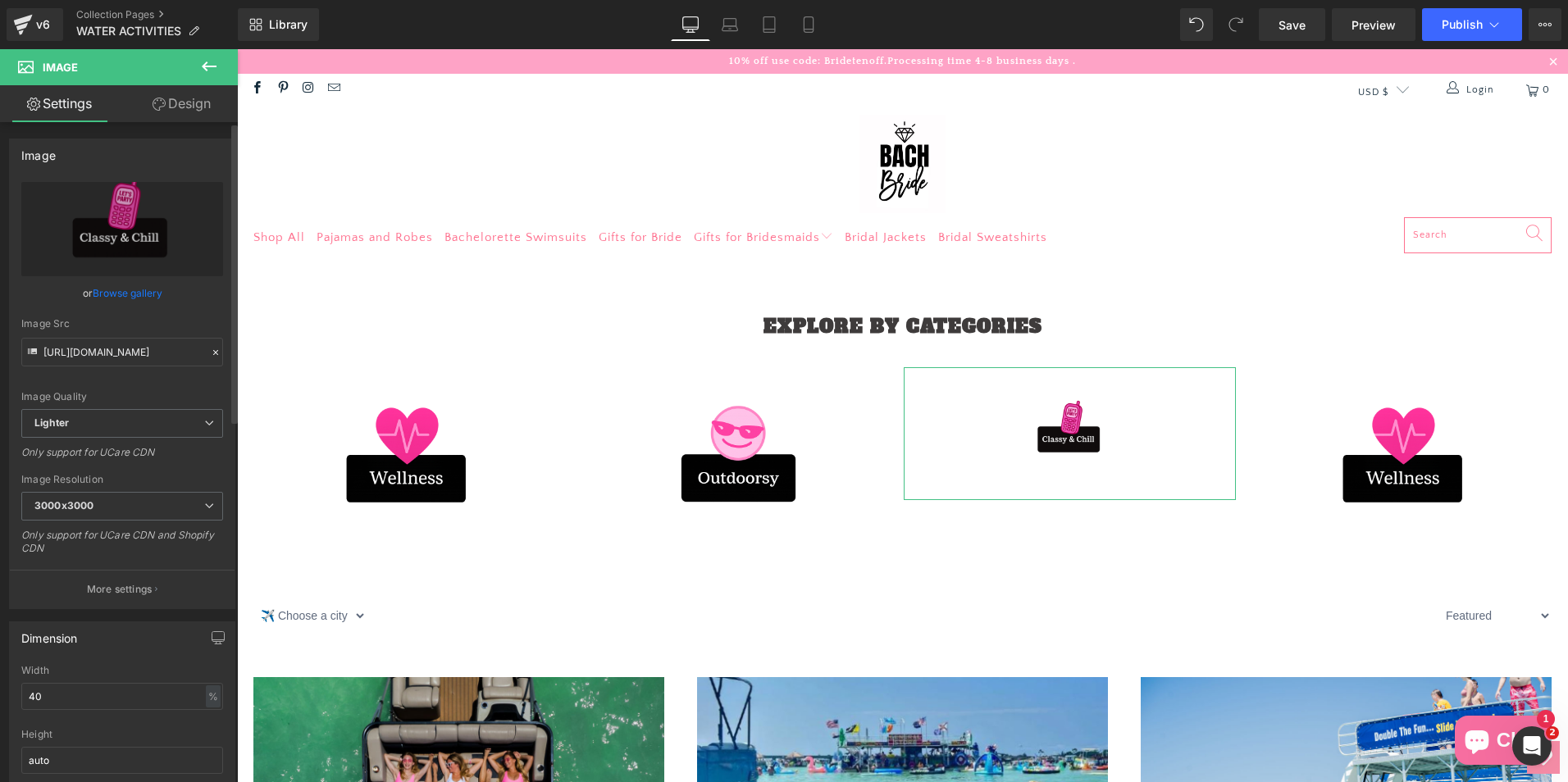
click at [130, 288] on link "Browse gallery" at bounding box center [127, 293] width 69 height 29
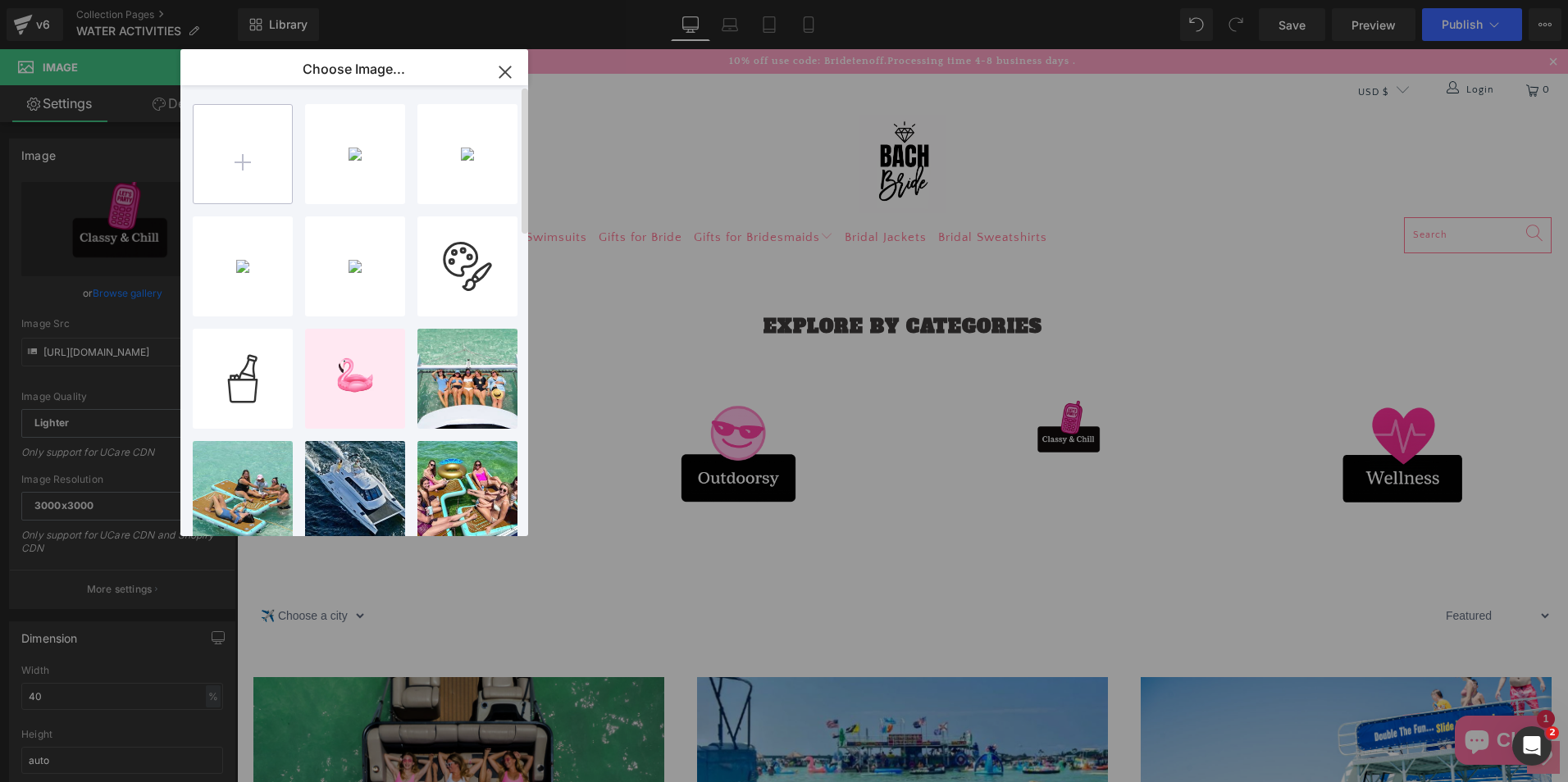
click at [228, 171] on input "file" at bounding box center [242, 154] width 98 height 98
type input "C:\fakepath\Untitled design (4).png"
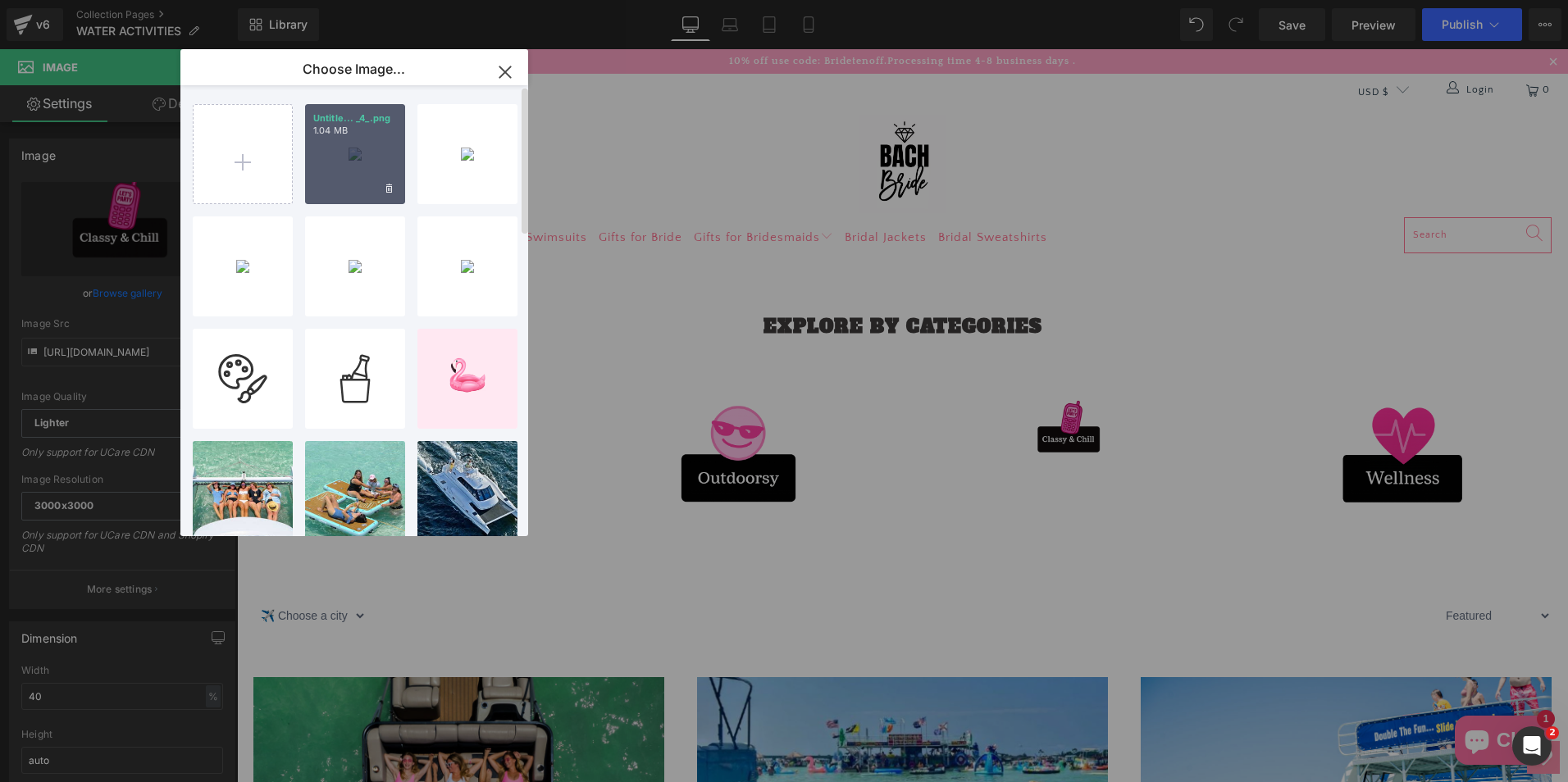
click at [338, 161] on div "Untitle... _4_.png 1.04 MB" at bounding box center [354, 154] width 100 height 100
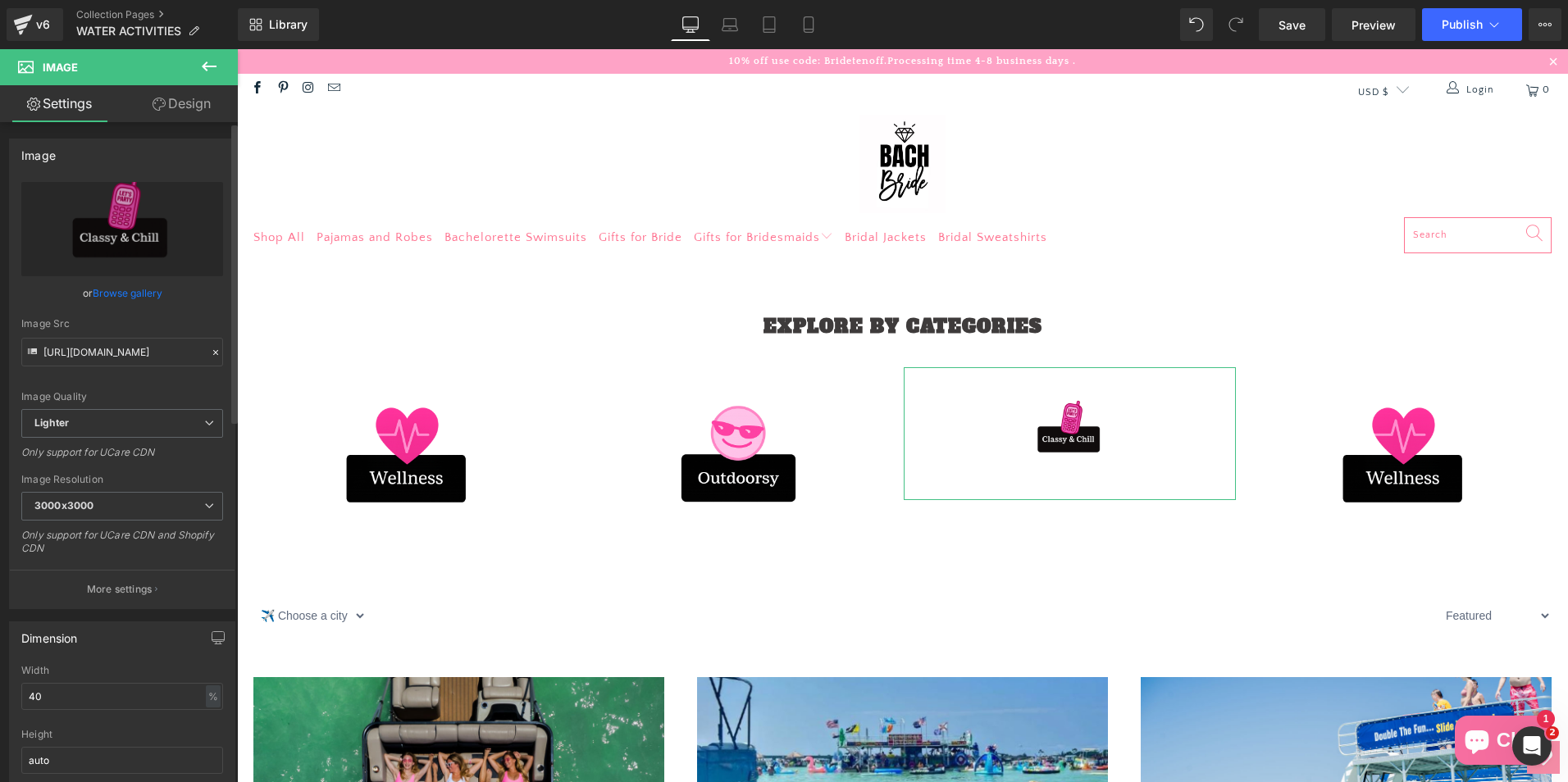
click at [110, 285] on link "Browse gallery" at bounding box center [127, 293] width 69 height 29
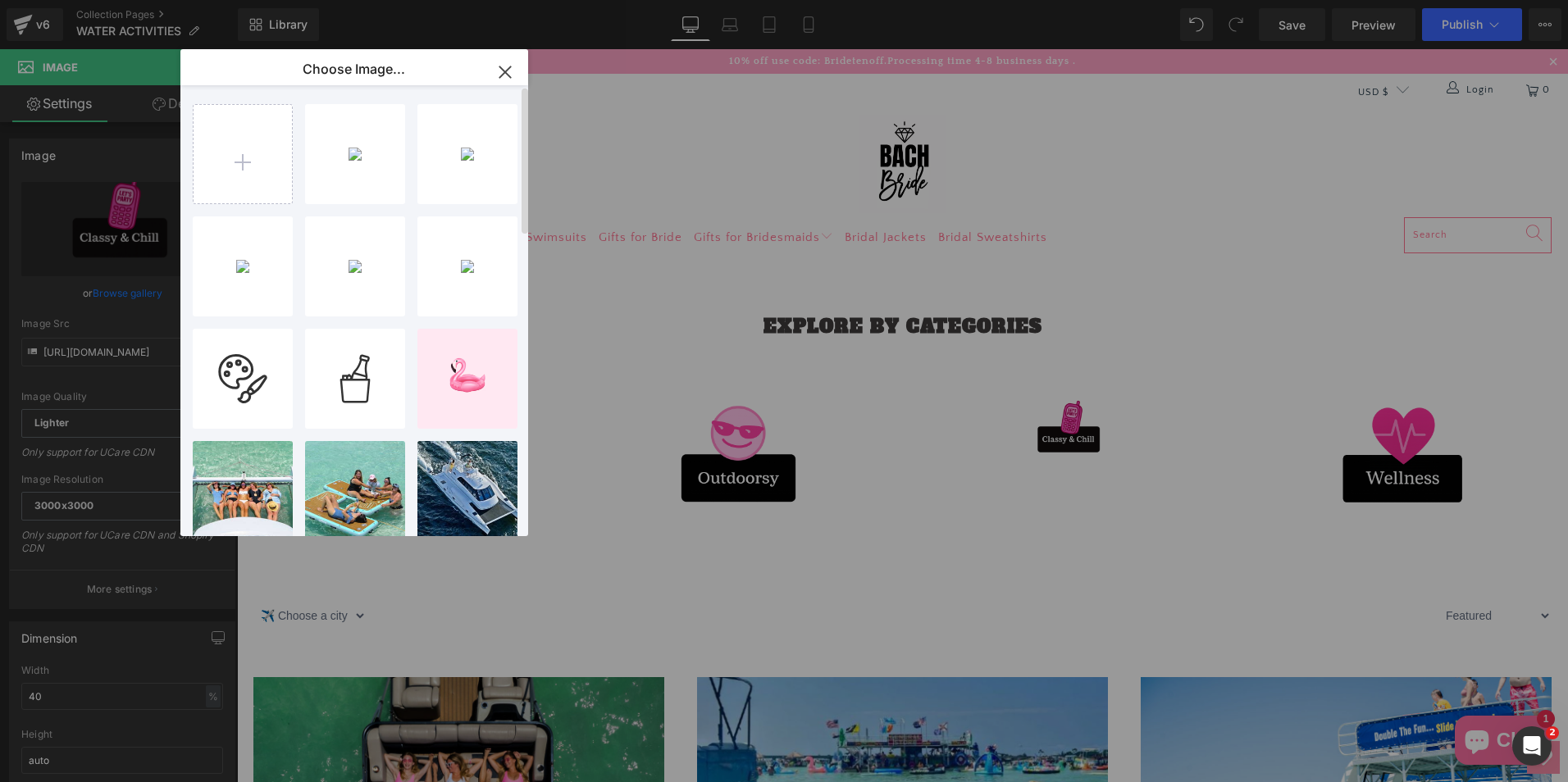
click at [303, 158] on div "Untitle... _4_.png 1.04 MB Delete image? Yes No Untitle... _2_.png 165.39 KB De…" at bounding box center [363, 314] width 342 height 458
click at [332, 163] on div "Untitle... _4_.png 1.04 MB" at bounding box center [354, 154] width 100 height 100
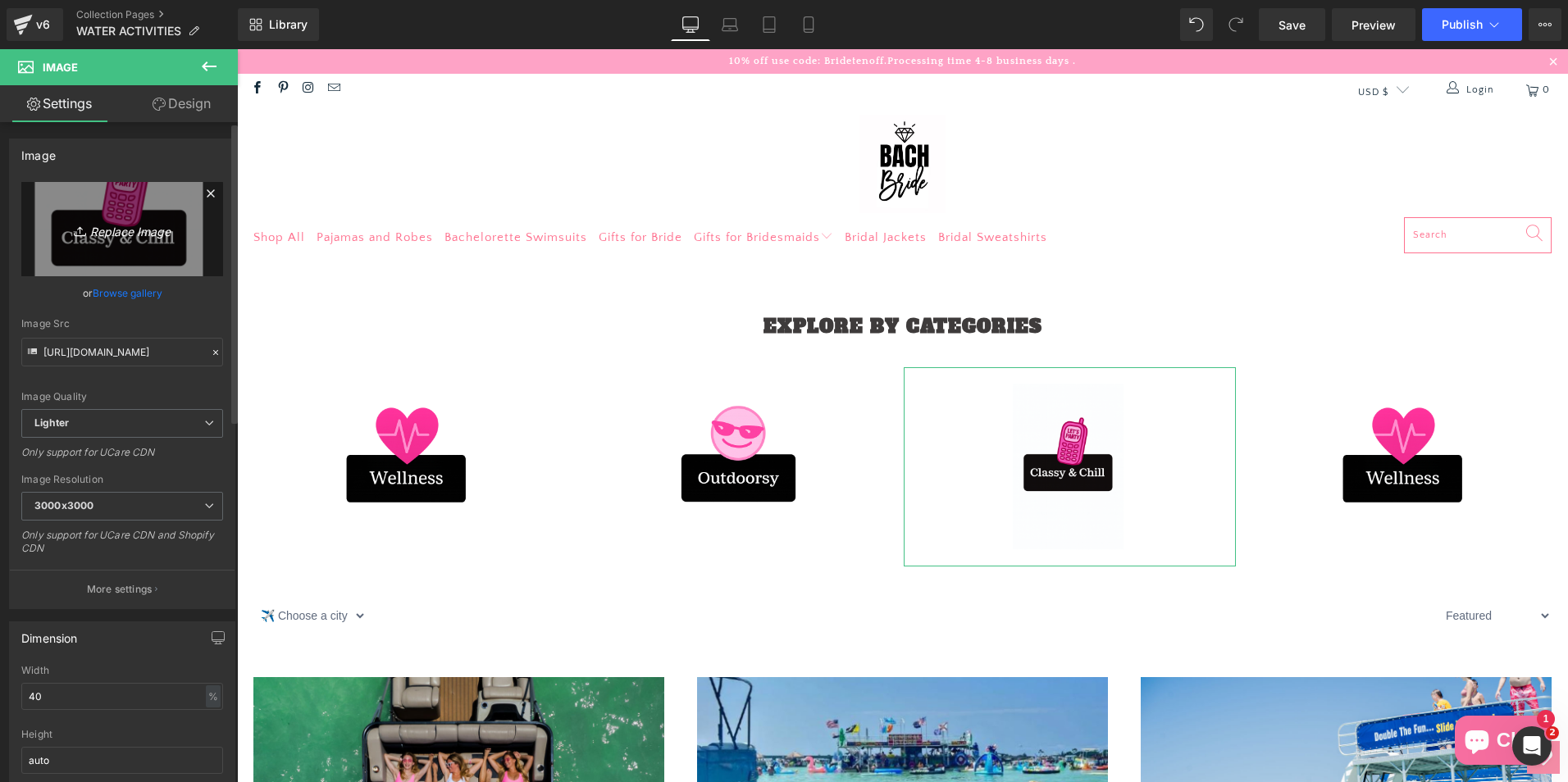
click at [140, 240] on link "Replace Image" at bounding box center [122, 229] width 202 height 94
type input "C:\fakepath\Untitled design (4).png"
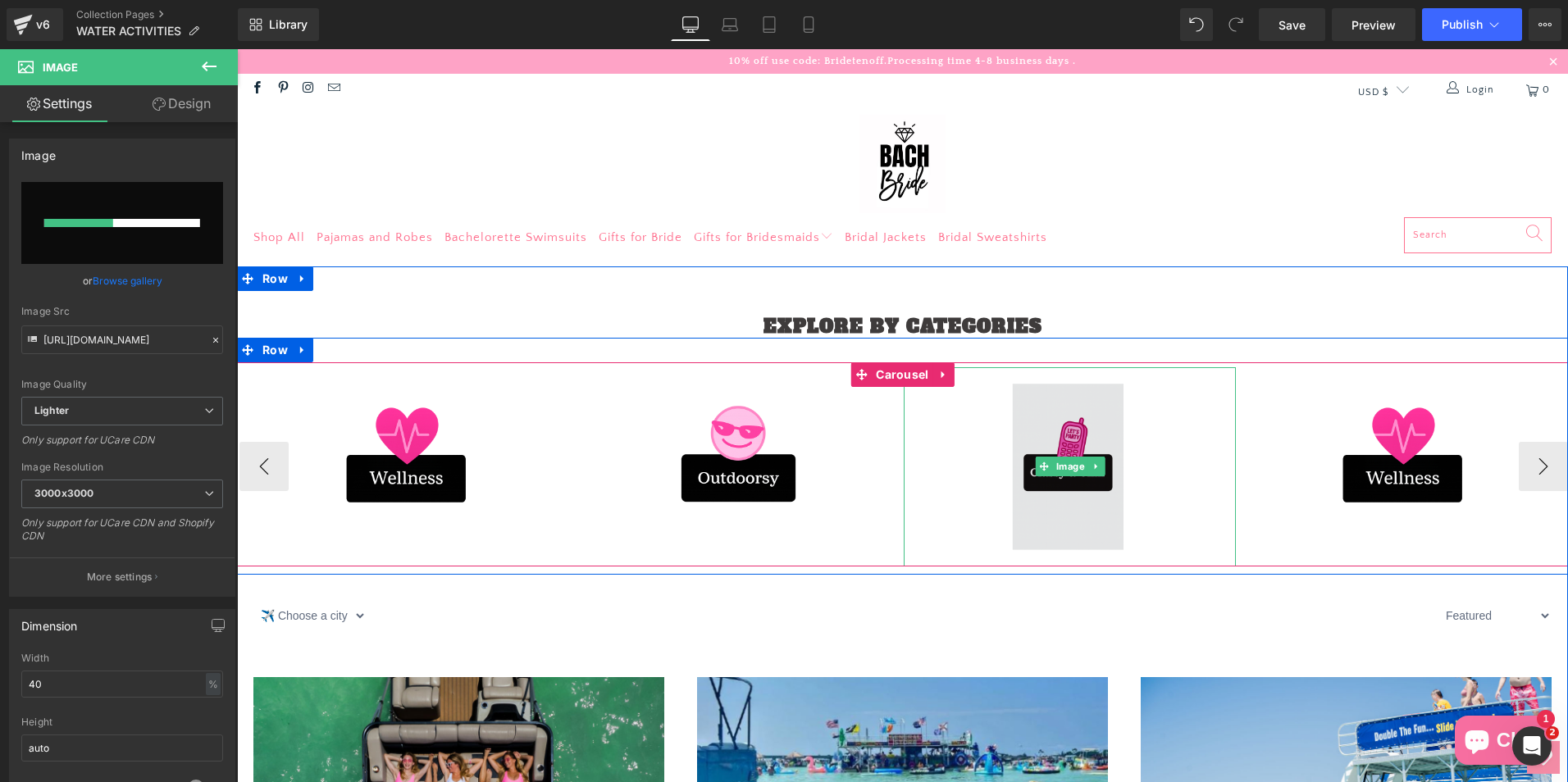
click at [1022, 501] on img at bounding box center [1070, 466] width 133 height 199
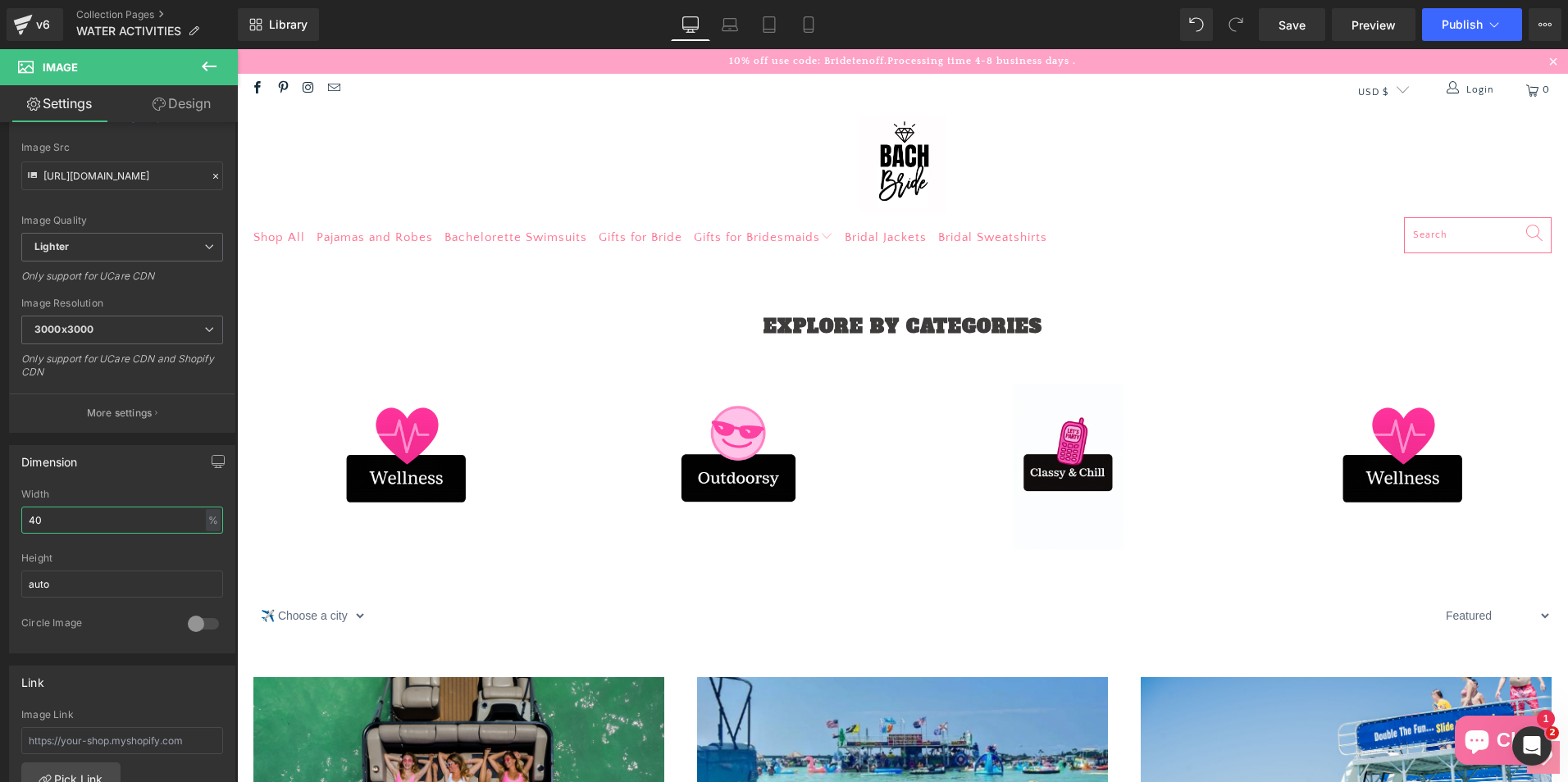
drag, startPoint x: 116, startPoint y: 518, endPoint x: -3, endPoint y: 518, distance: 119.0
click at [0, 518] on html "Image You are previewing how the will restyle your page. You can not edit Eleme…" at bounding box center [784, 391] width 1568 height 782
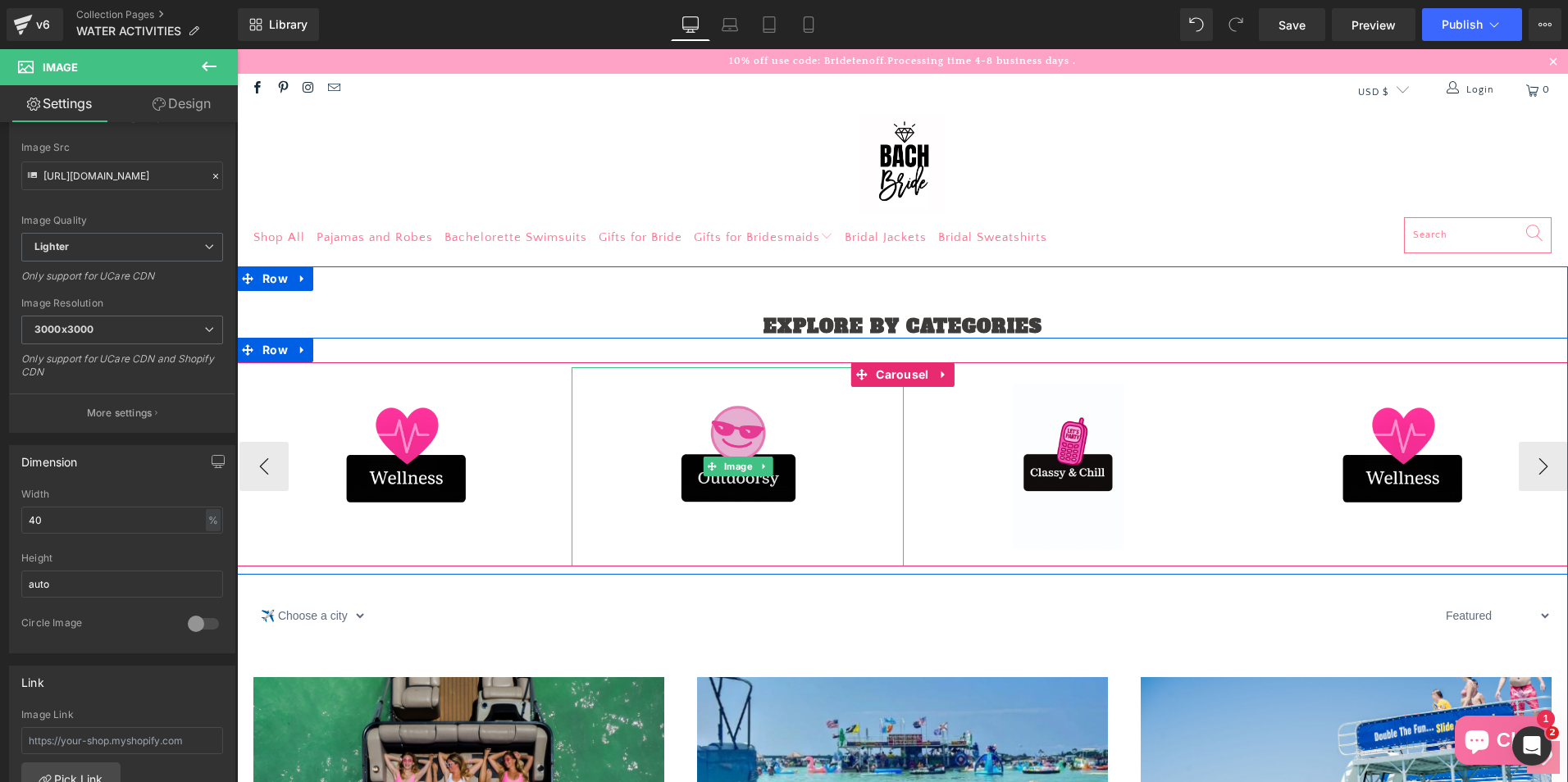
click at [686, 495] on img at bounding box center [738, 466] width 133 height 199
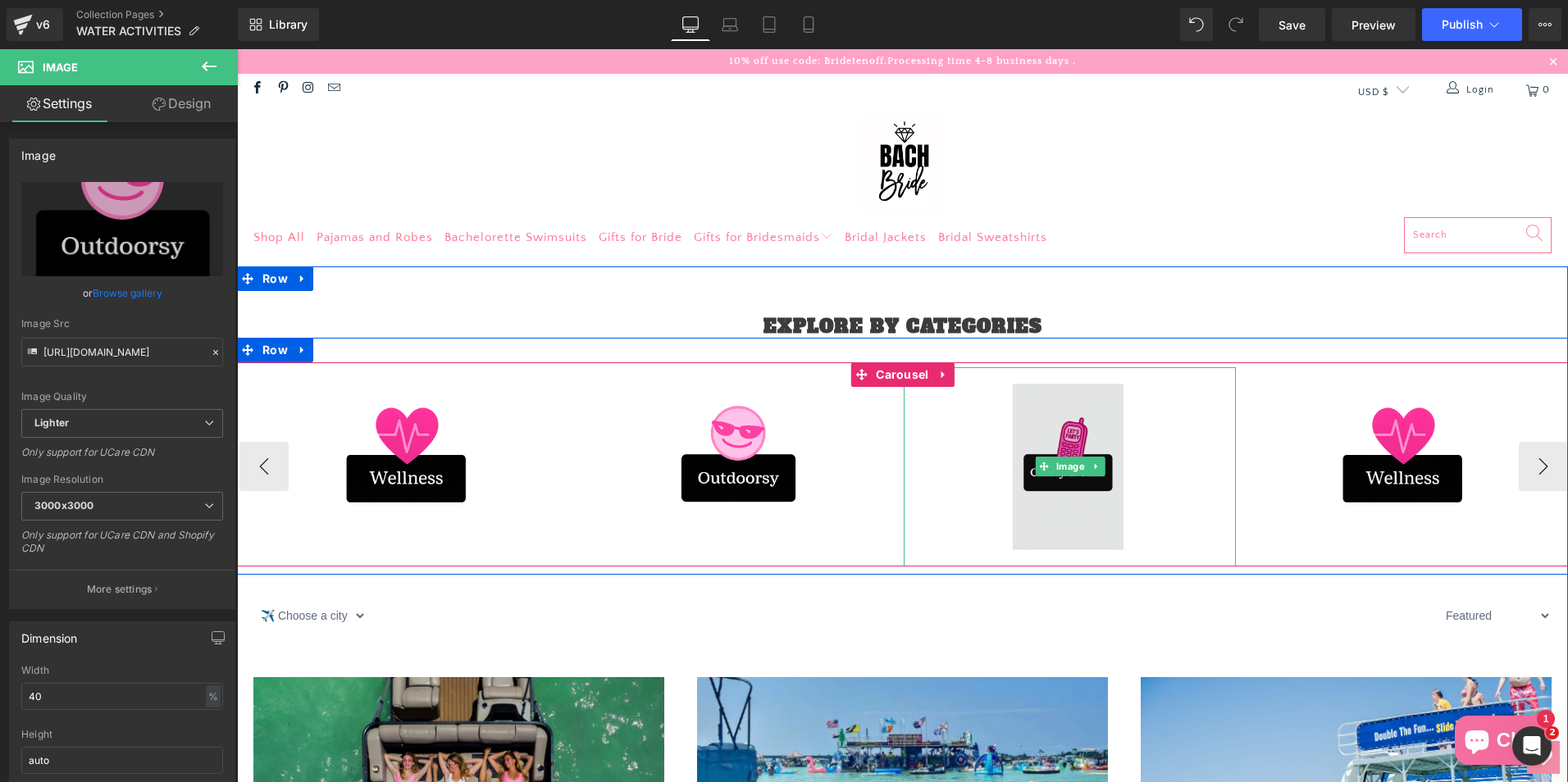
click at [1090, 489] on img at bounding box center [1070, 466] width 133 height 199
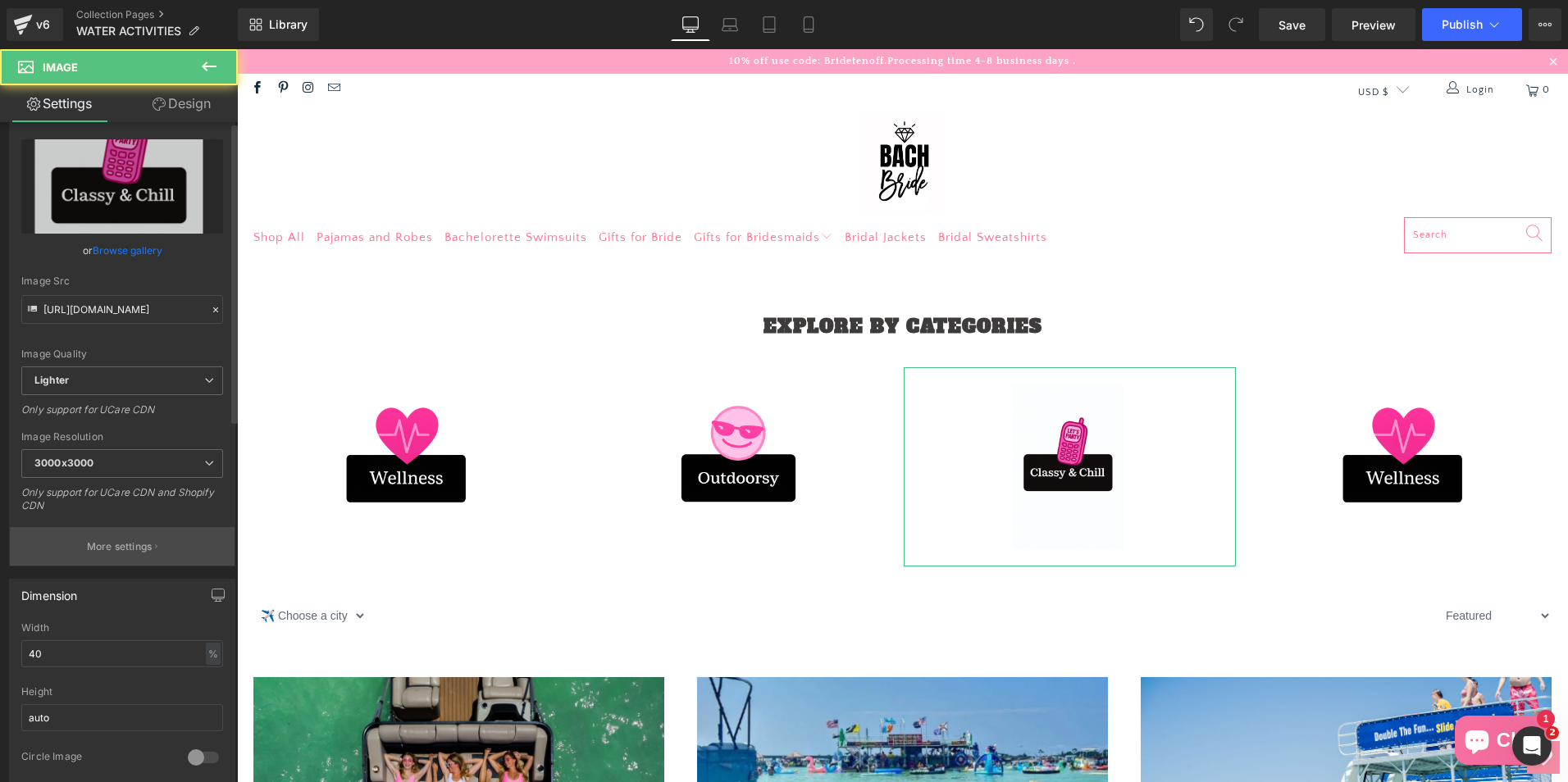
scroll to position [82, 0]
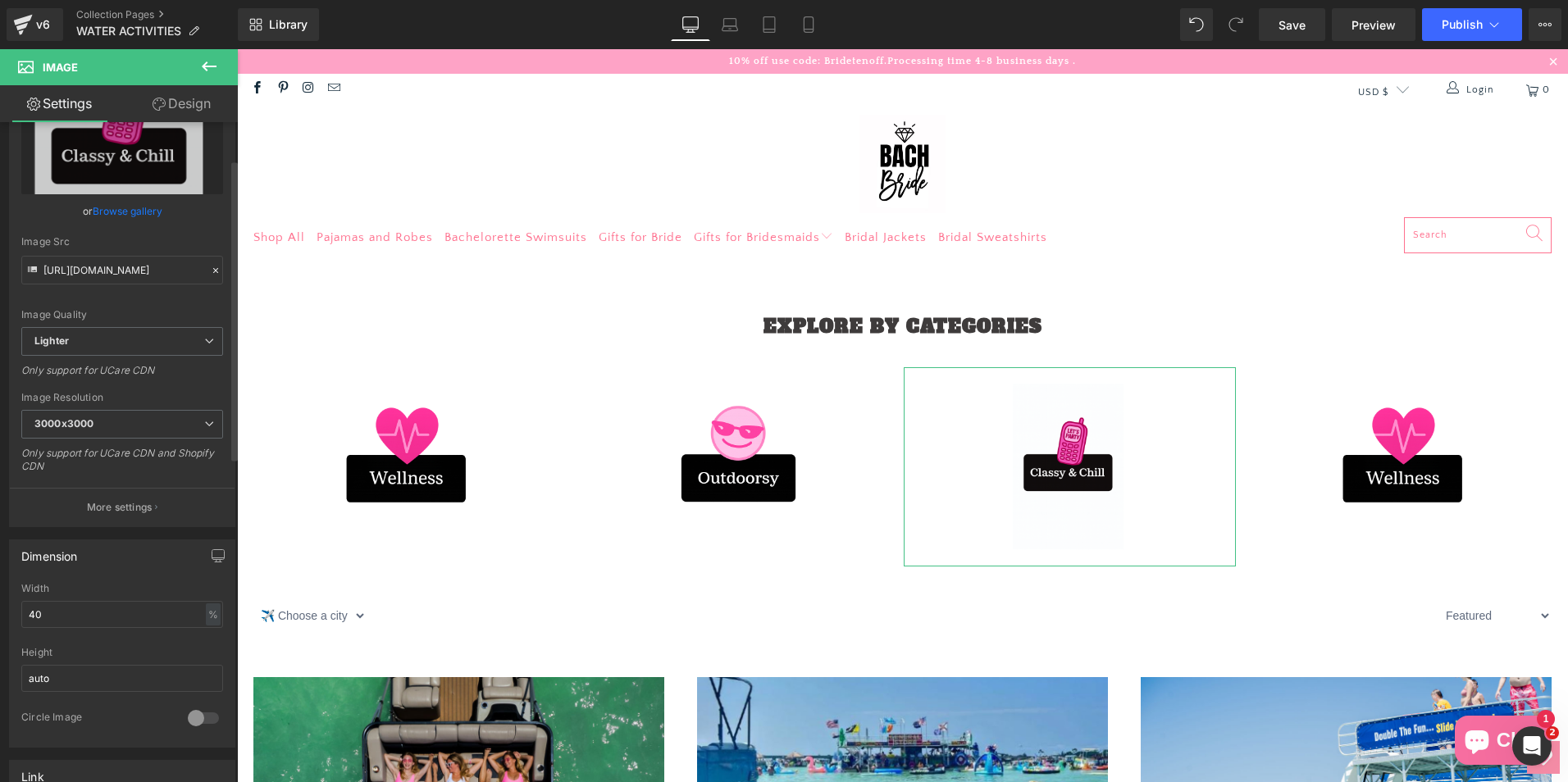
drag, startPoint x: 86, startPoint y: 599, endPoint x: 9, endPoint y: 611, distance: 77.9
click at [9, 611] on div "Dimension 40% Width 40 % % px auto Height auto 0 Circle Image" at bounding box center [122, 637] width 245 height 221
drag, startPoint x: 50, startPoint y: 612, endPoint x: -3, endPoint y: 607, distance: 53.2
click at [0, 607] on html "Image You are previewing how the will restyle your page. You can not edit Eleme…" at bounding box center [784, 391] width 1568 height 782
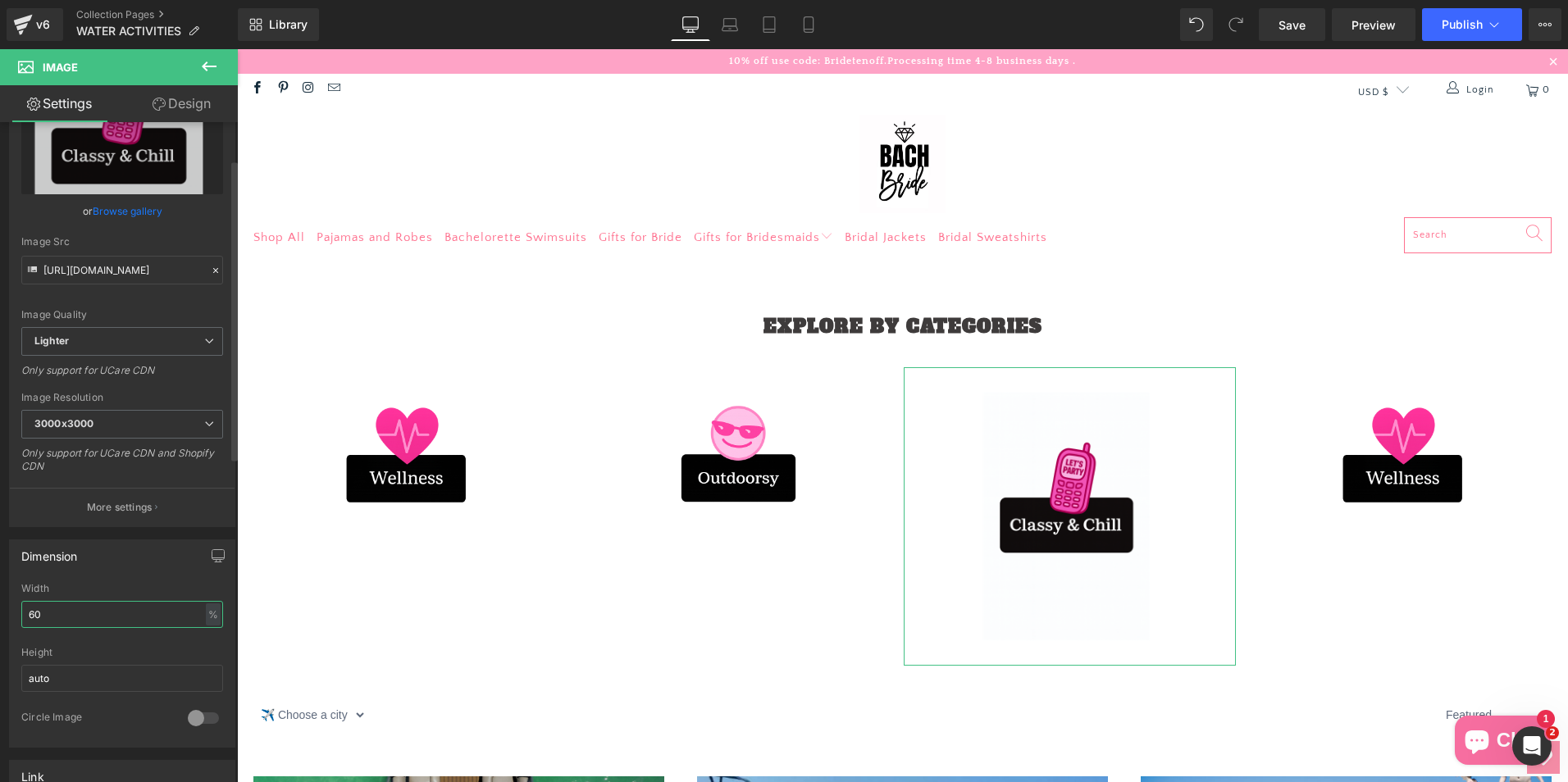
type input "6"
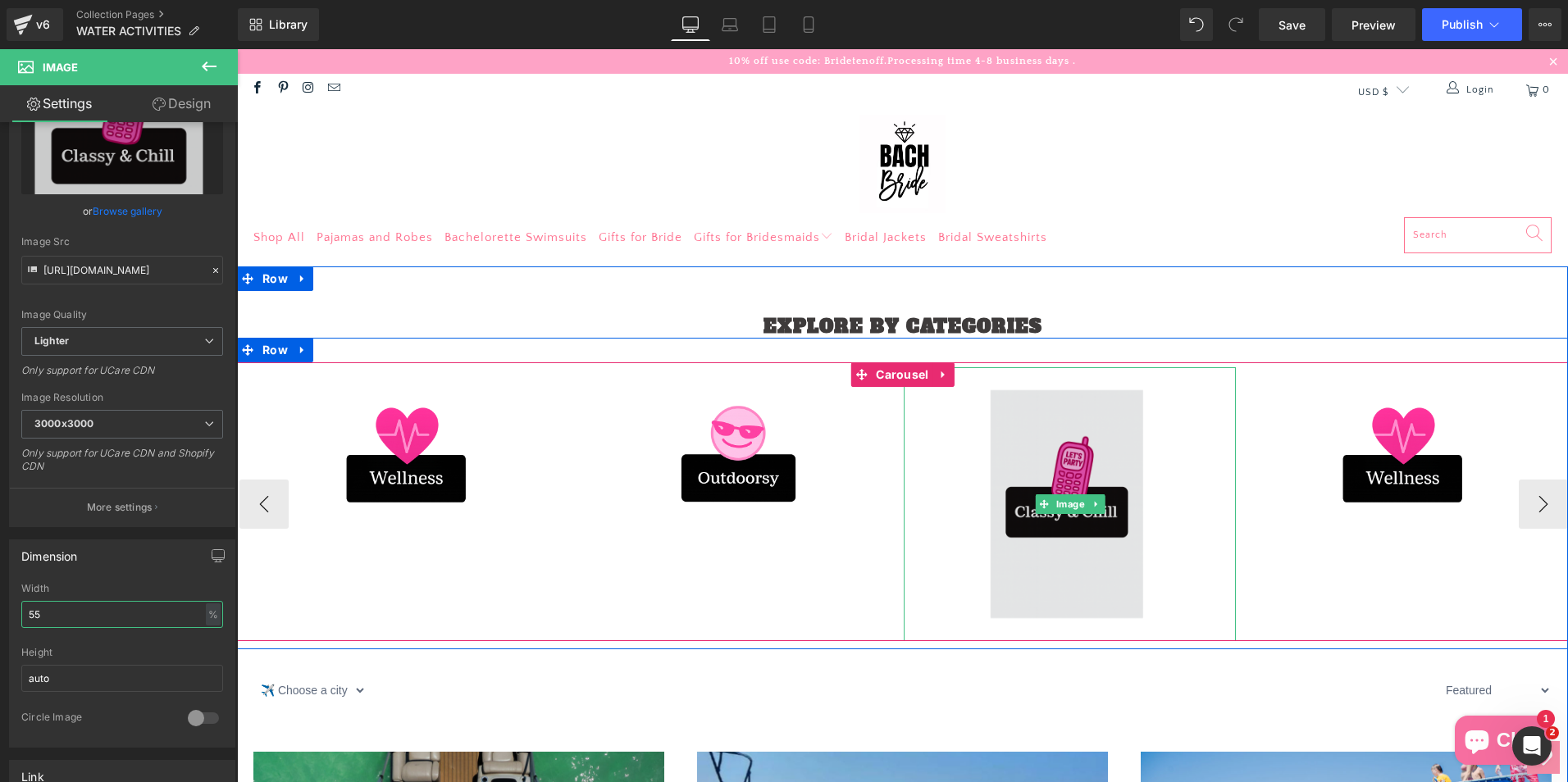
type input "55"
click at [1079, 412] on img at bounding box center [1070, 504] width 183 height 274
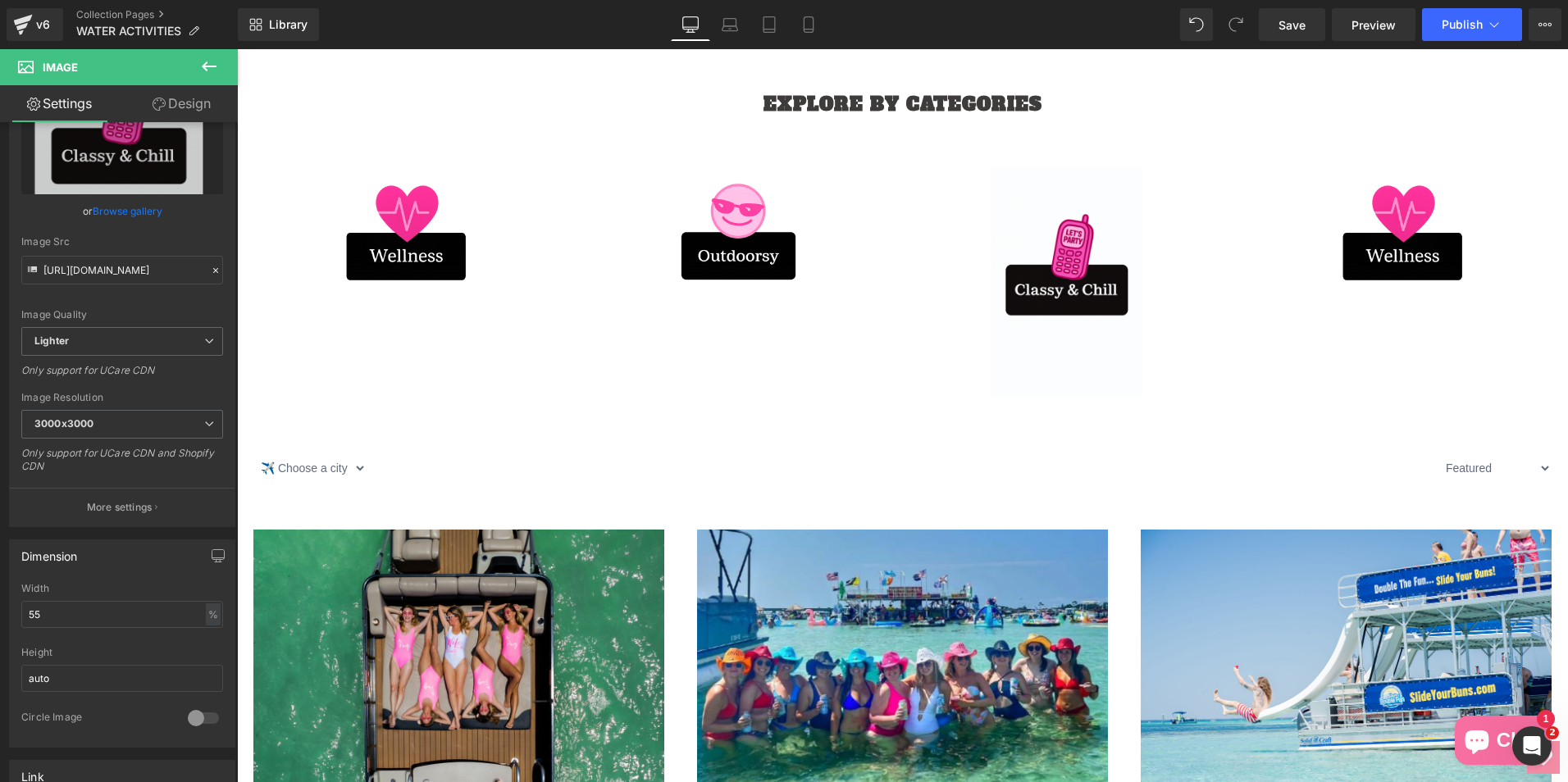
scroll to position [246, 0]
